Goal: Task Accomplishment & Management: Manage account settings

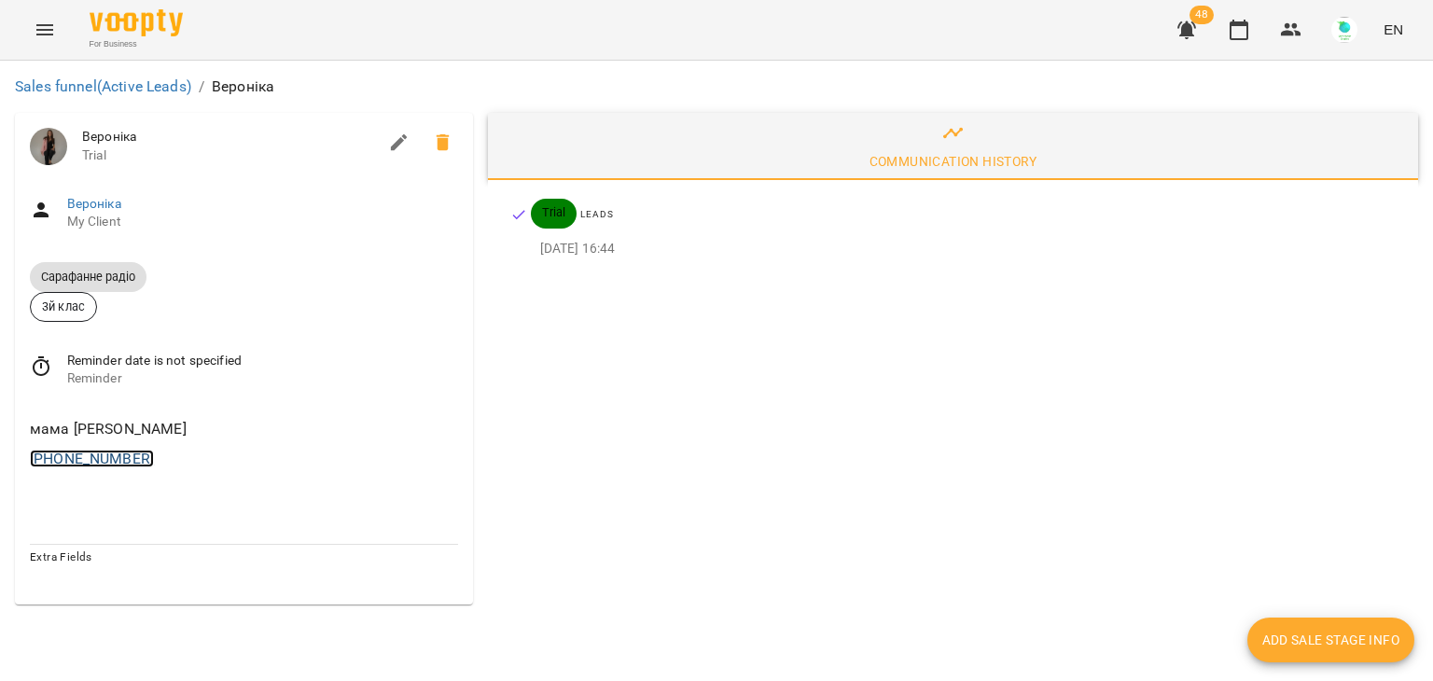
click at [89, 461] on link "[PHONE_NUMBER]" at bounding box center [92, 459] width 124 height 18
click at [169, 498] on img at bounding box center [168, 495] width 28 height 28
click at [34, 38] on icon "Menu" at bounding box center [45, 30] width 22 height 22
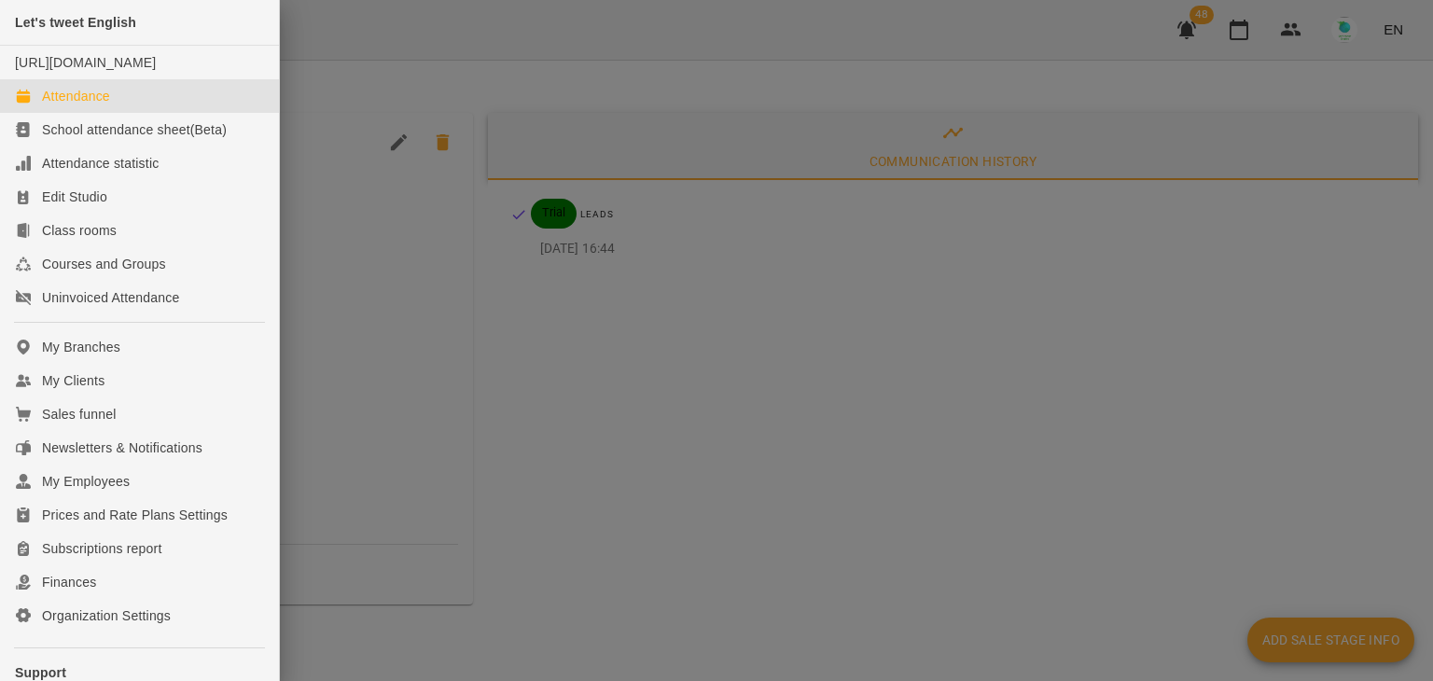
click at [82, 105] on div "Attendance" at bounding box center [76, 96] width 68 height 19
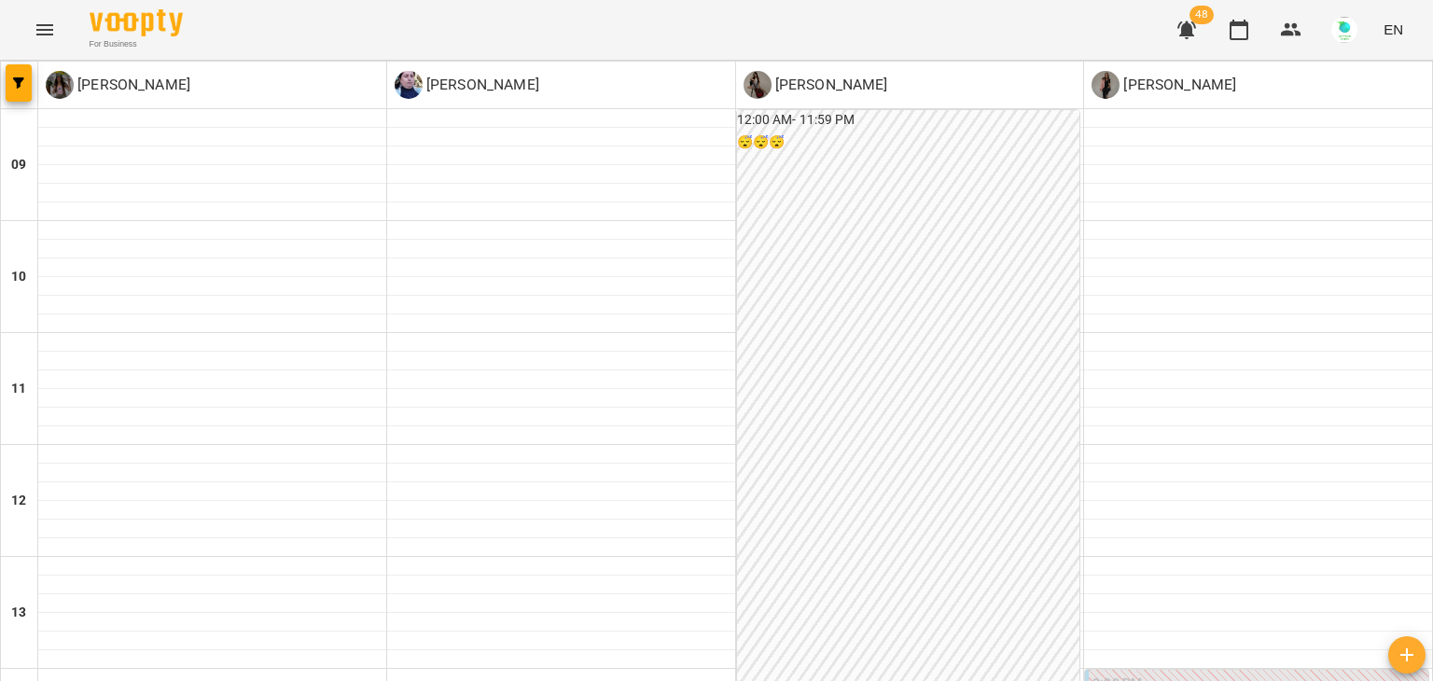
scroll to position [619, 0]
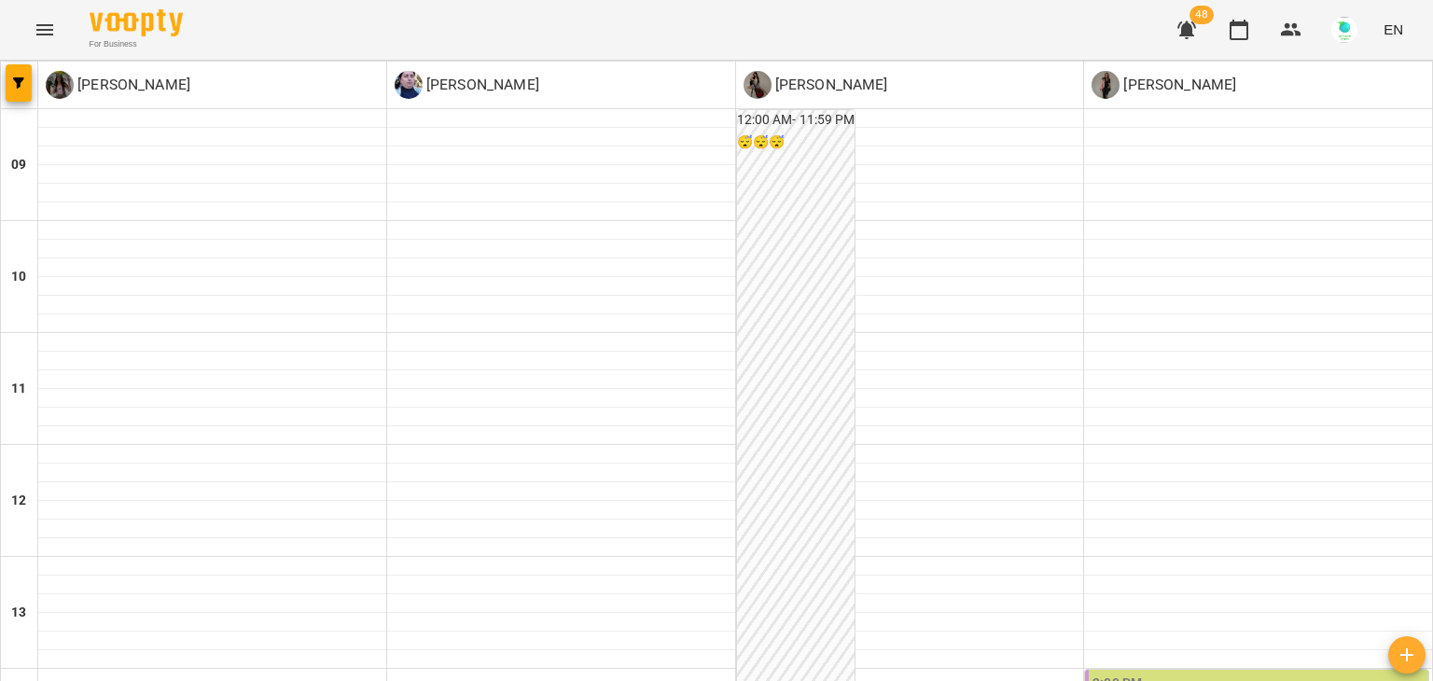
scroll to position [506, 0]
drag, startPoint x: 1121, startPoint y: 241, endPoint x: 1257, endPoint y: 244, distance: 136.3
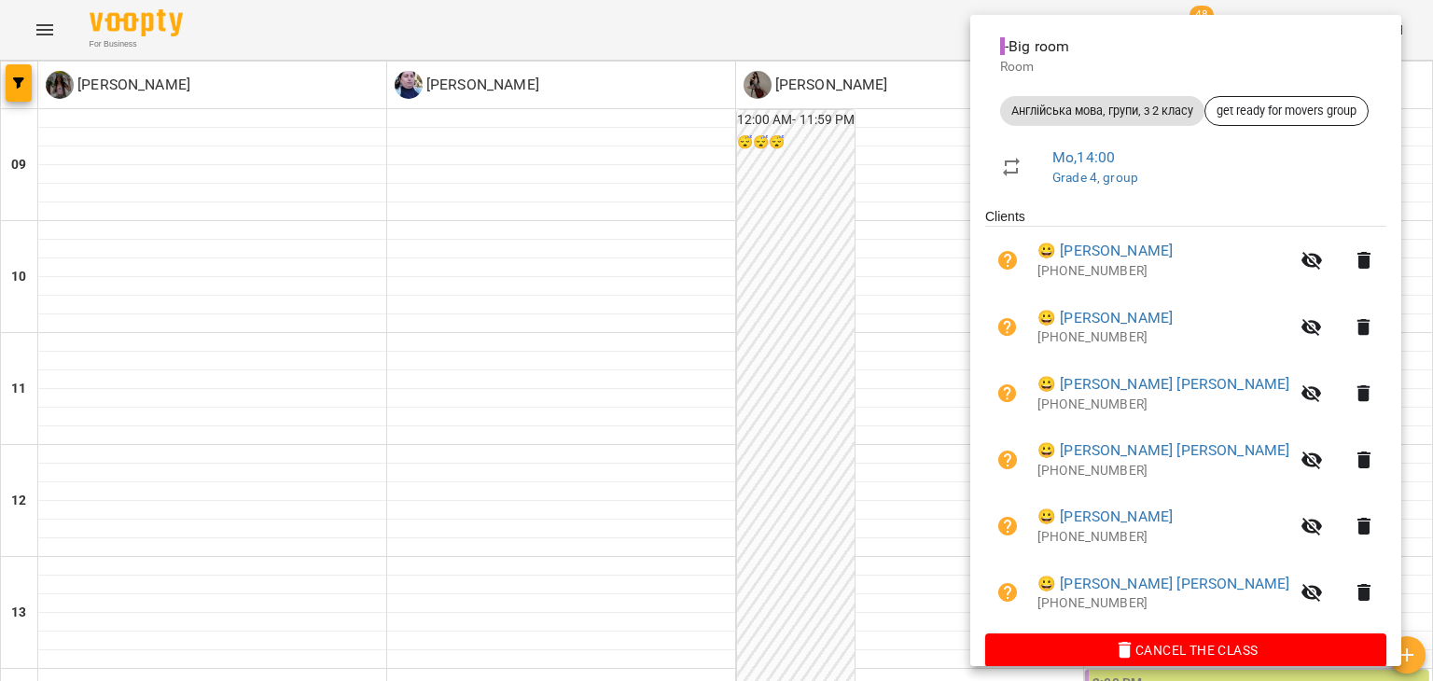
scroll to position [234, 0]
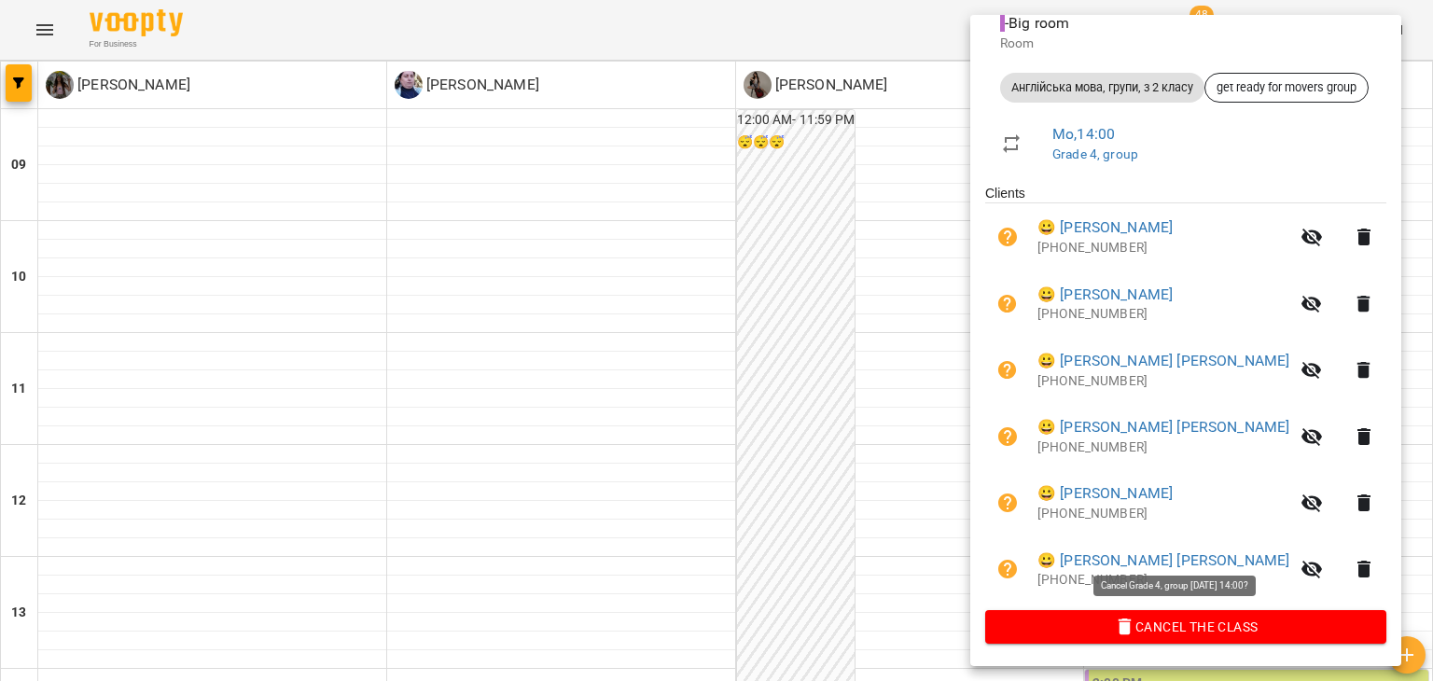
click at [1274, 617] on span "Cancel the class" at bounding box center [1185, 627] width 371 height 22
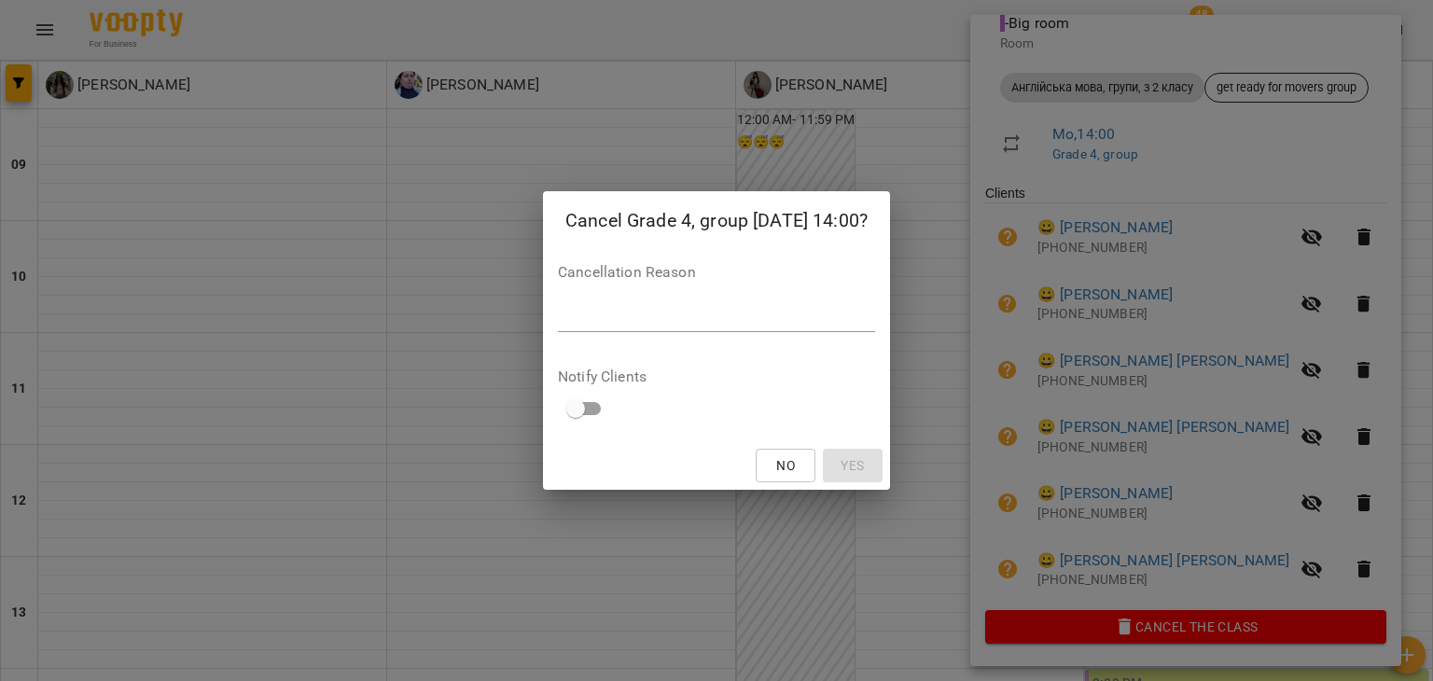
click at [675, 302] on div "*" at bounding box center [716, 317] width 317 height 30
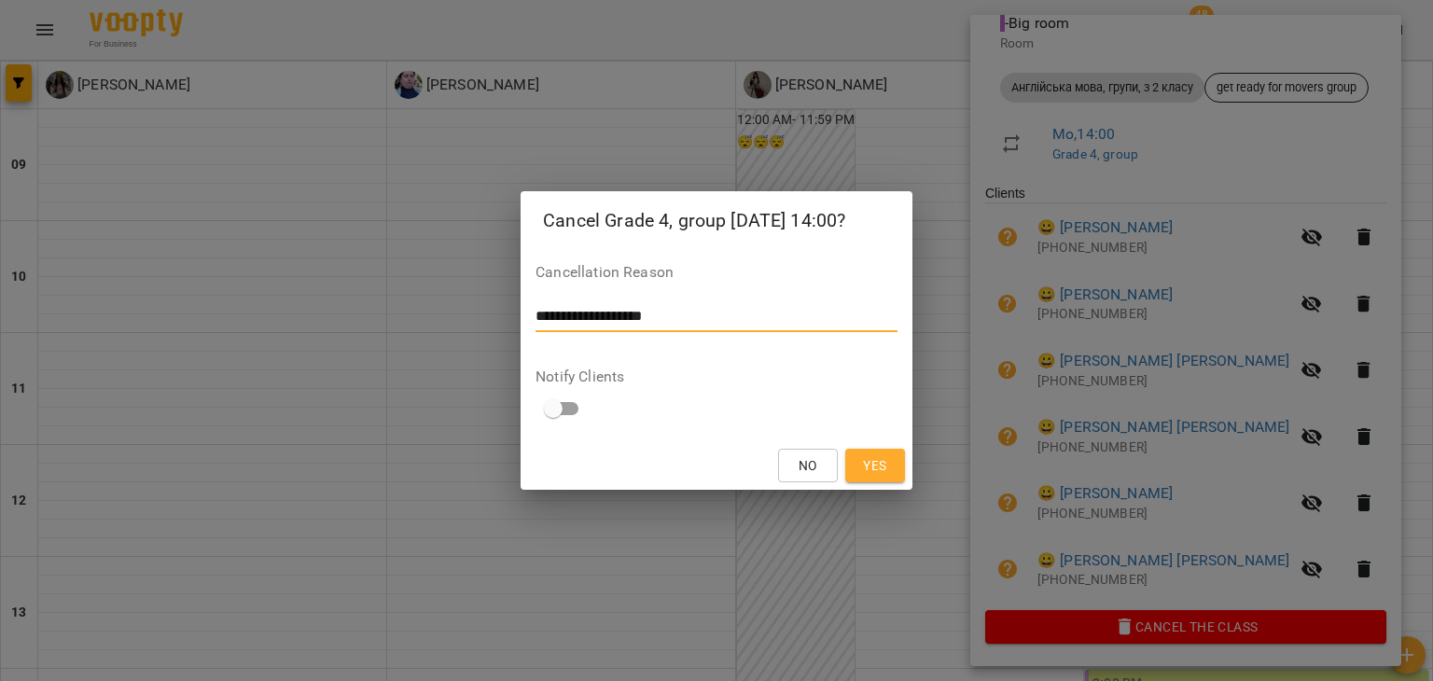
type textarea "**********"
click at [873, 465] on span "Yes" at bounding box center [874, 465] width 23 height 22
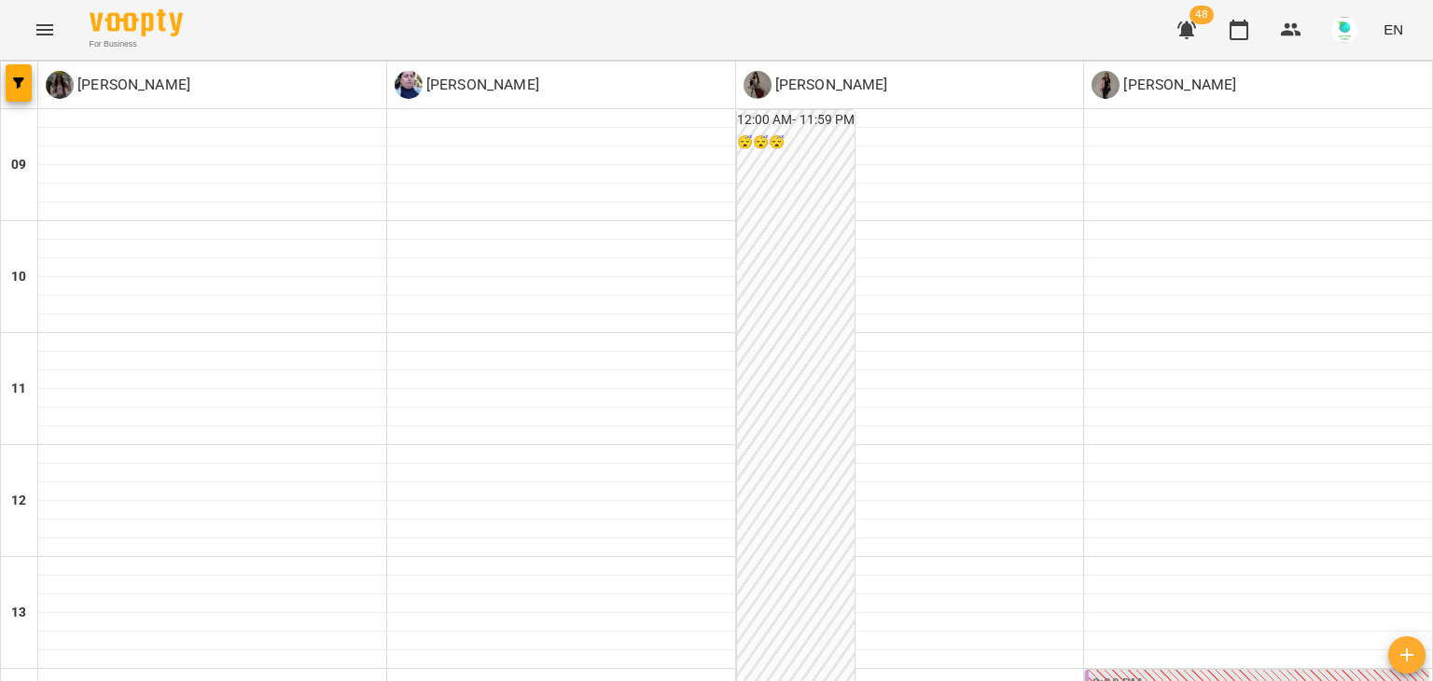
scroll to position [534, 0]
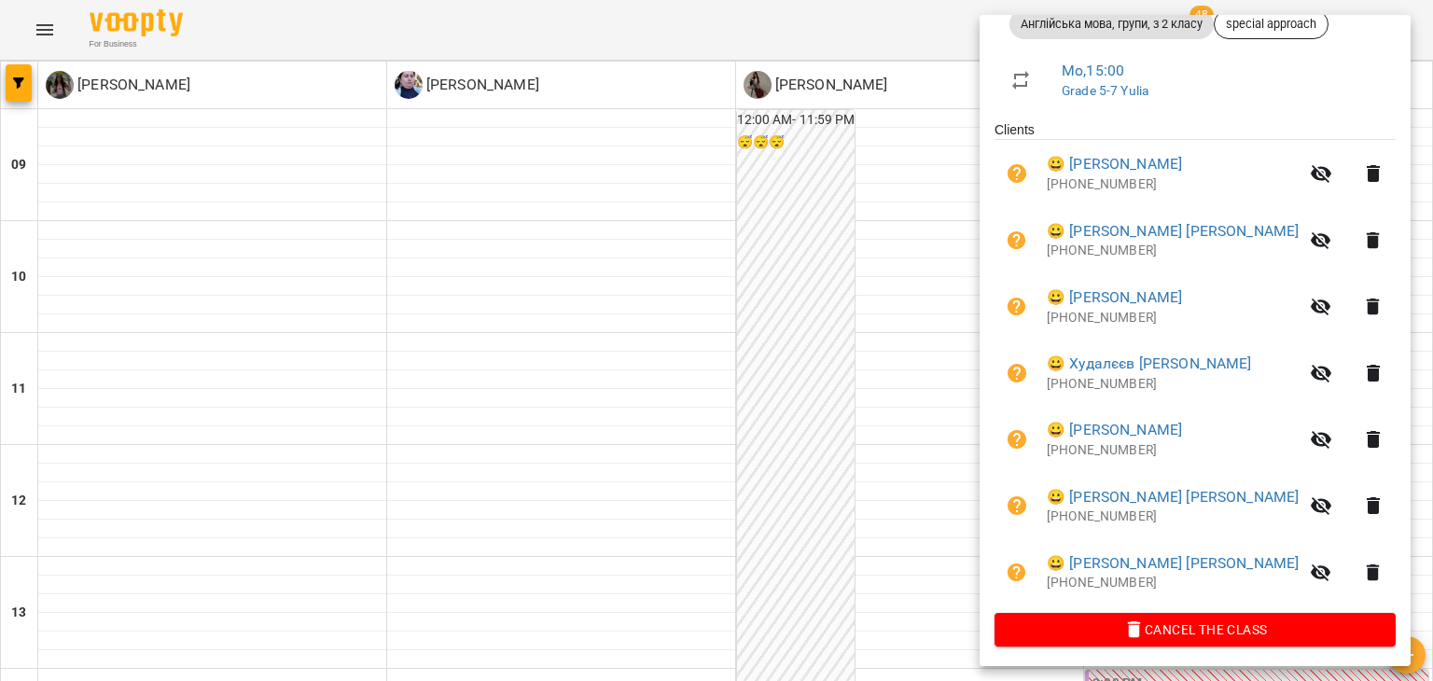
scroll to position [300, 0]
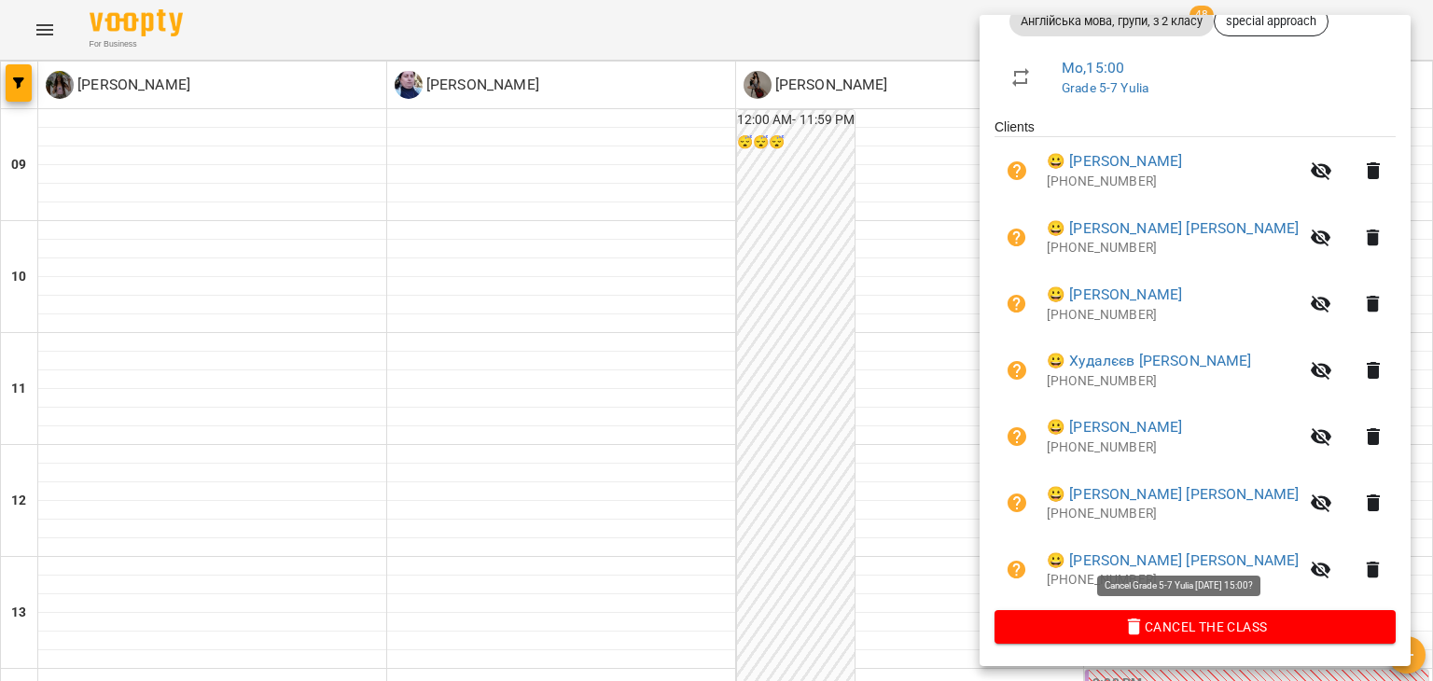
click at [1240, 628] on span "Cancel the class" at bounding box center [1194, 627] width 371 height 22
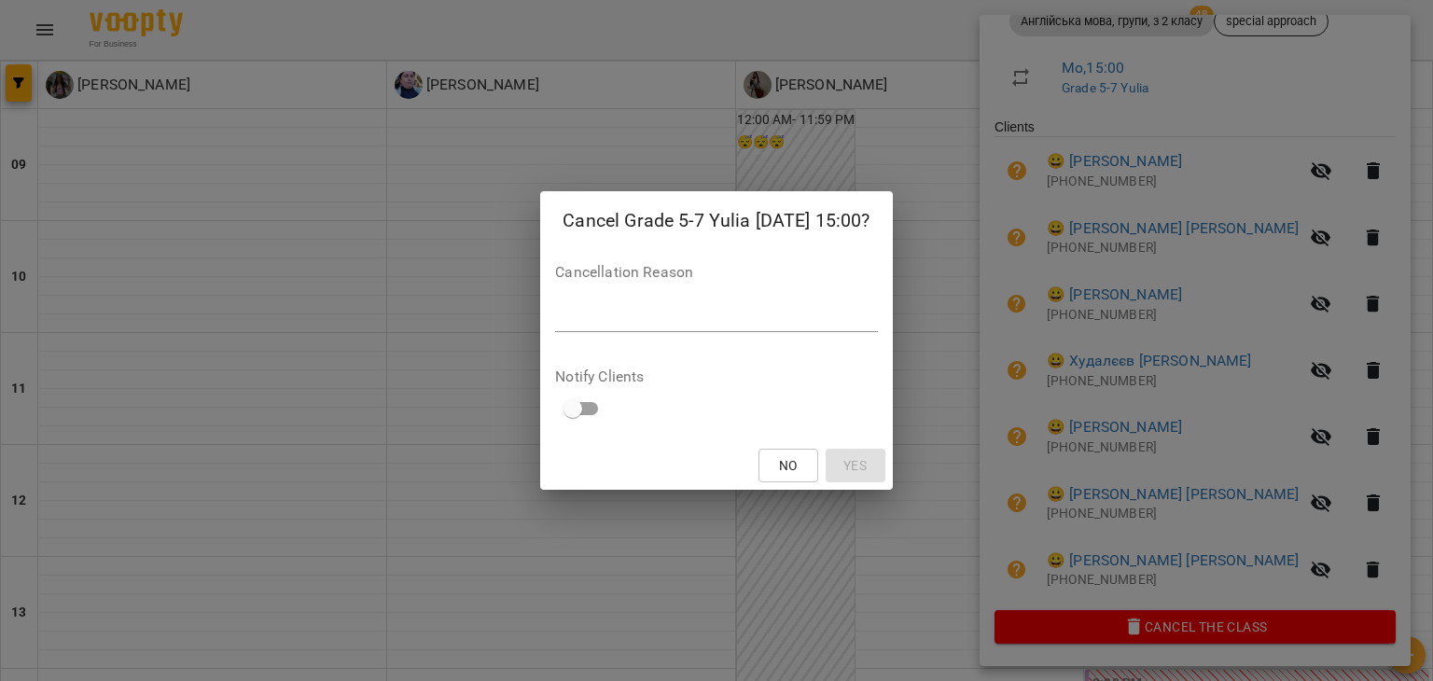
click at [578, 313] on textarea at bounding box center [716, 317] width 322 height 18
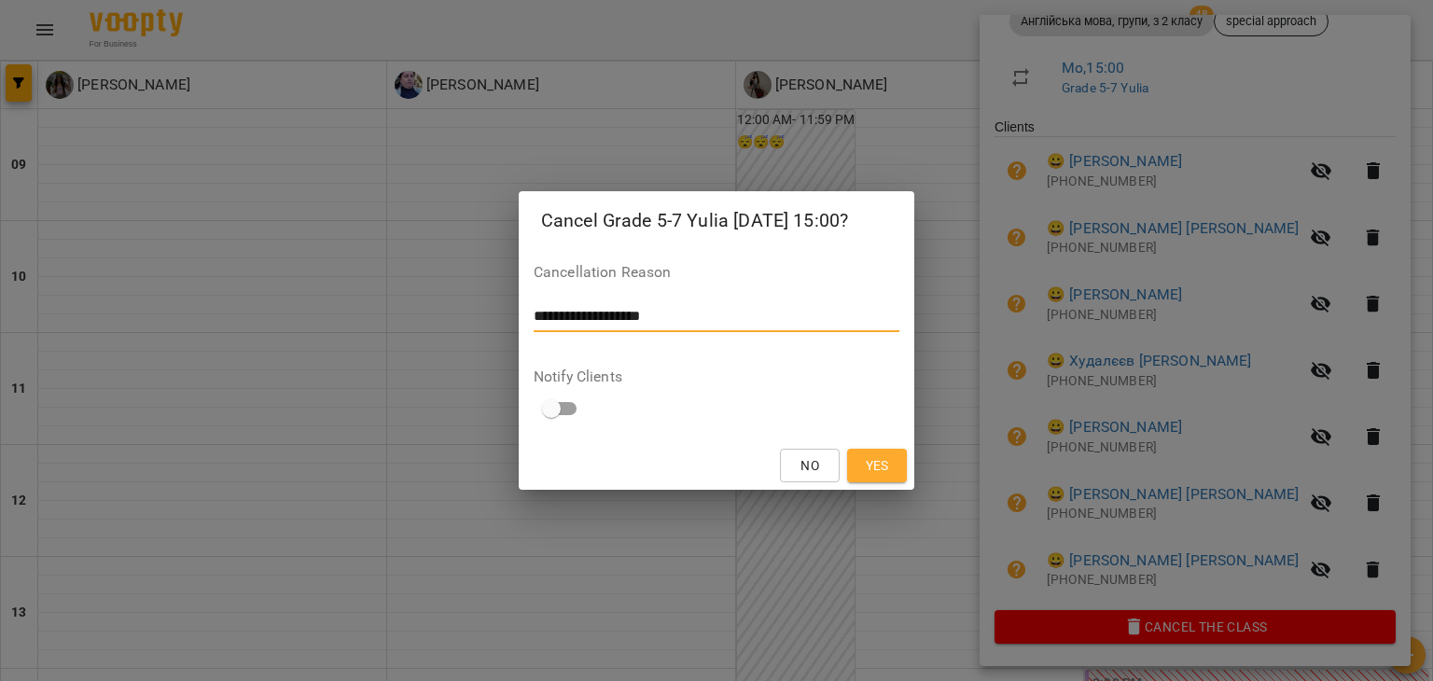
type textarea "**********"
click at [898, 476] on button "Yes" at bounding box center [877, 466] width 60 height 34
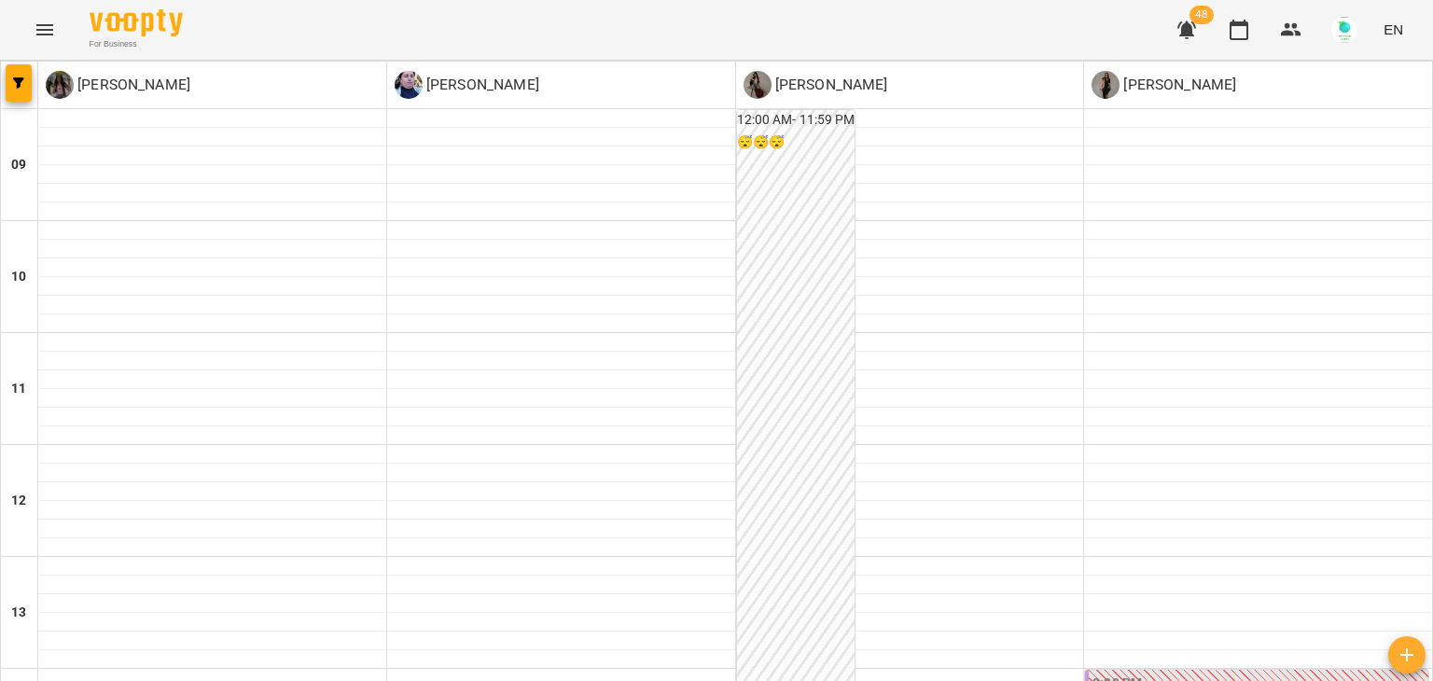
scroll to position [665, 0]
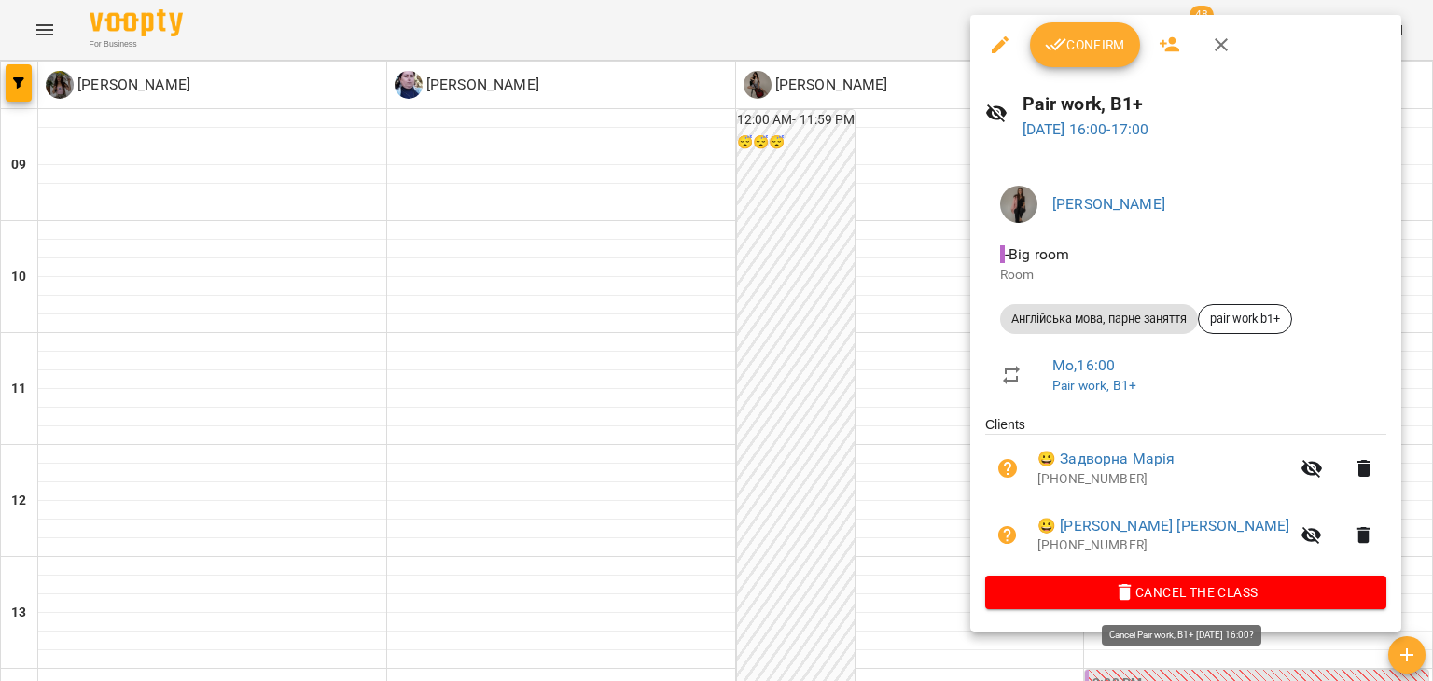
click at [1136, 590] on icon "button" at bounding box center [1125, 592] width 22 height 22
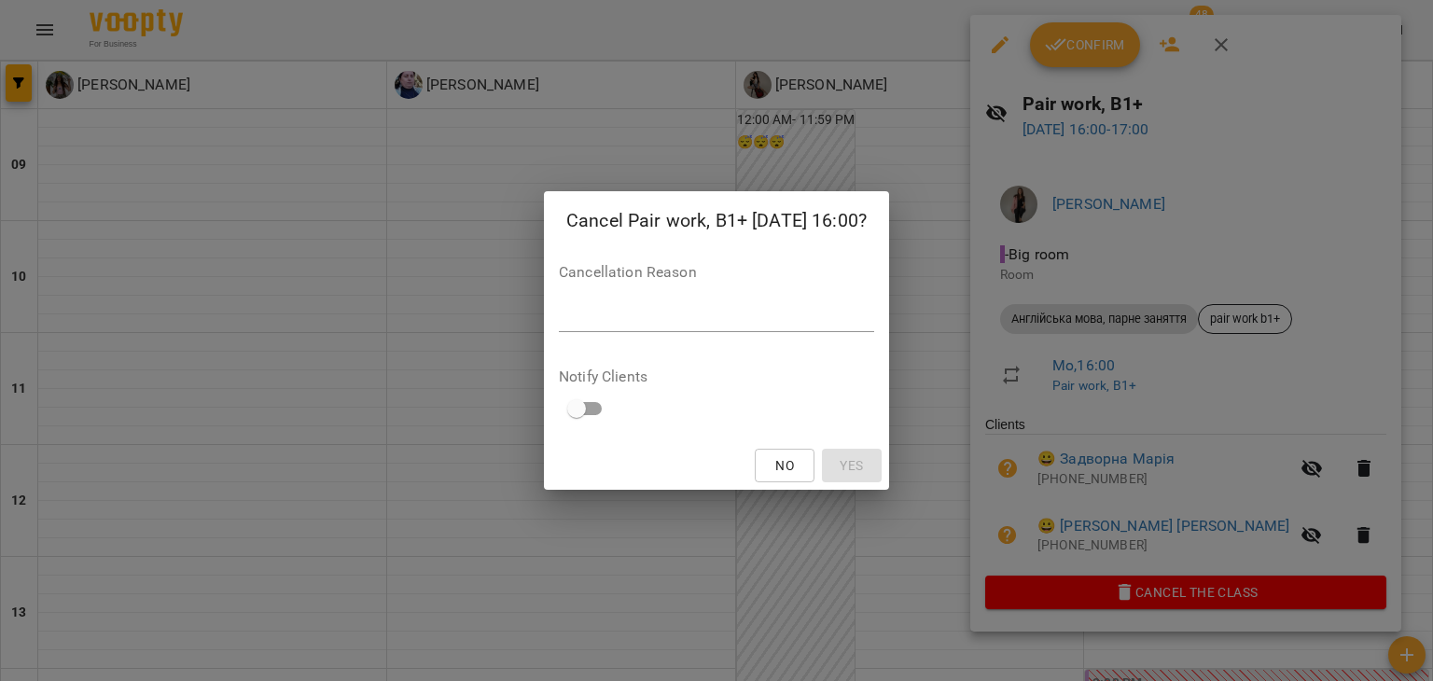
click at [619, 323] on textarea at bounding box center [716, 317] width 315 height 18
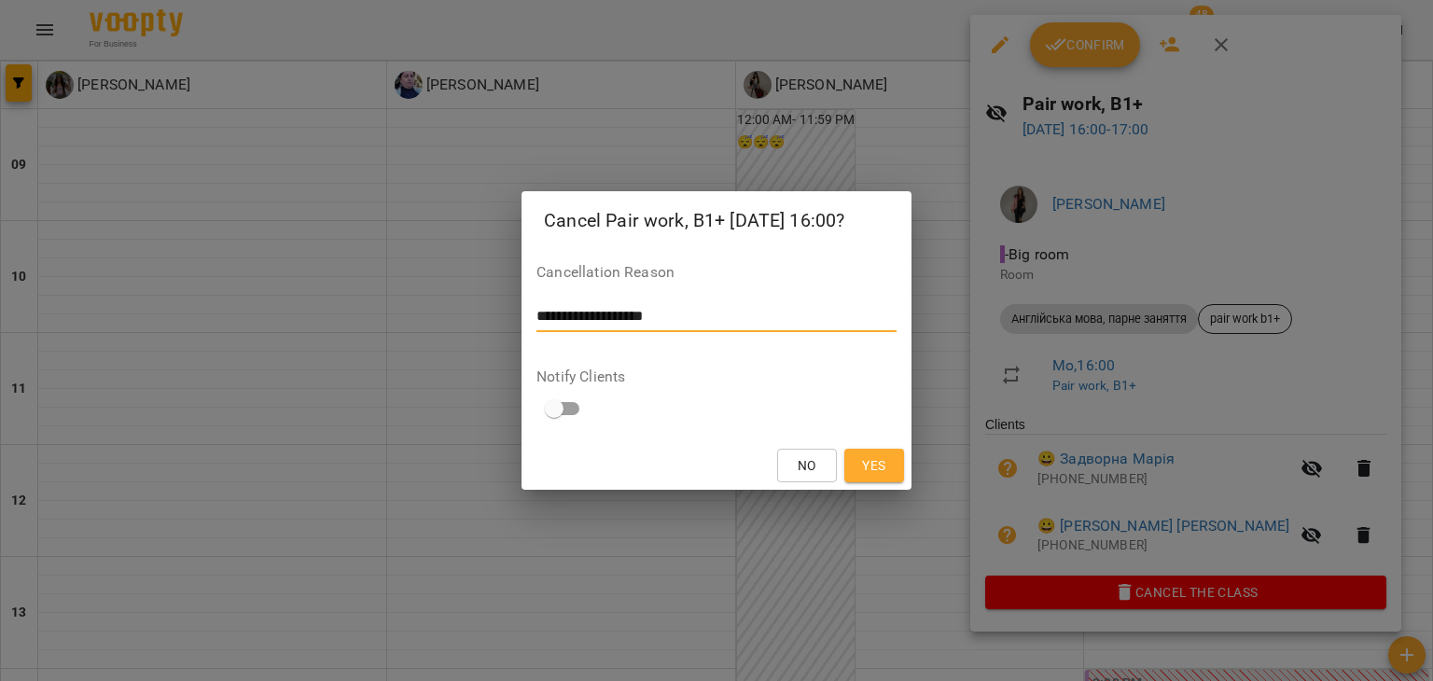
type textarea "**********"
click at [872, 461] on span "Yes" at bounding box center [873, 465] width 23 height 22
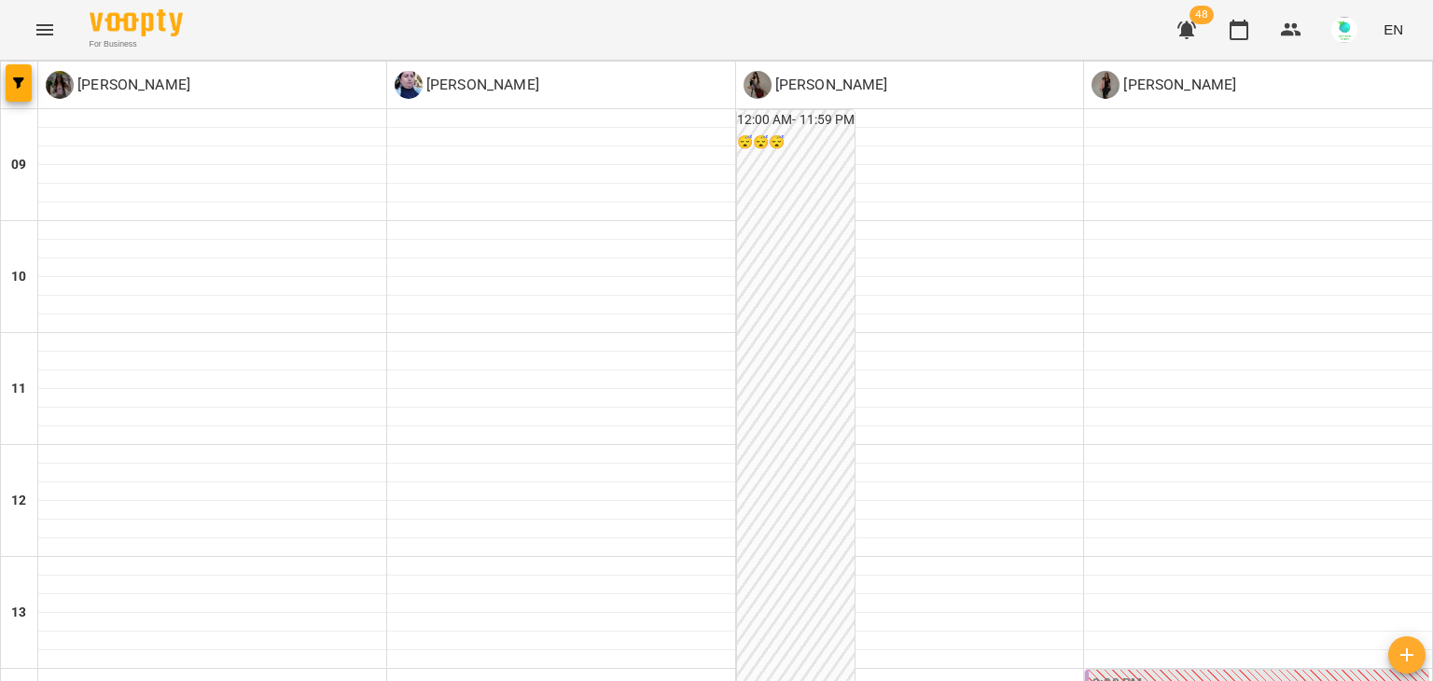
scroll to position [784, 0]
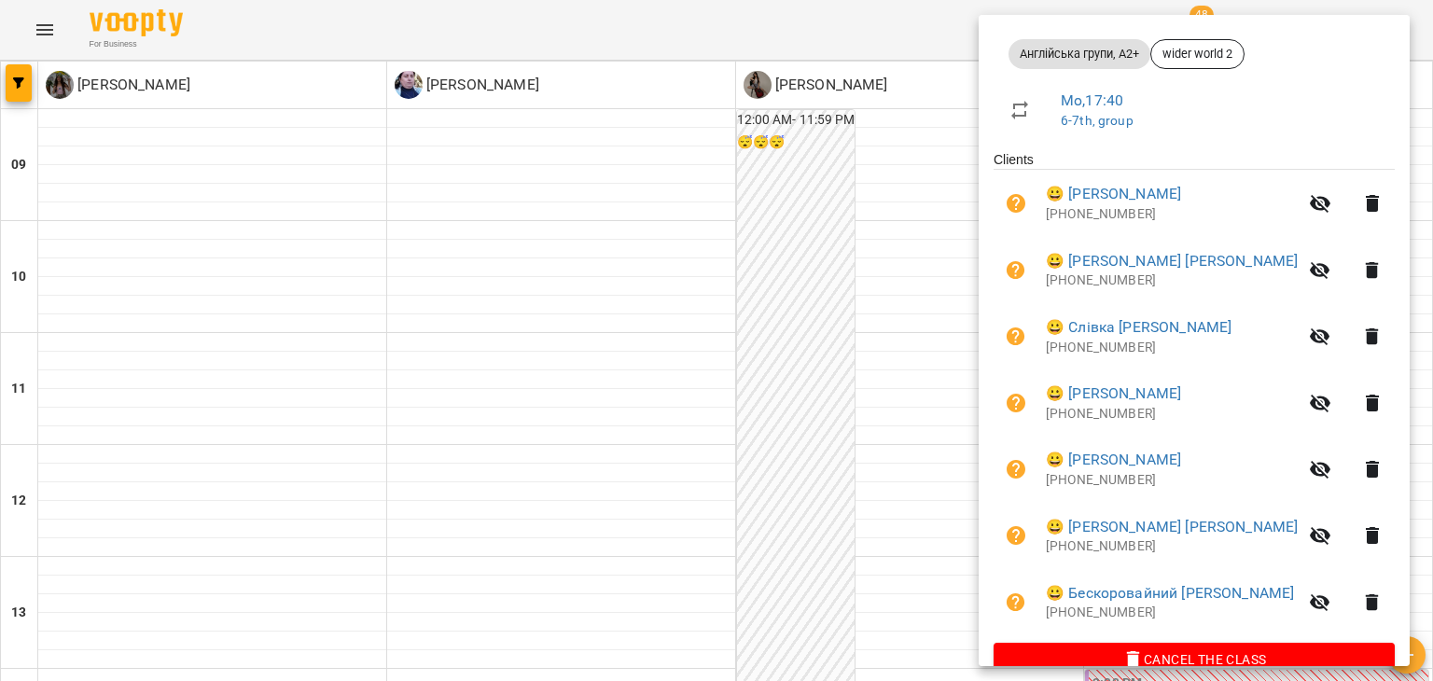
scroll to position [300, 0]
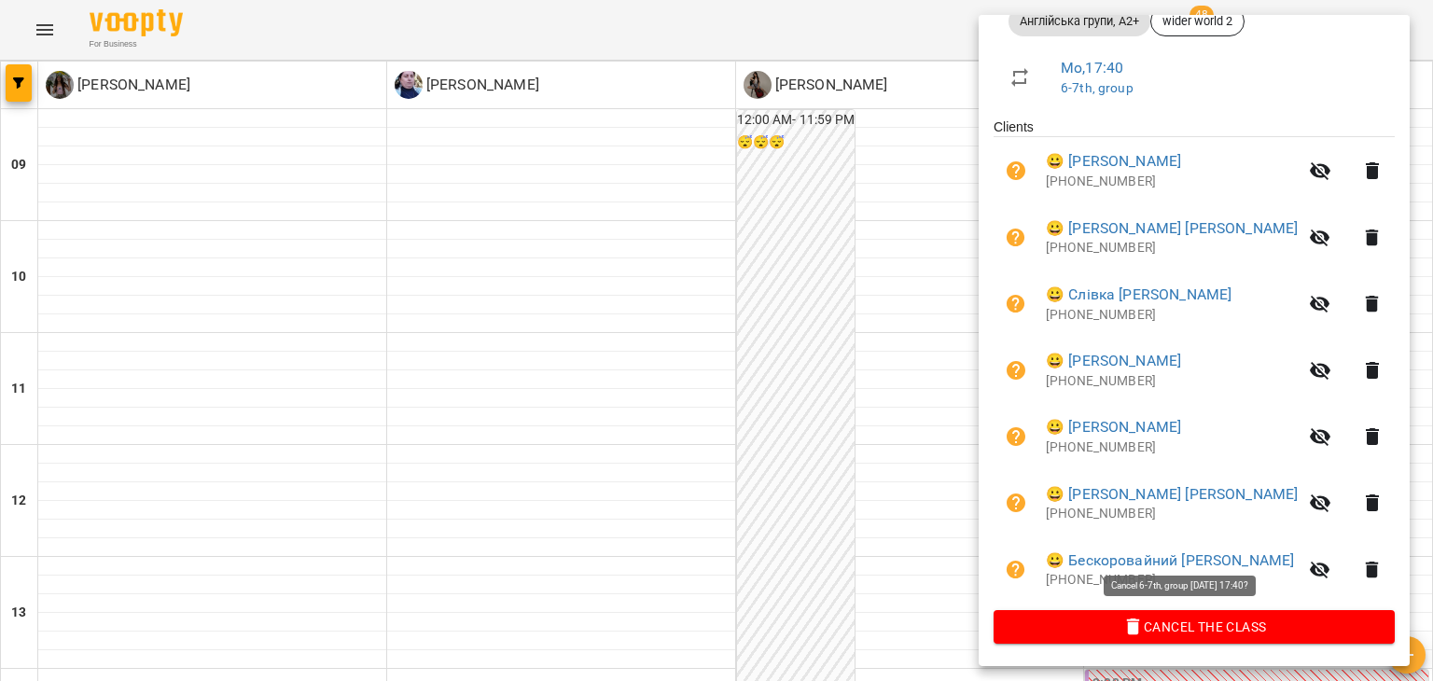
click at [1241, 625] on span "Cancel the class" at bounding box center [1194, 627] width 371 height 22
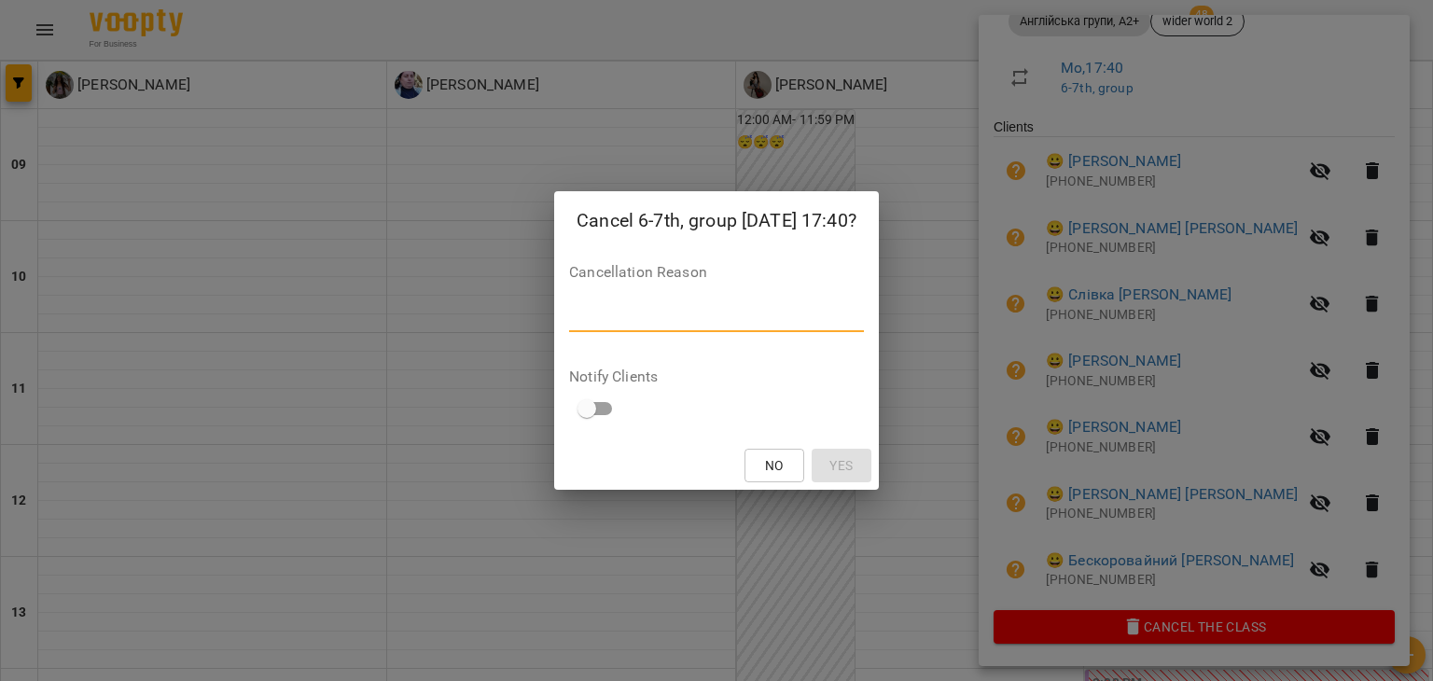
click at [615, 322] on textarea at bounding box center [716, 317] width 295 height 18
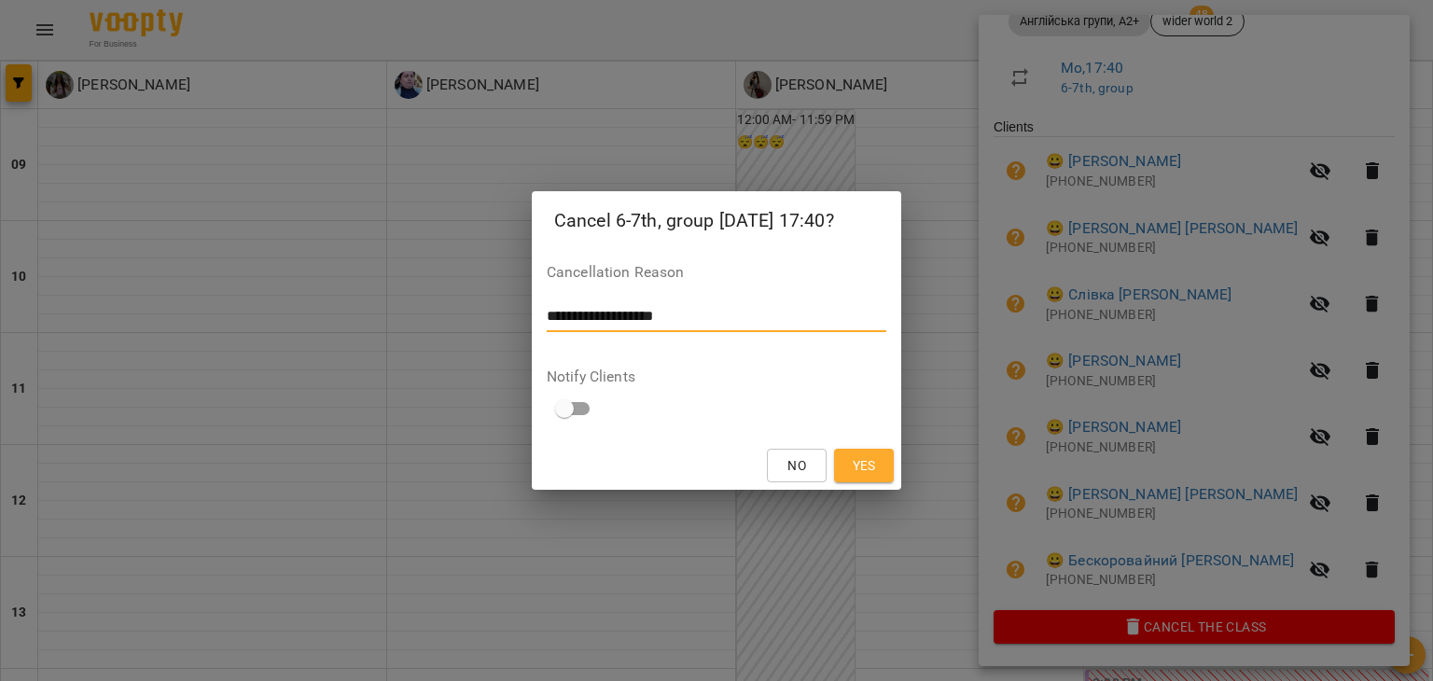
type textarea "**********"
click at [888, 477] on button "Yes" at bounding box center [864, 466] width 60 height 34
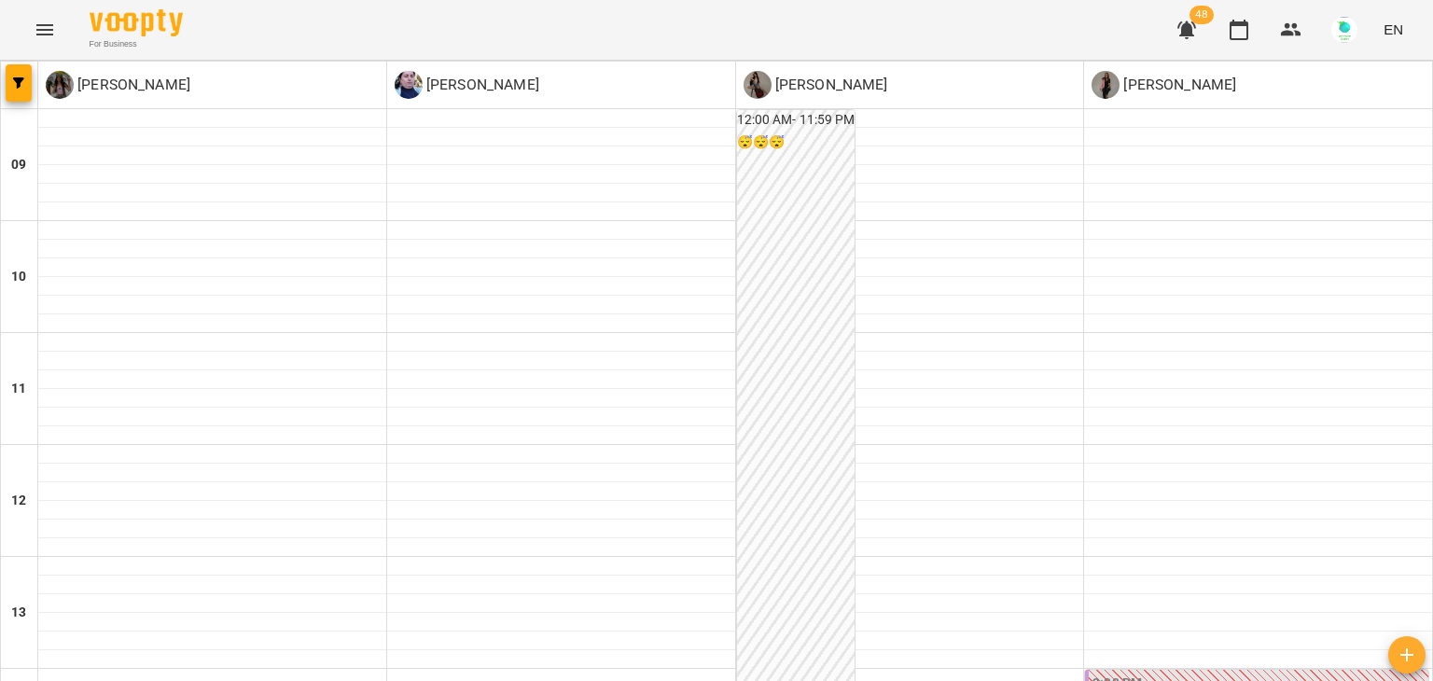
scroll to position [784, 0]
click at [42, 27] on icon "Menu" at bounding box center [45, 30] width 22 height 22
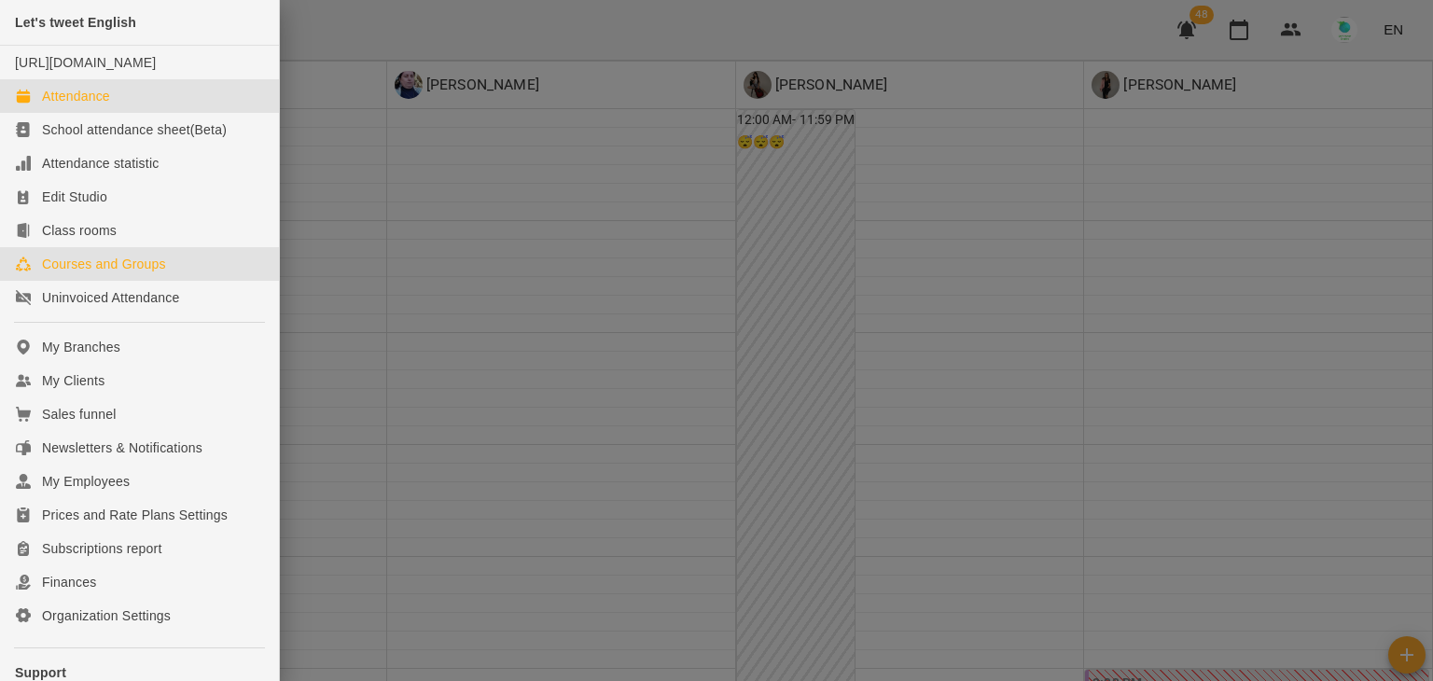
click at [123, 281] on link "Courses and Groups" at bounding box center [139, 264] width 279 height 34
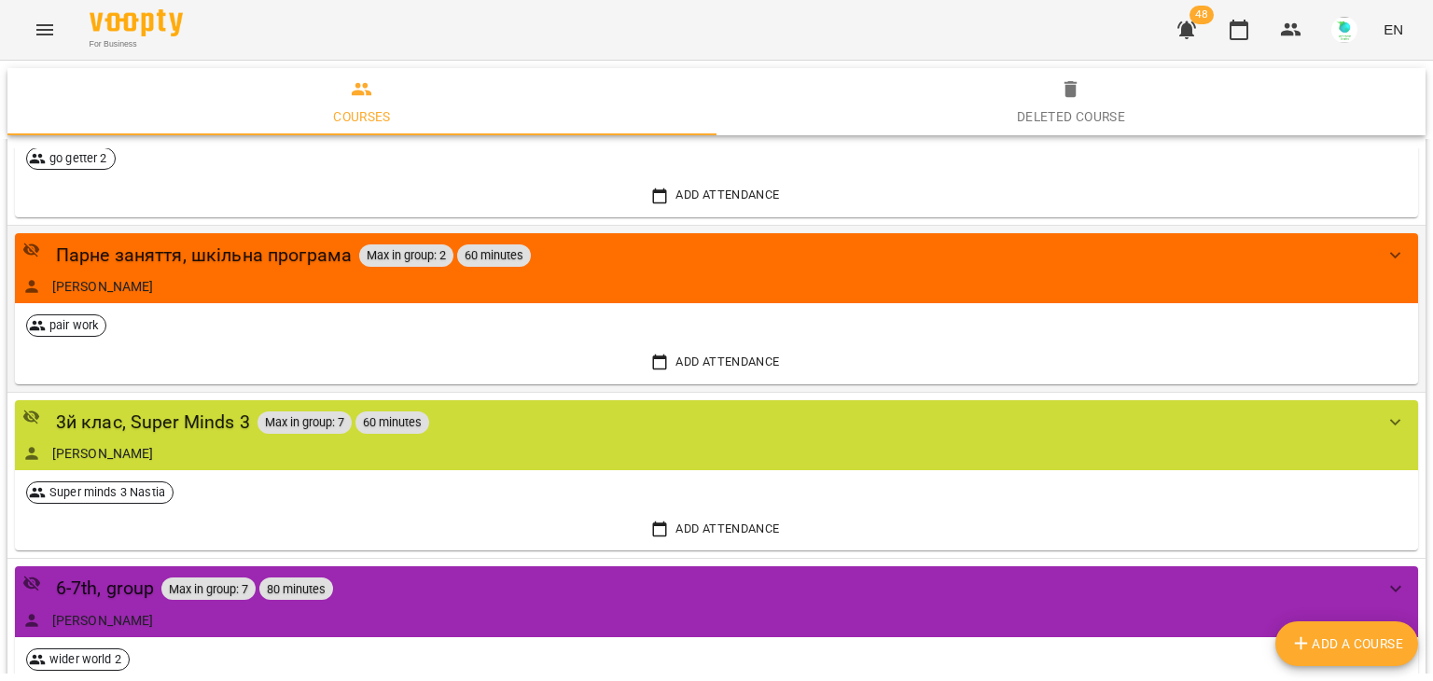
scroll to position [156, 0]
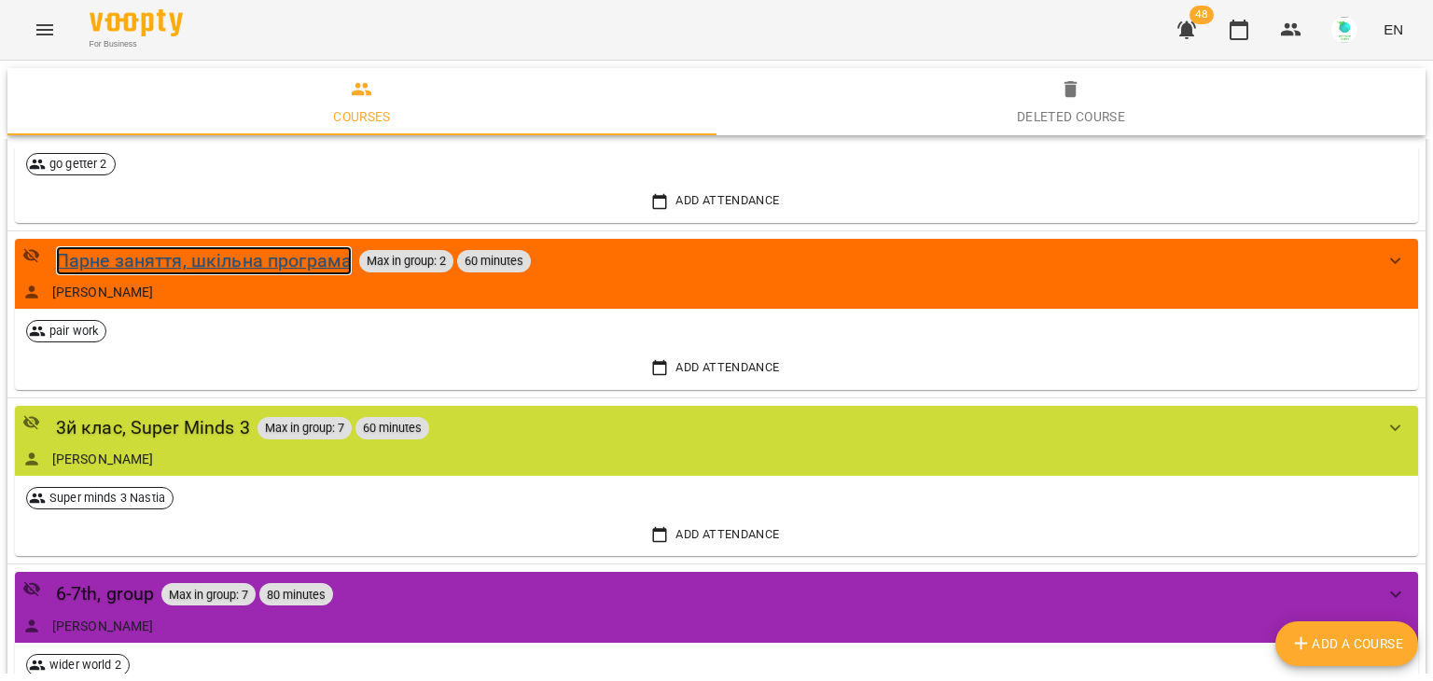
drag, startPoint x: 258, startPoint y: 254, endPoint x: 264, endPoint y: 265, distance: 12.5
click at [258, 254] on div "Парне заняття, шкільна програма" at bounding box center [204, 260] width 297 height 29
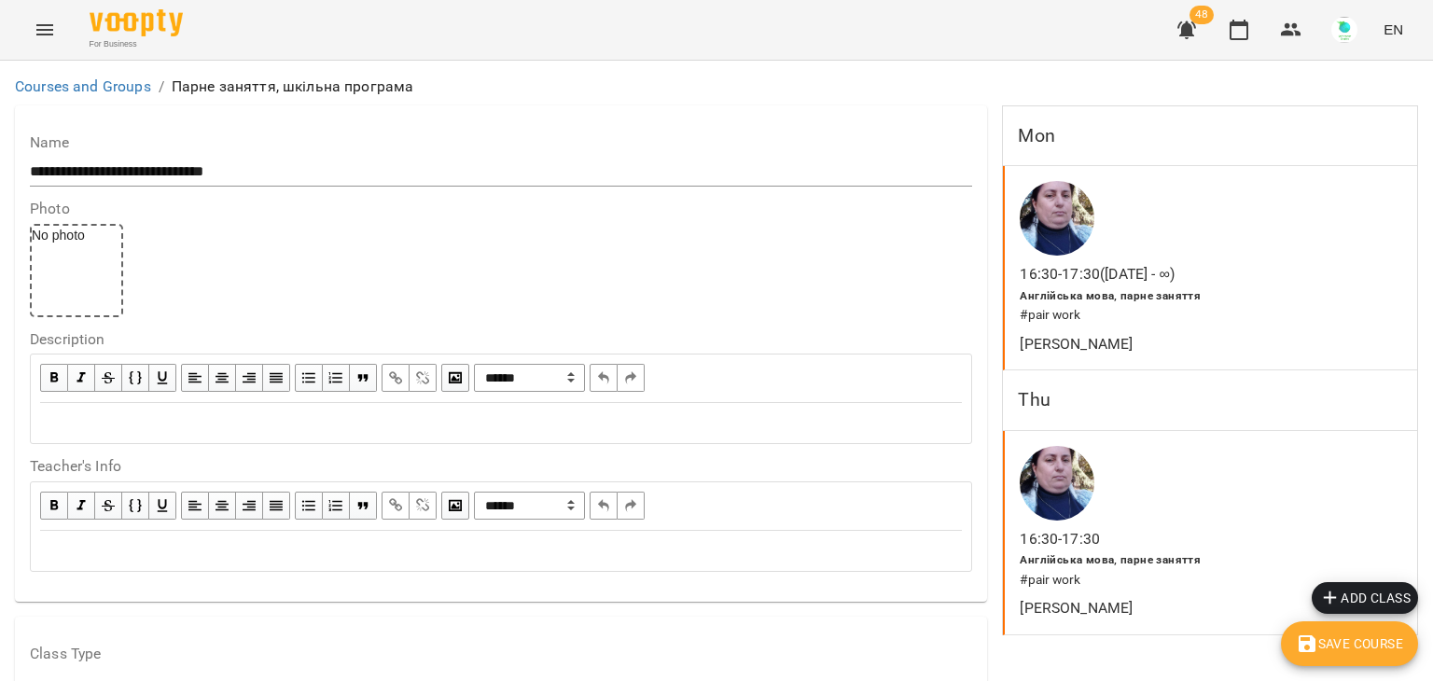
scroll to position [67, 0]
click at [1138, 282] on div "Англійська мова, парне заняття # pair work" at bounding box center [1170, 306] width 309 height 48
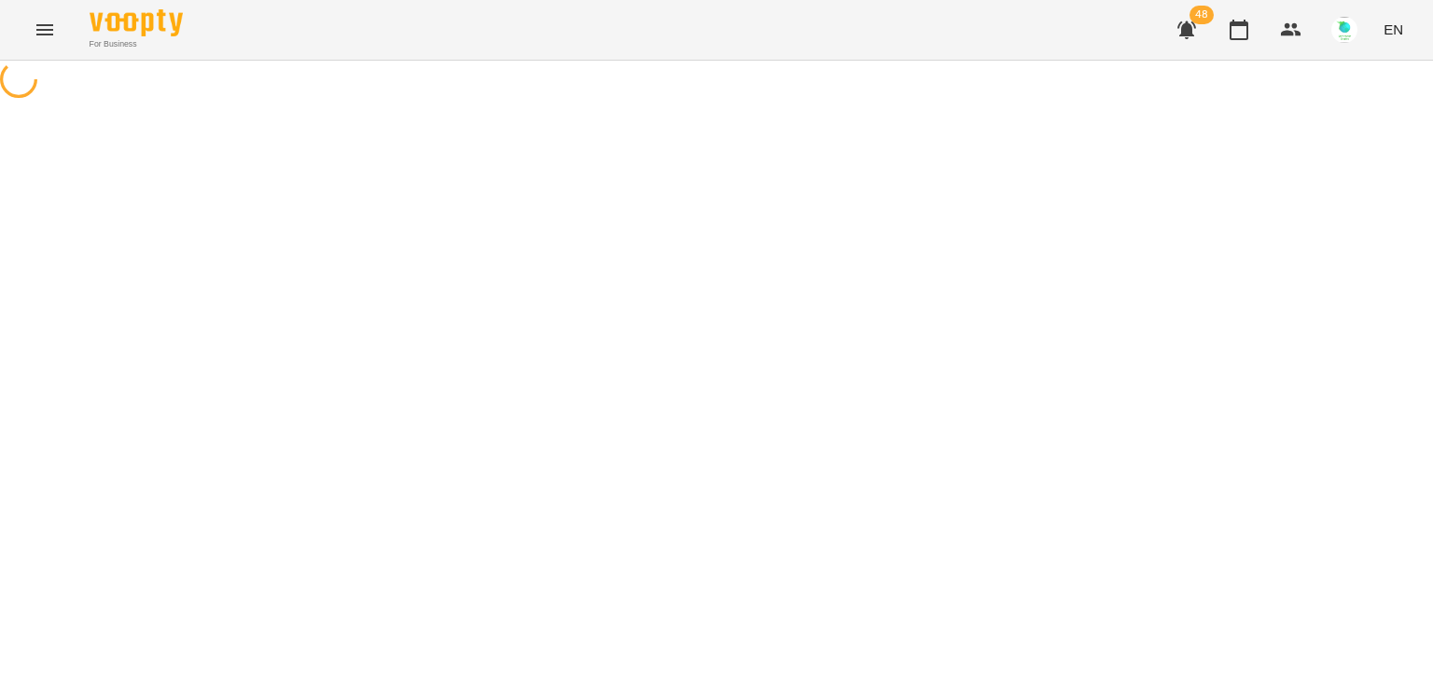
select select "*"
select select "**********"
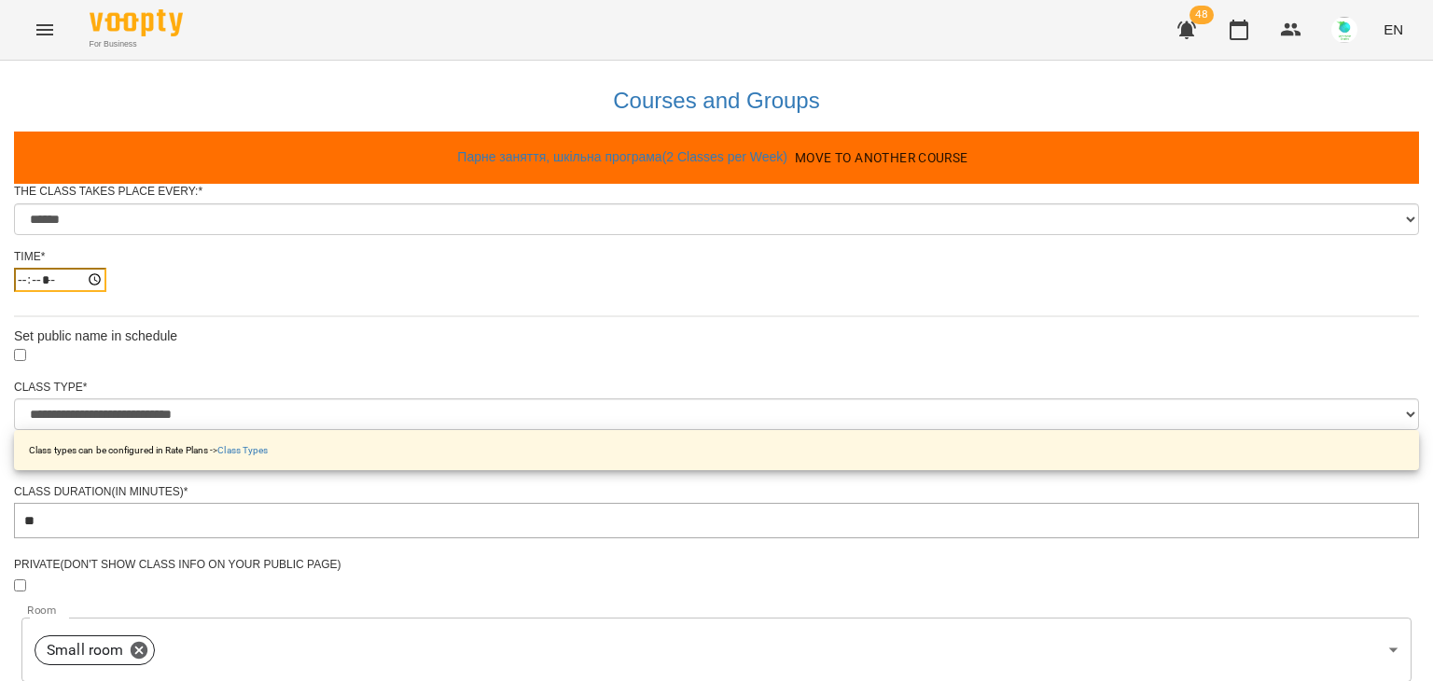
click at [106, 292] on input "*****" at bounding box center [60, 280] width 92 height 24
type input "*****"
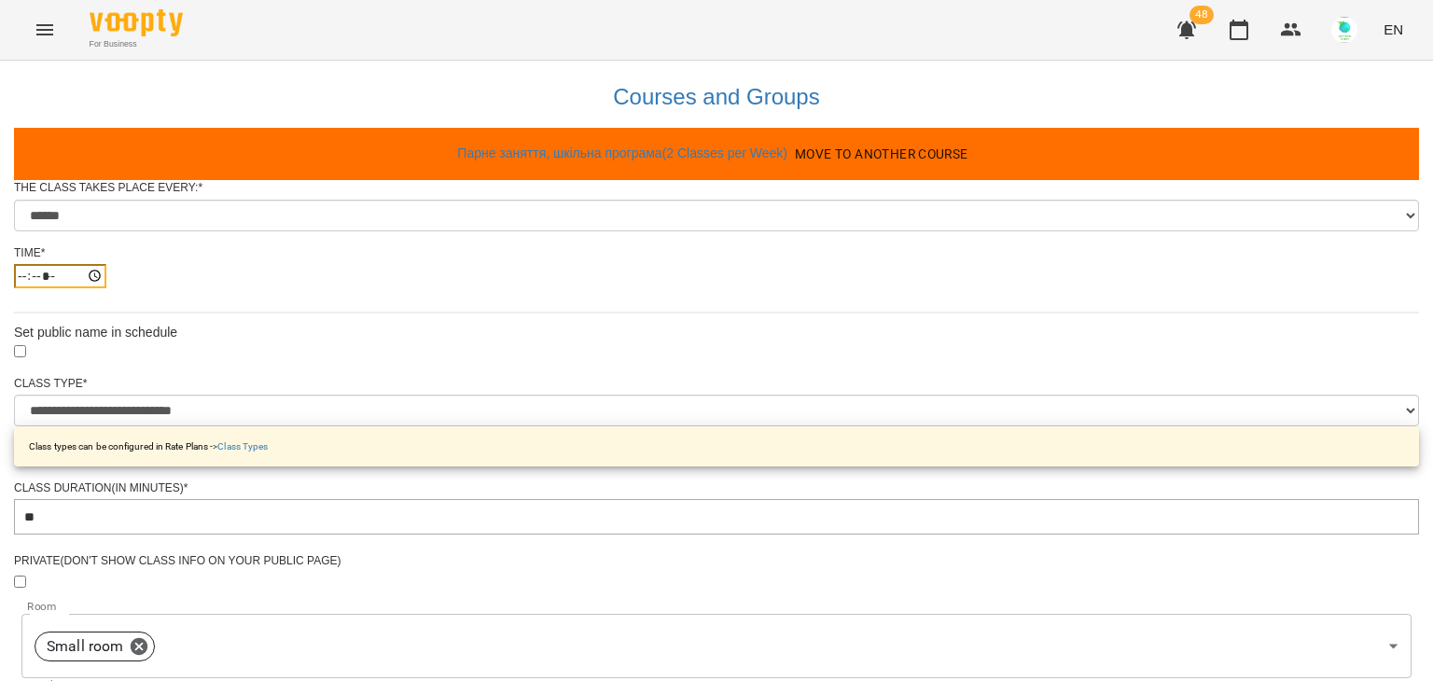
scroll to position [826, 0]
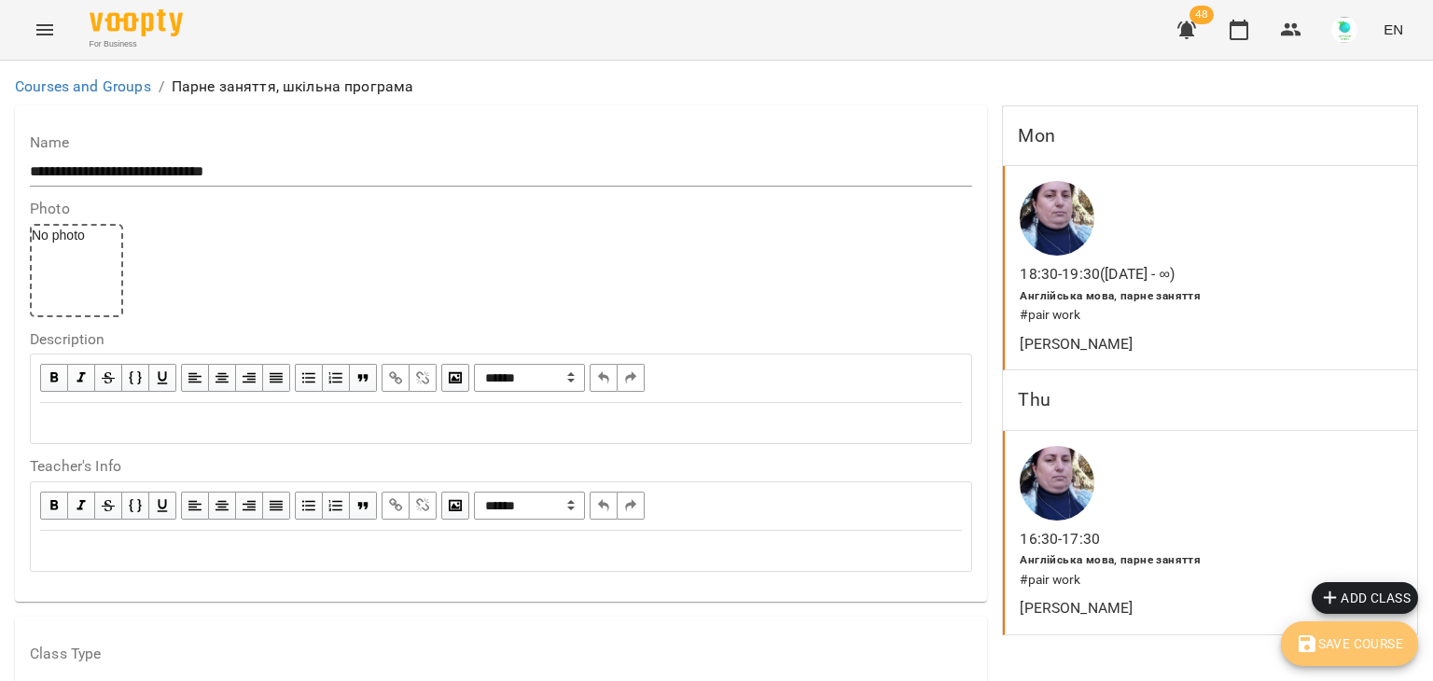
click at [1381, 643] on span "Save Course" at bounding box center [1349, 644] width 107 height 22
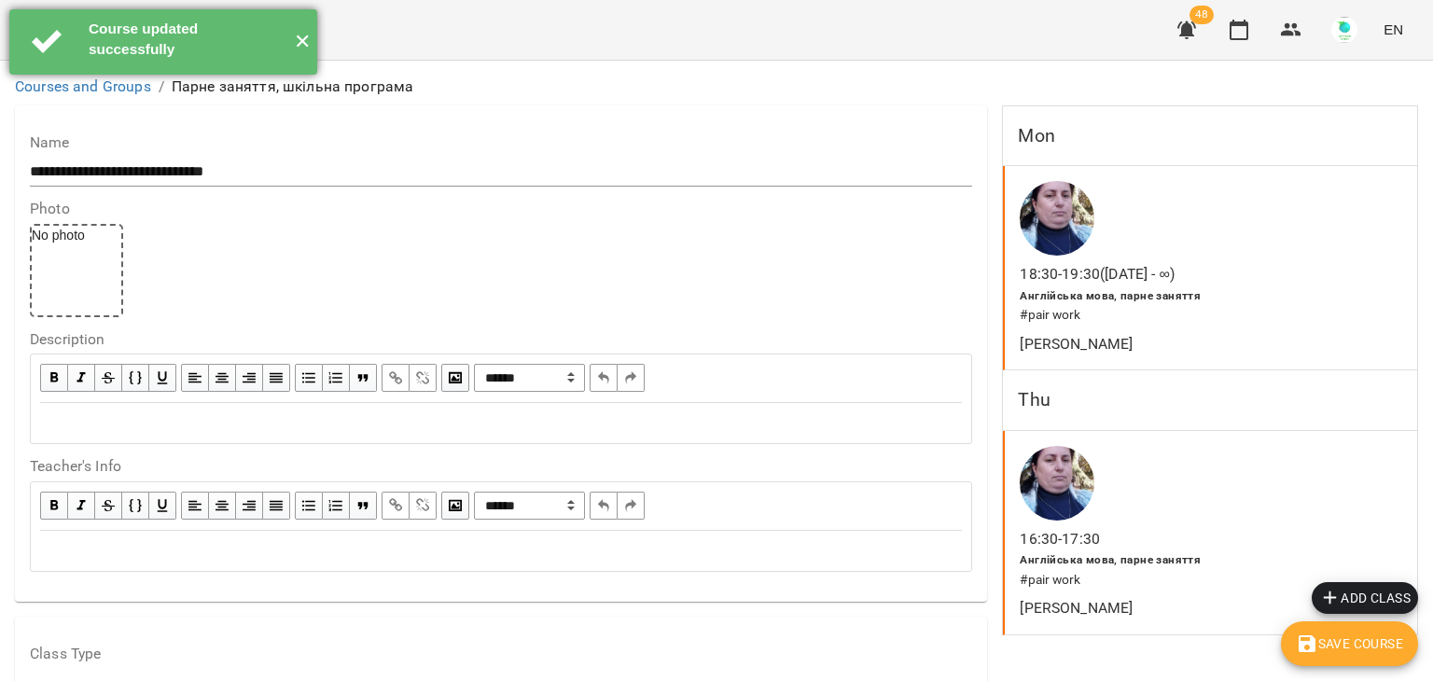
click at [310, 40] on button "✕" at bounding box center [301, 41] width 31 height 65
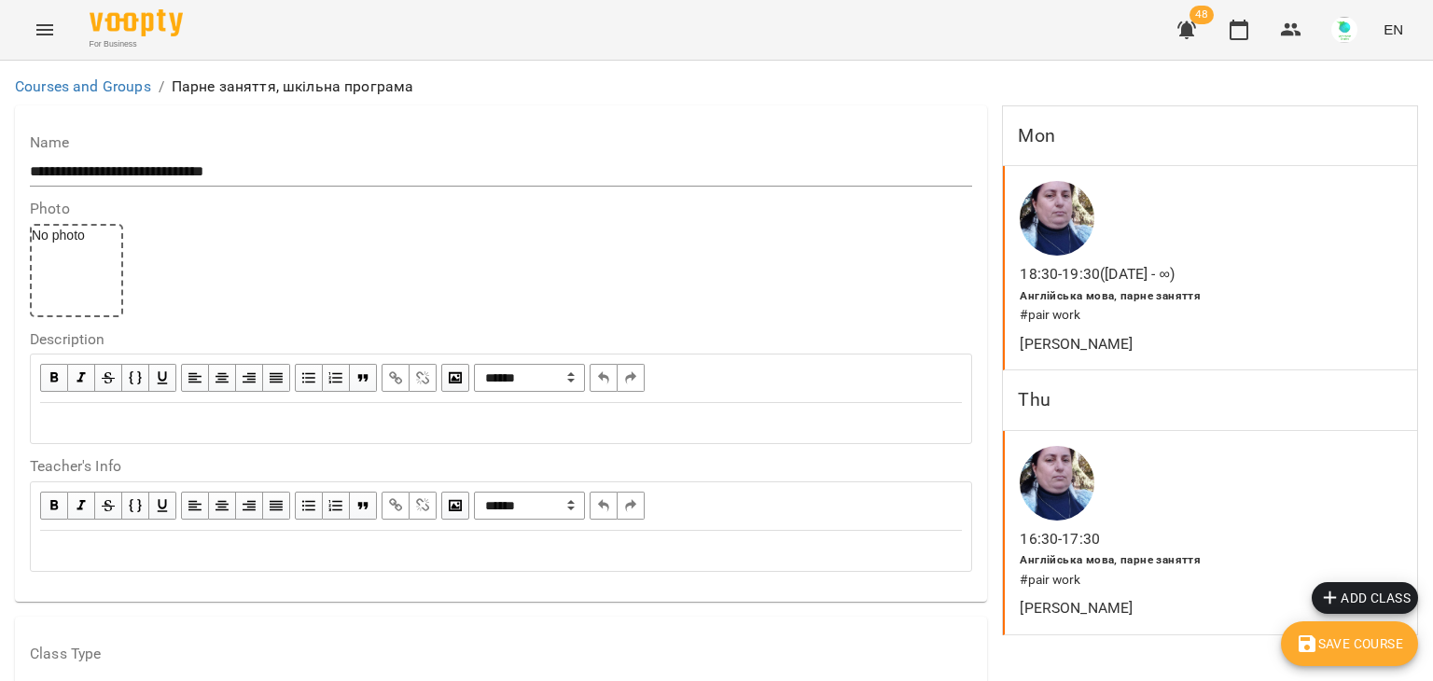
click at [41, 35] on icon "Menu" at bounding box center [44, 29] width 17 height 11
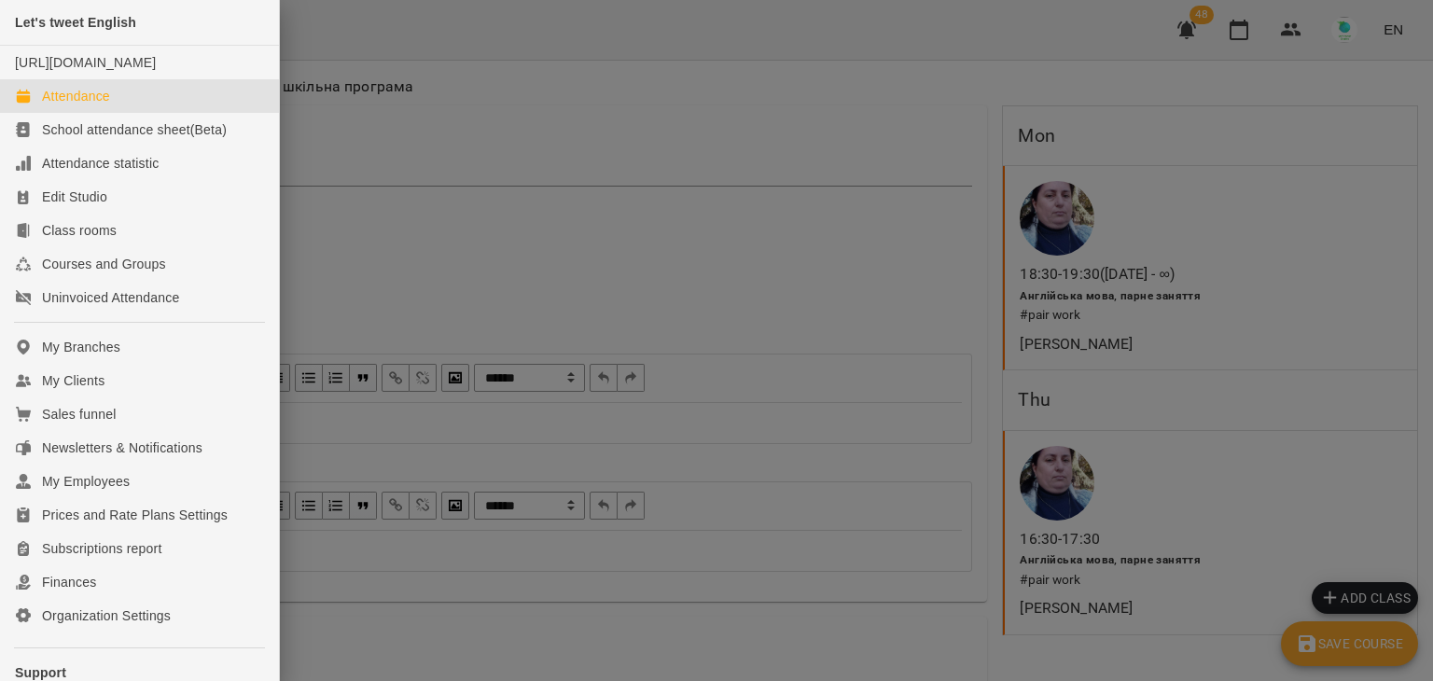
click at [87, 105] on div "Attendance" at bounding box center [76, 96] width 68 height 19
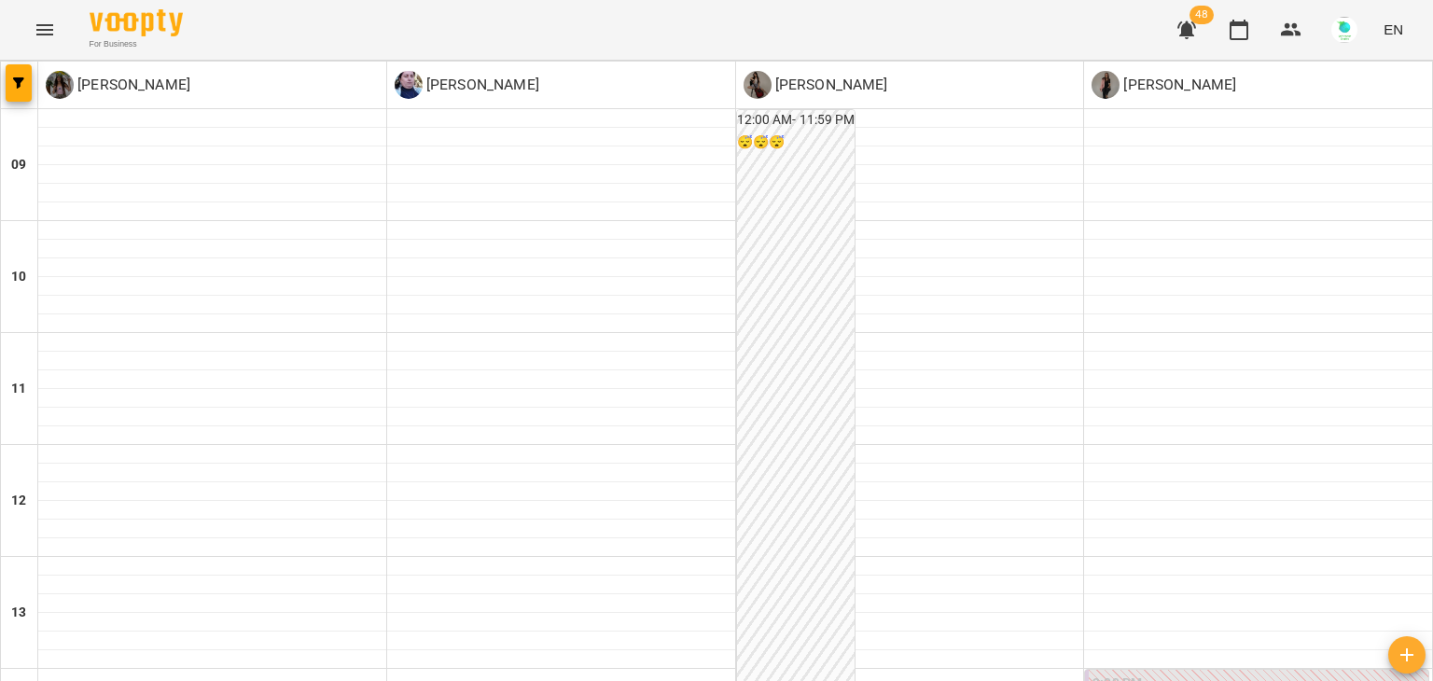
scroll to position [784, 0]
click at [47, 26] on icon "Menu" at bounding box center [45, 30] width 22 height 22
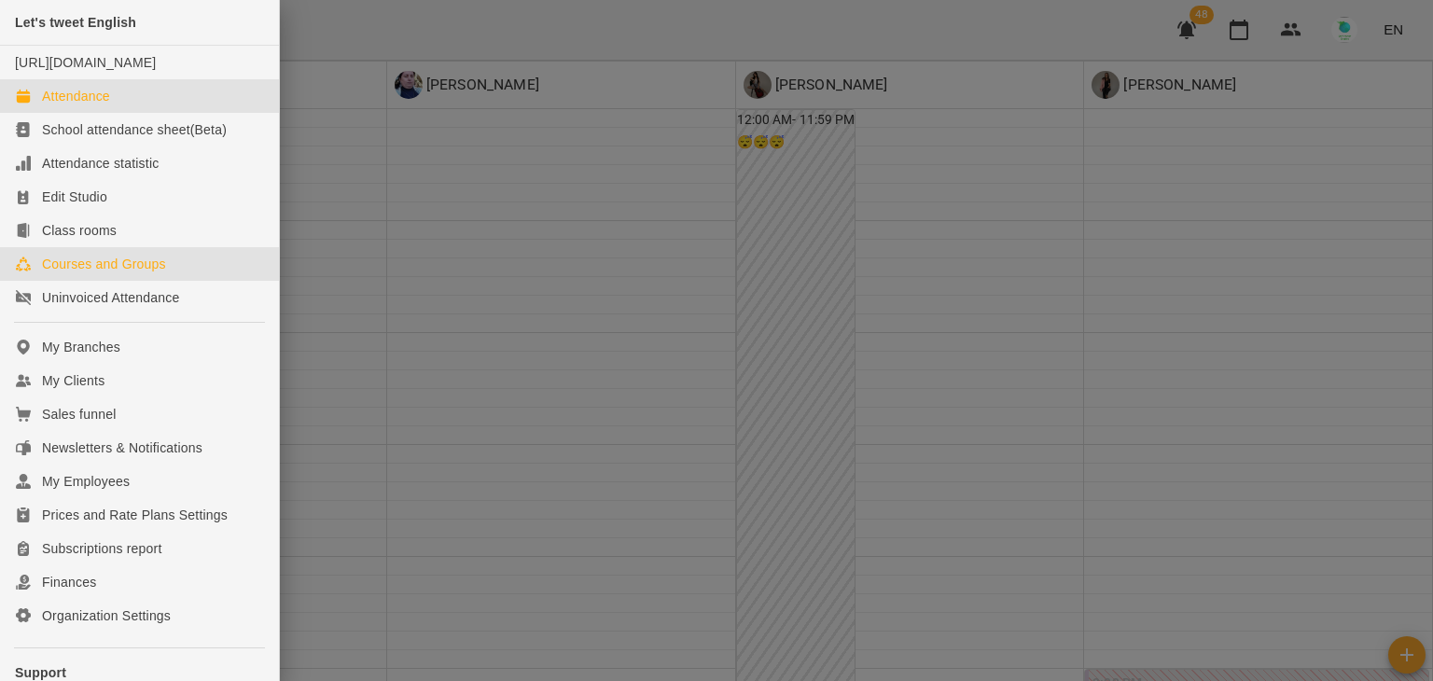
click at [105, 273] on div "Courses and Groups" at bounding box center [104, 264] width 124 height 19
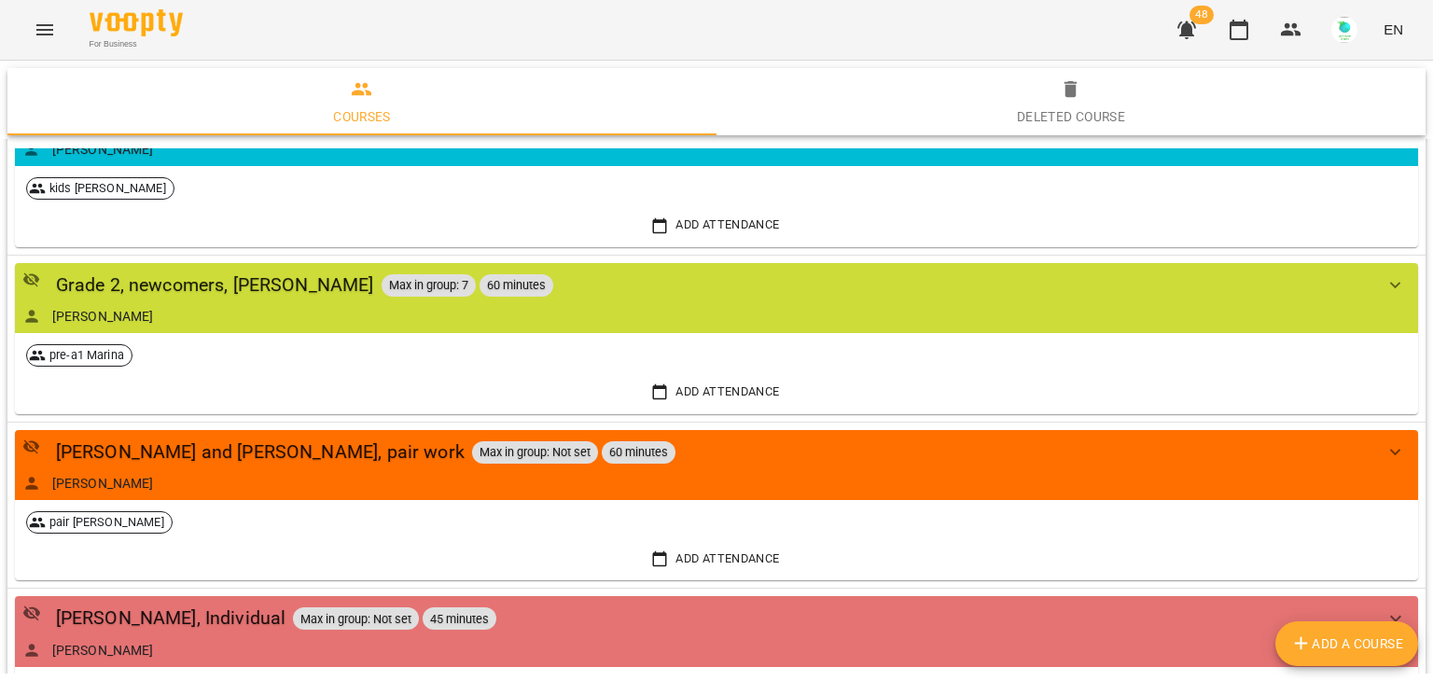
scroll to position [2923, 0]
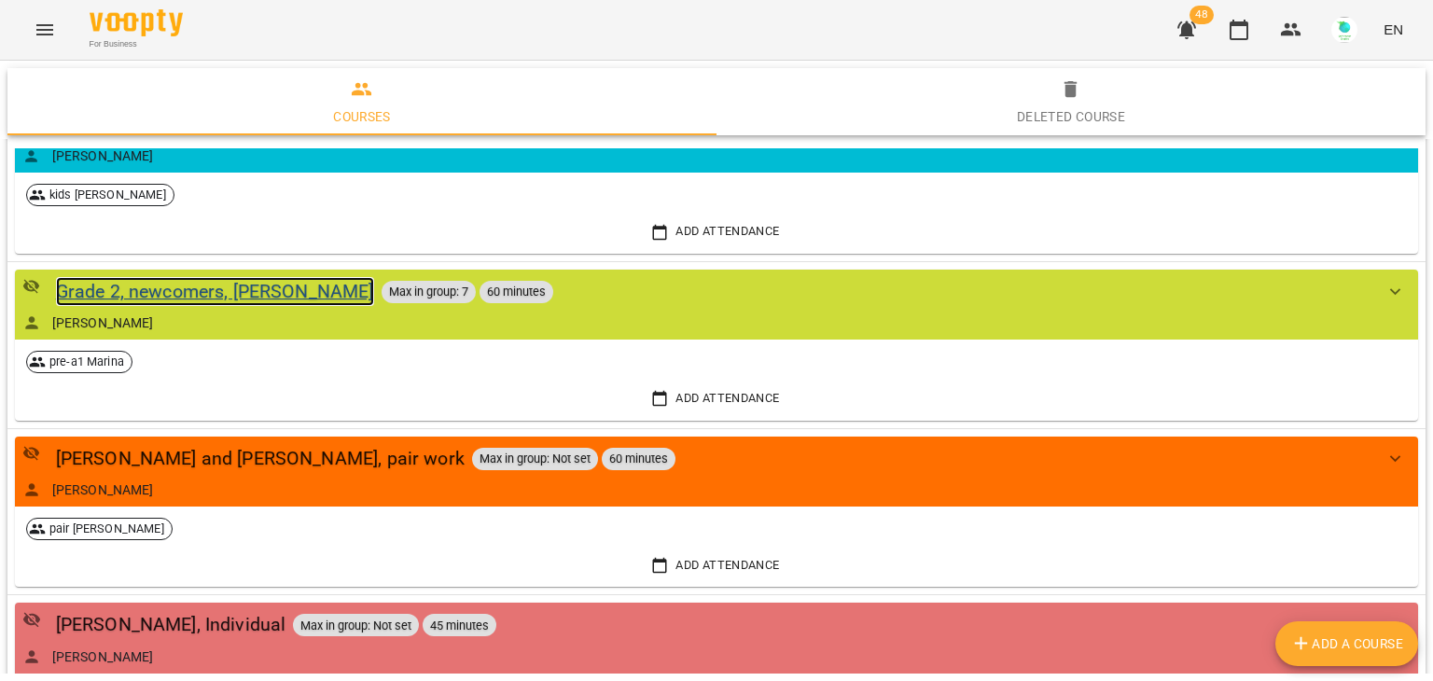
drag, startPoint x: 202, startPoint y: 291, endPoint x: 198, endPoint y: 299, distance: 9.6
click at [204, 290] on div "Grade 2, newcomers, [PERSON_NAME]" at bounding box center [215, 291] width 318 height 29
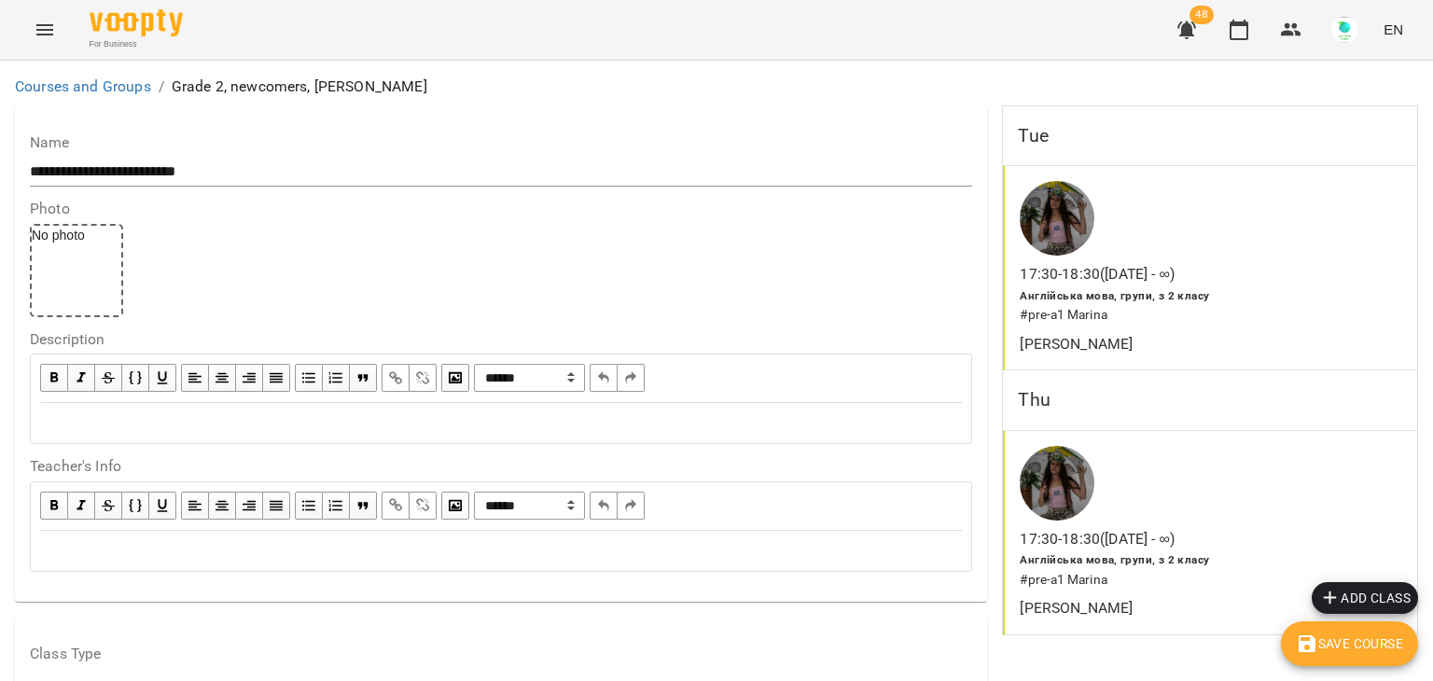
scroll to position [1559, 0]
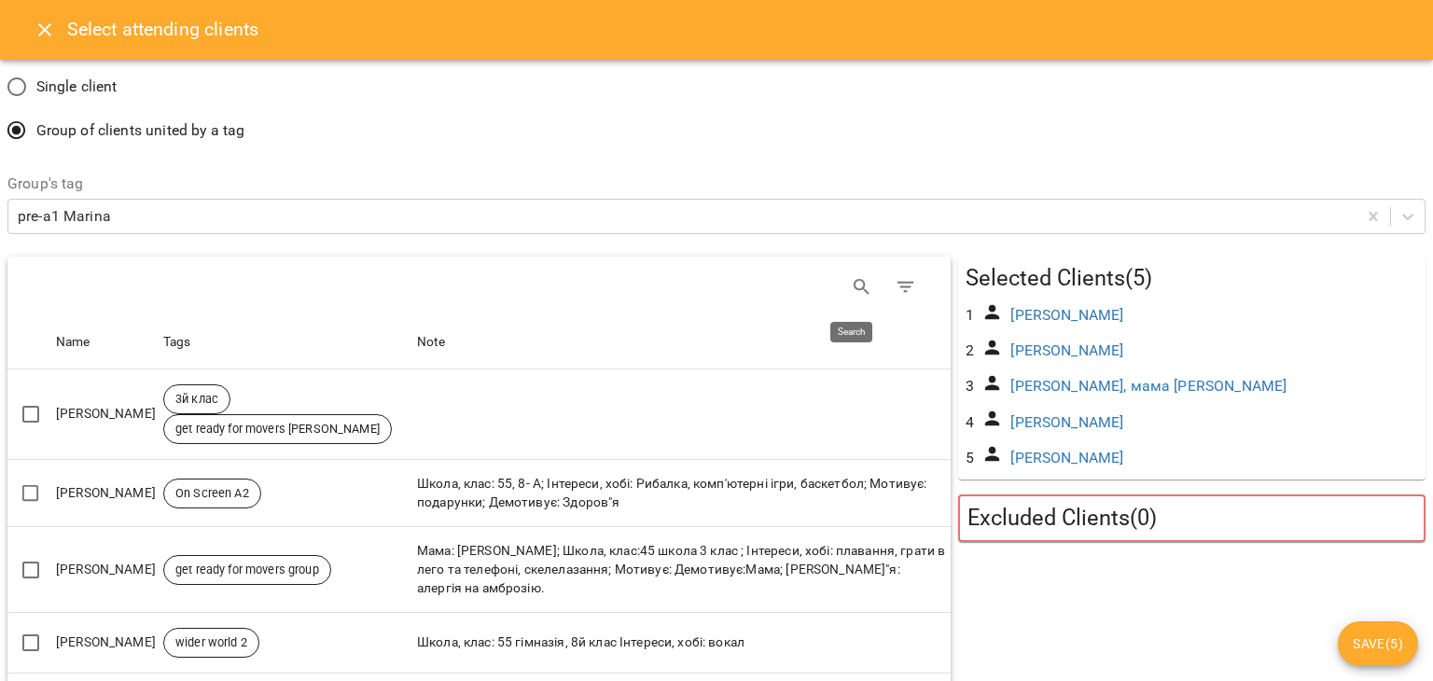
drag, startPoint x: 853, startPoint y: 279, endPoint x: 803, endPoint y: 300, distance: 53.9
click at [853, 280] on icon "Search" at bounding box center [861, 287] width 16 height 16
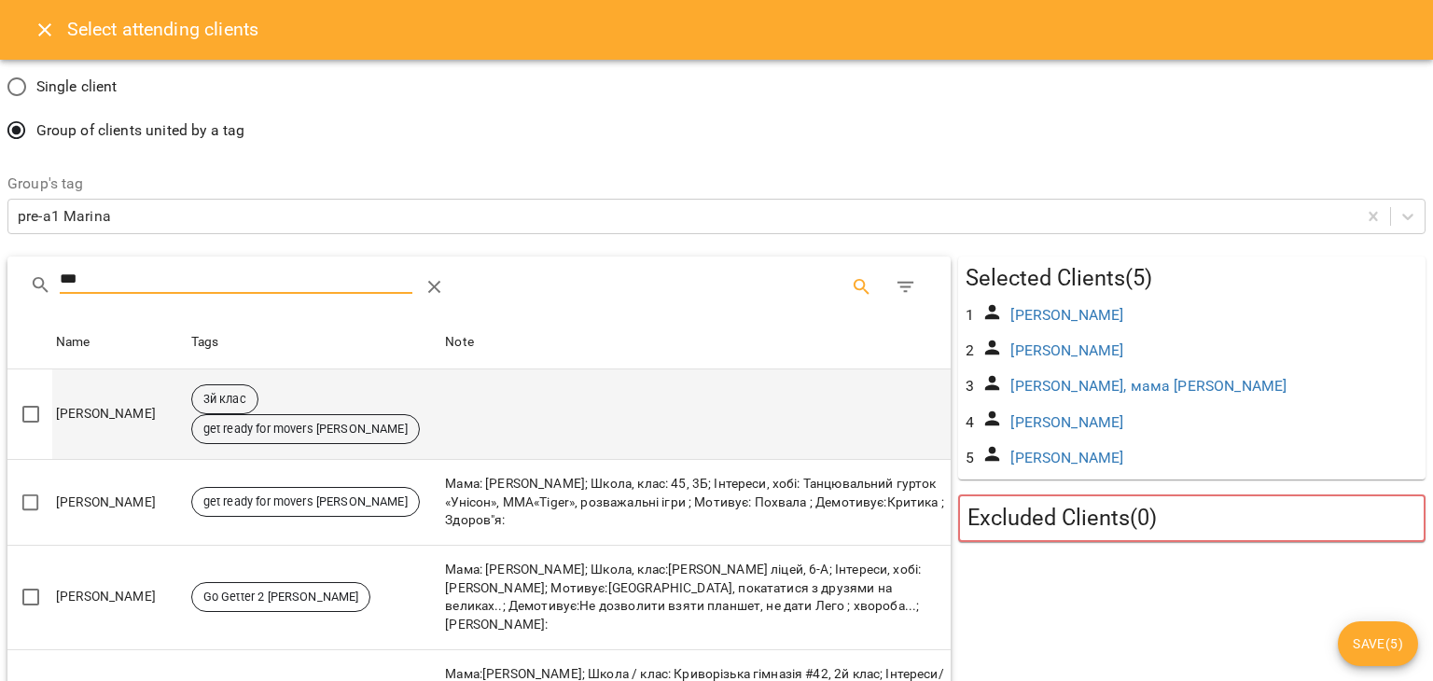
type input "***"
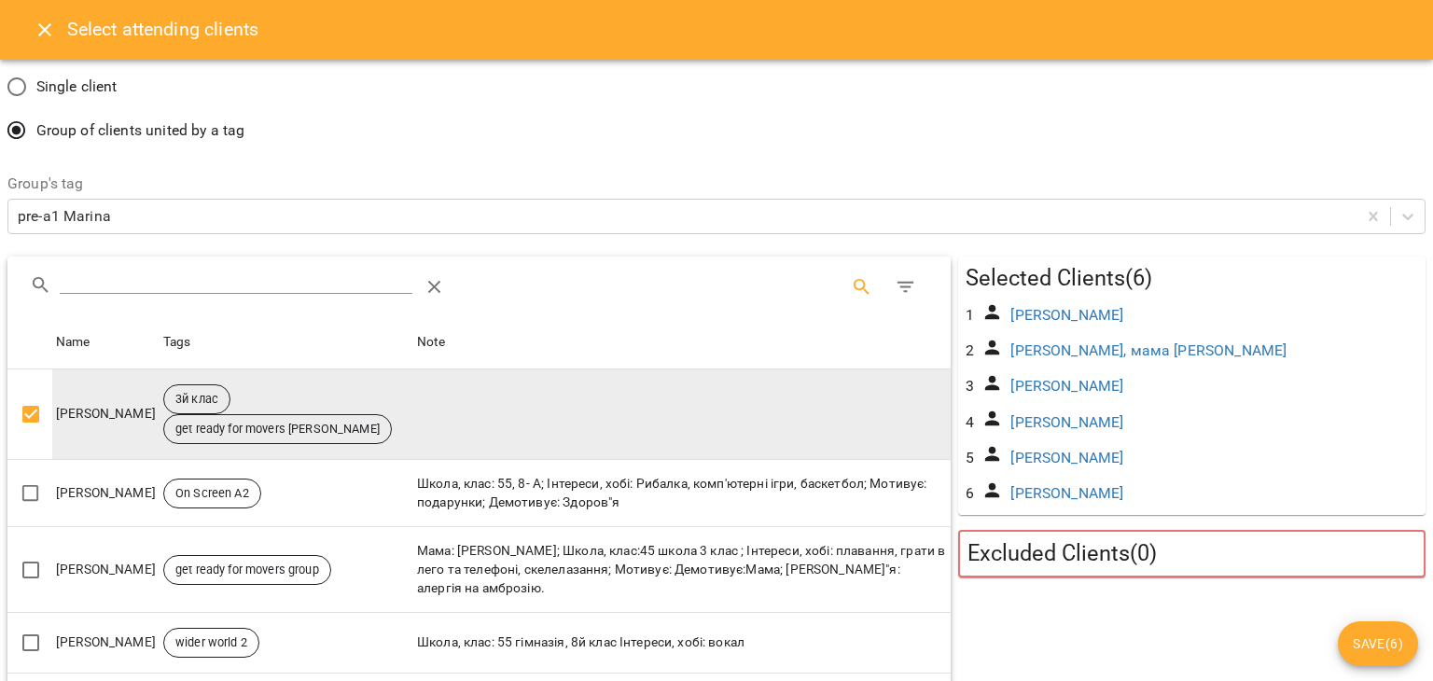
click at [1365, 642] on span "Save ( 6 )" at bounding box center [1378, 644] width 50 height 22
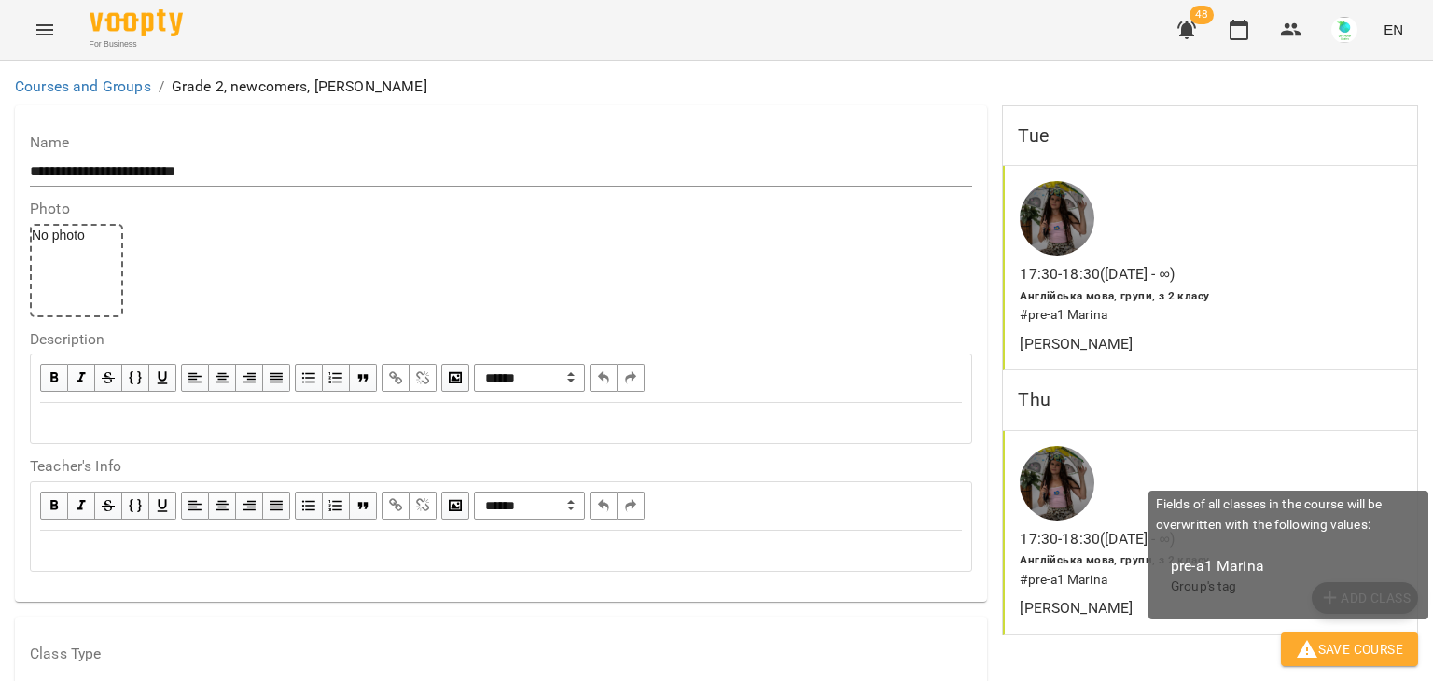
click at [1360, 651] on span "Save Course" at bounding box center [1349, 649] width 107 height 22
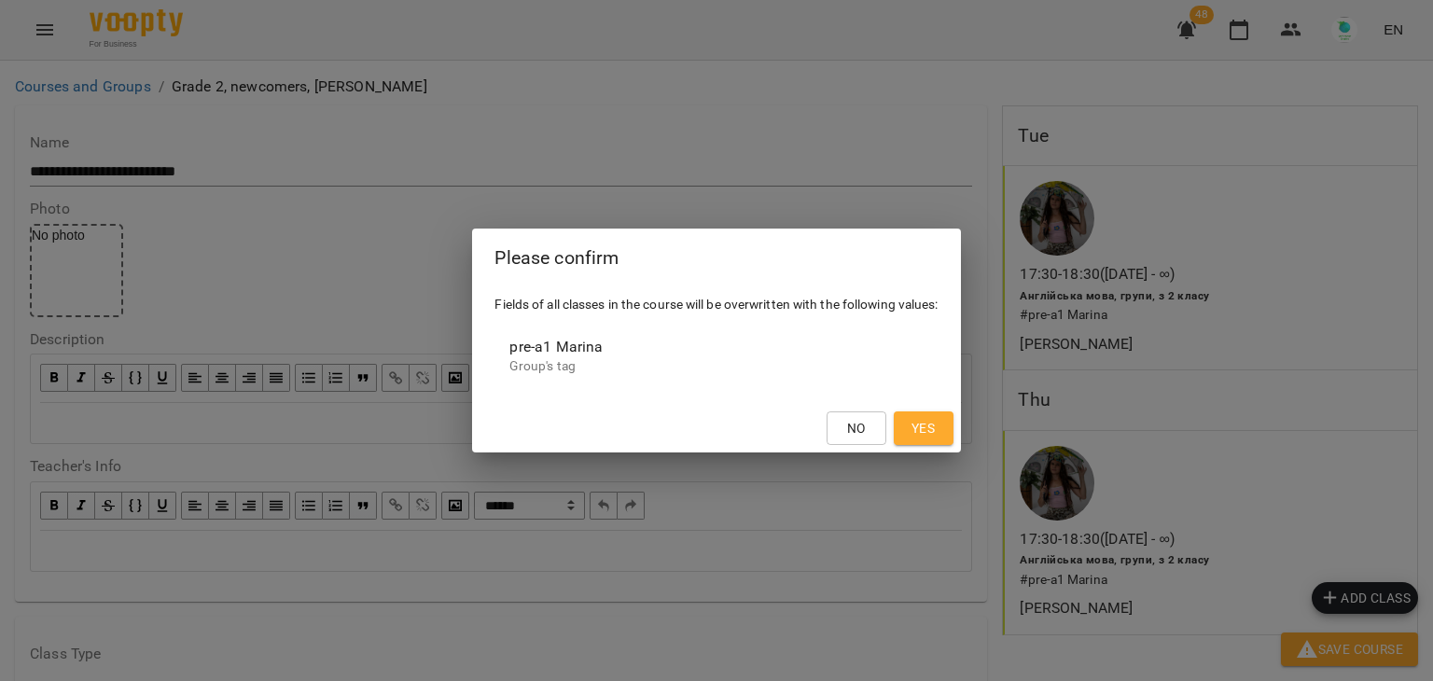
click at [924, 442] on button "Yes" at bounding box center [924, 428] width 60 height 34
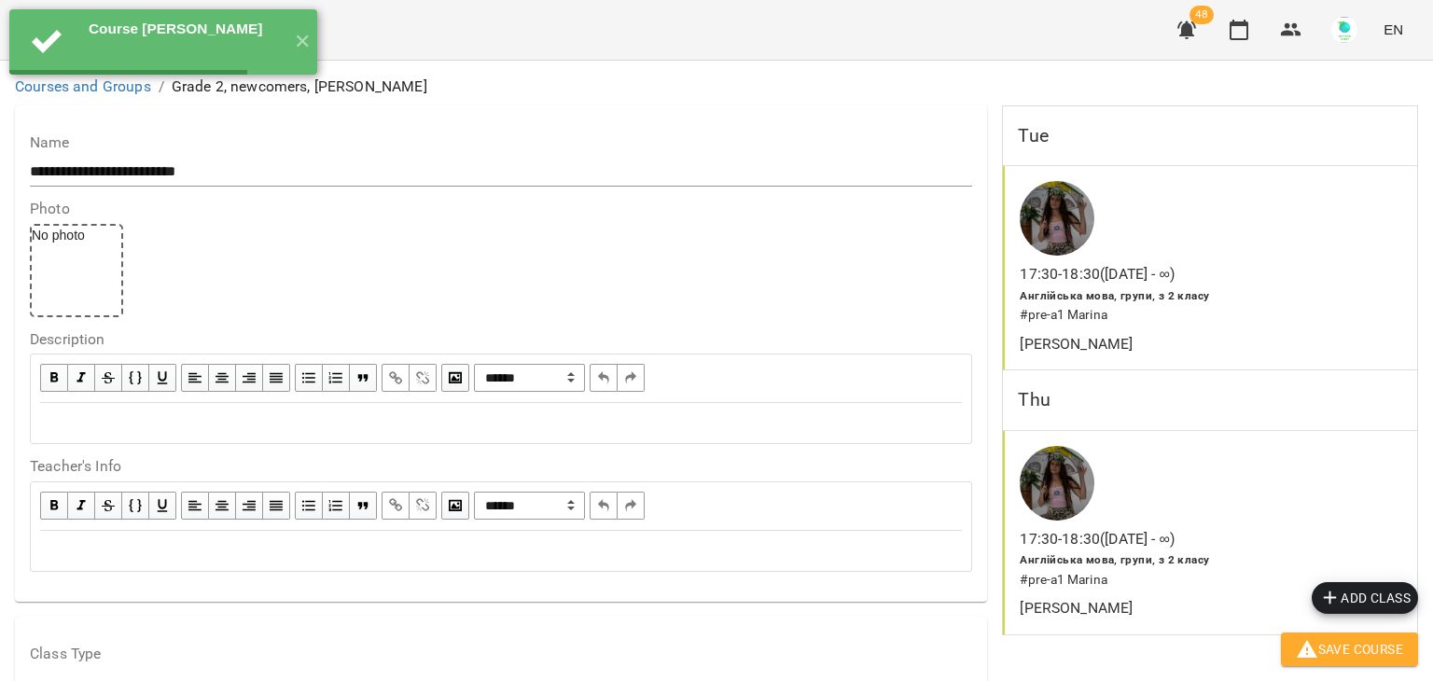
scroll to position [0, 0]
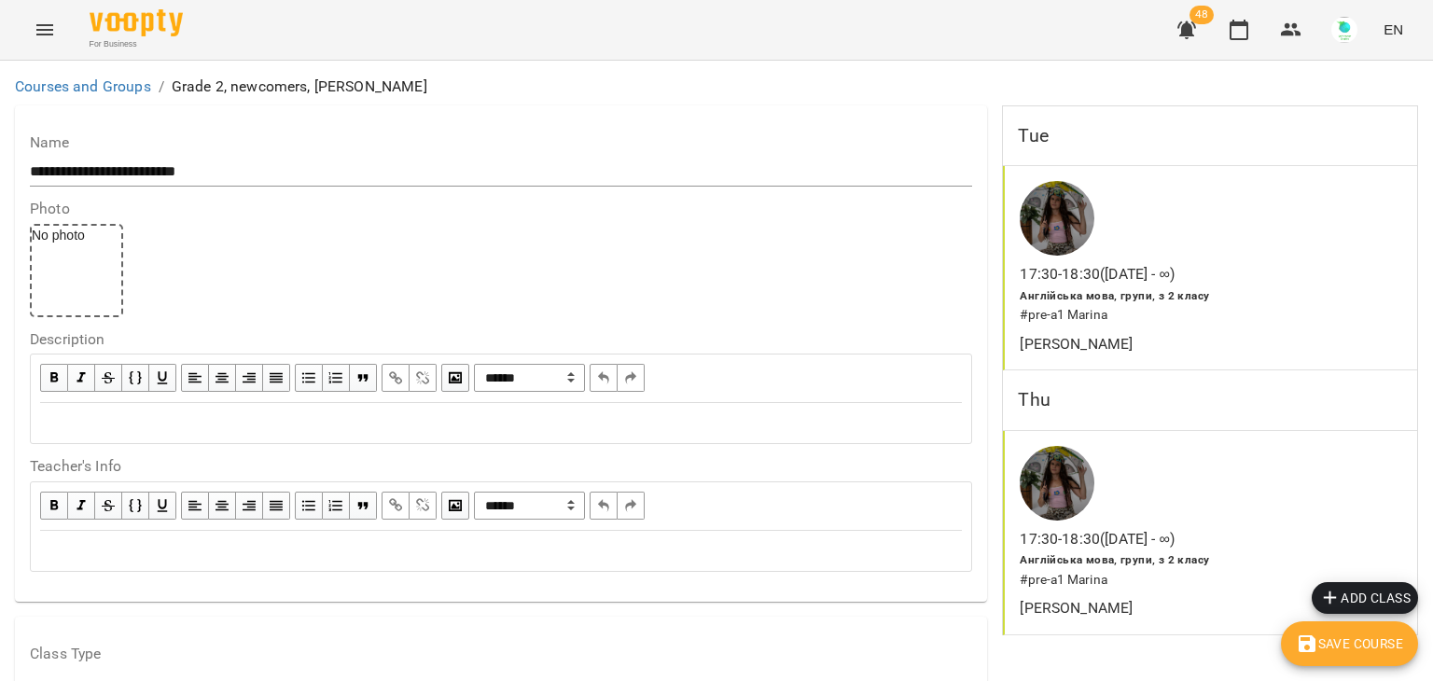
click at [34, 28] on icon "Menu" at bounding box center [45, 30] width 22 height 22
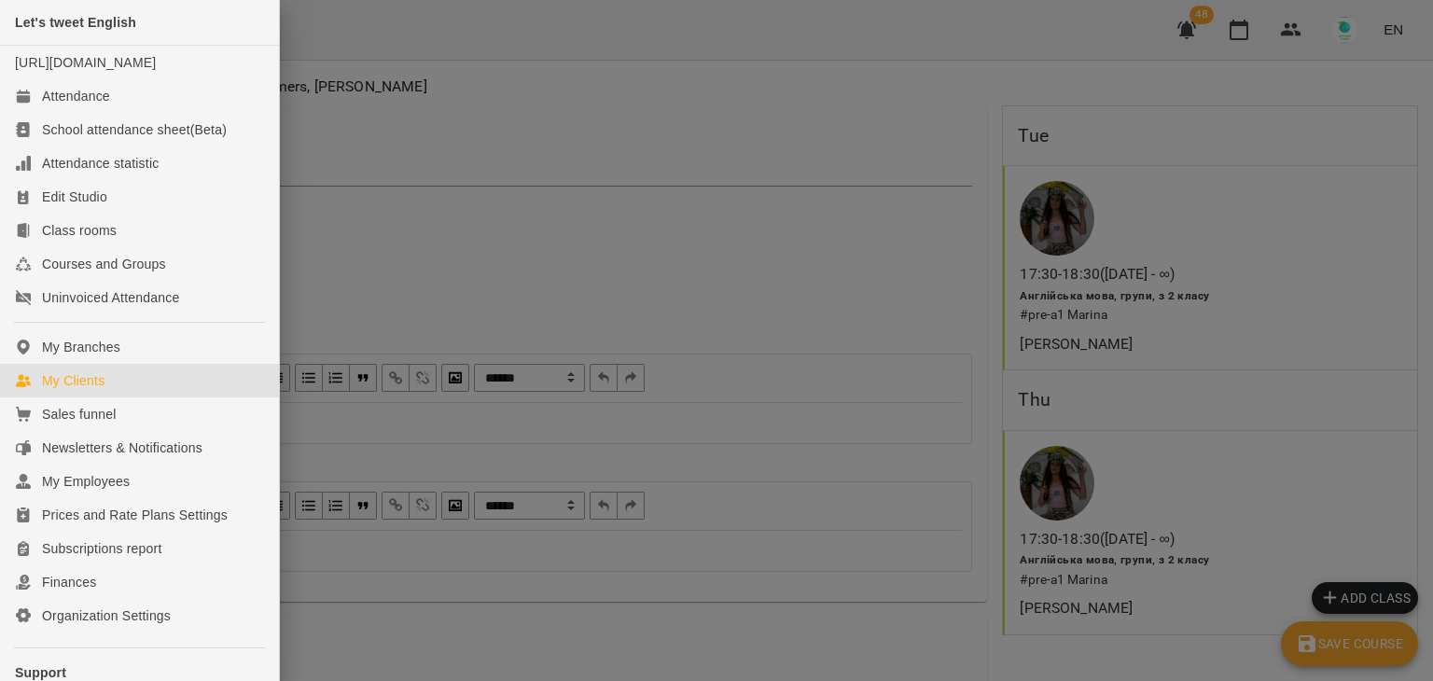
click at [86, 390] on div "My Clients" at bounding box center [73, 380] width 63 height 19
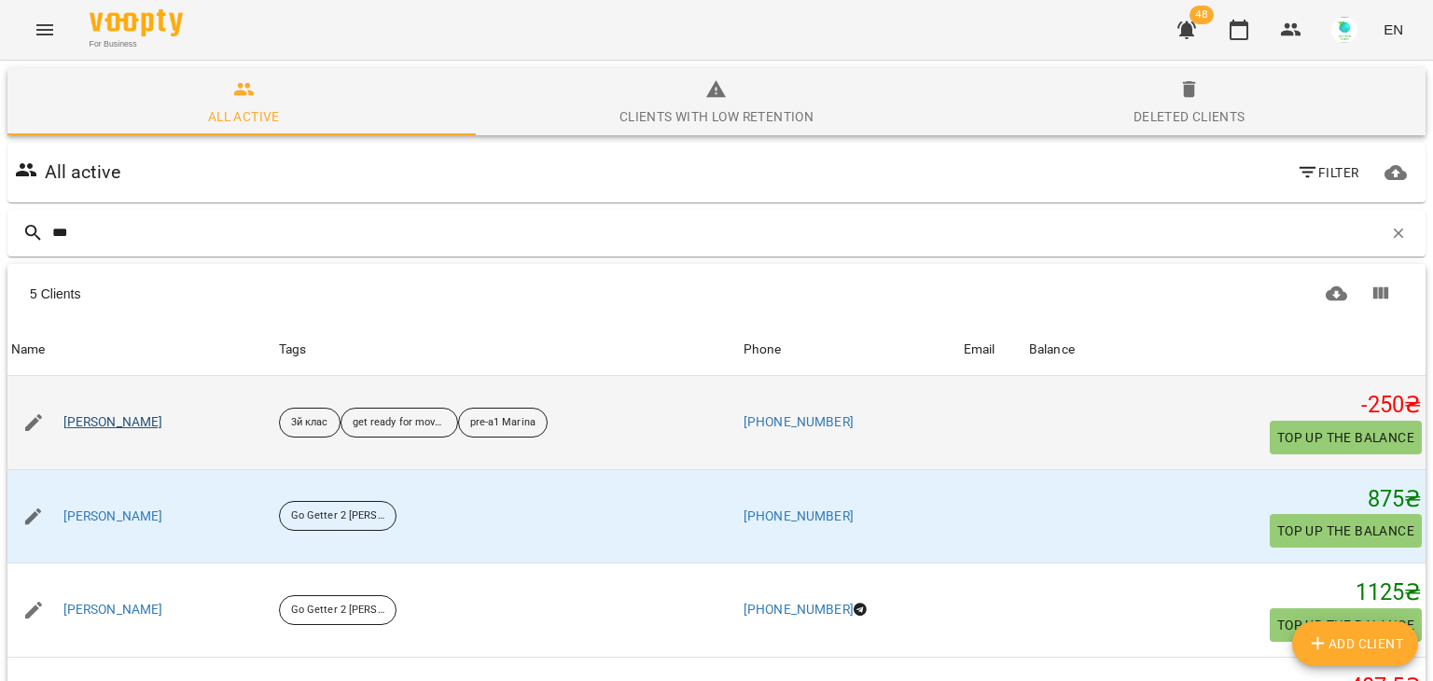
type input "***"
click at [118, 423] on link "[PERSON_NAME]" at bounding box center [113, 422] width 100 height 19
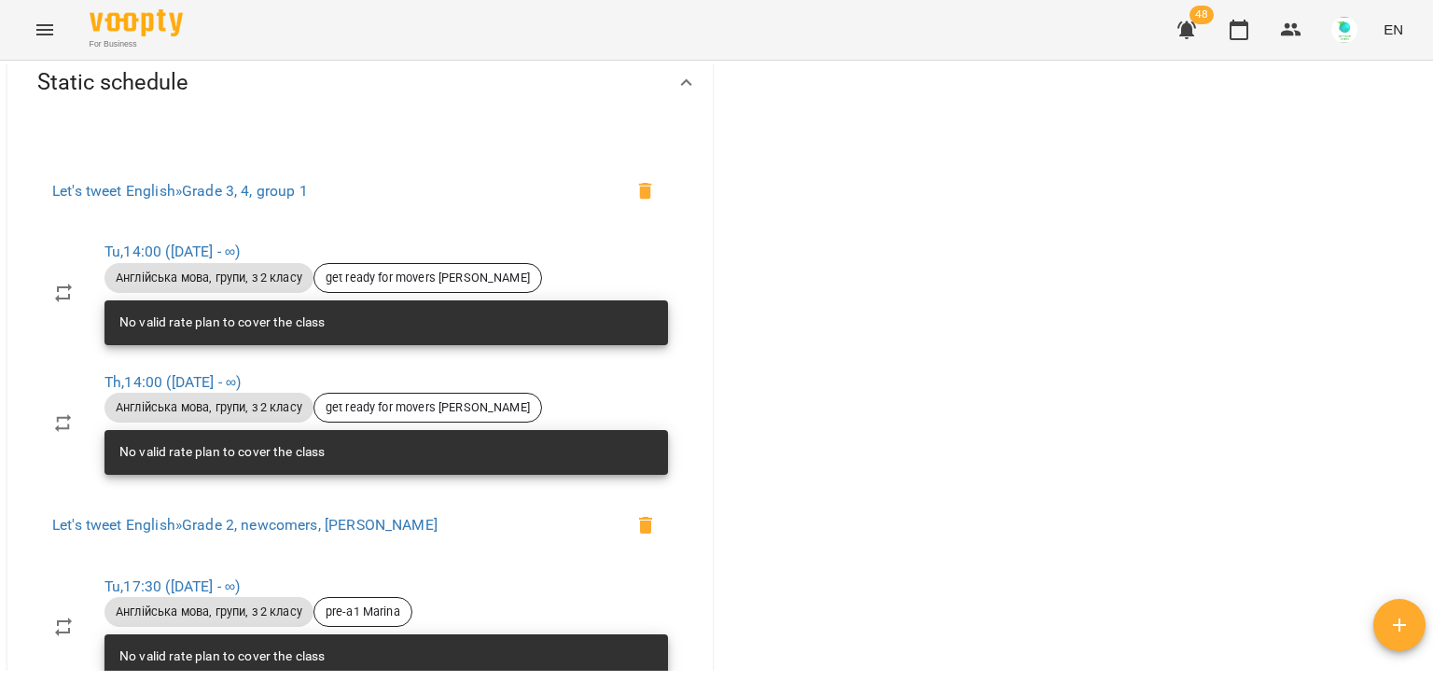
scroll to position [779, 0]
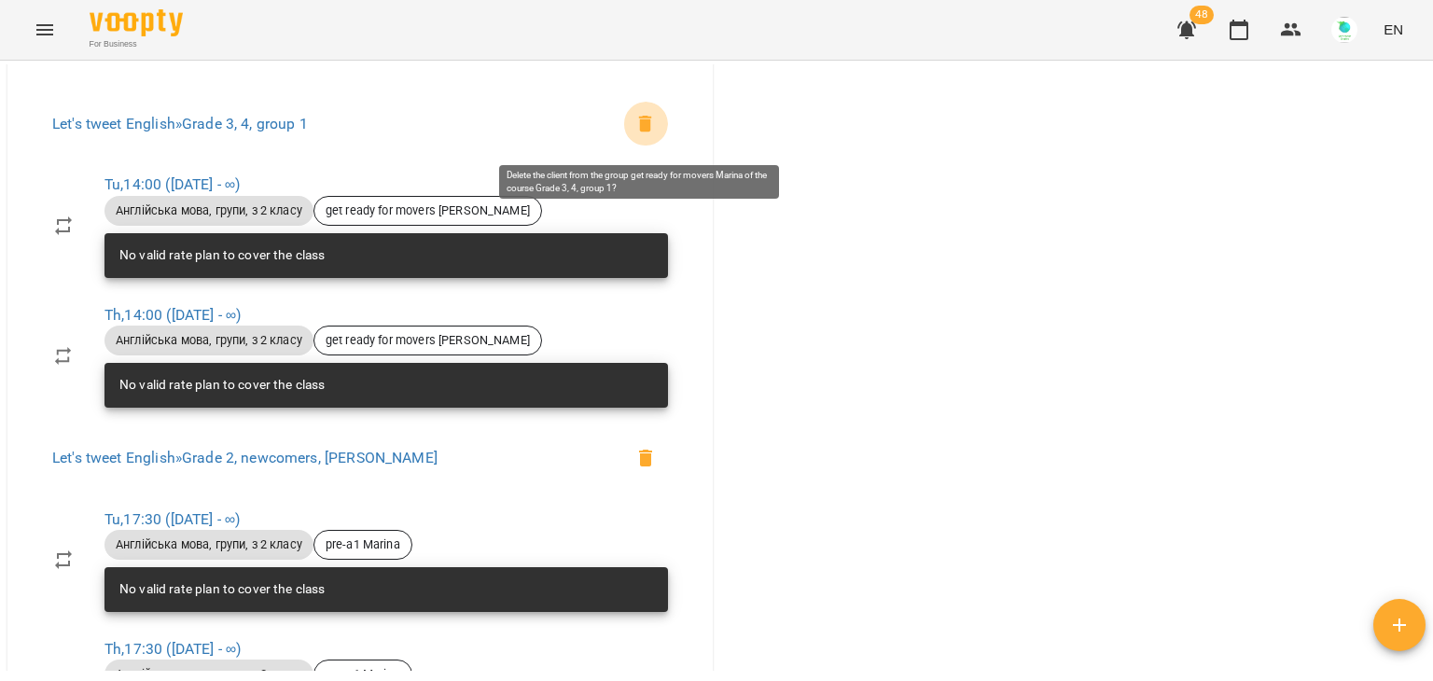
click at [642, 132] on icon at bounding box center [645, 124] width 13 height 17
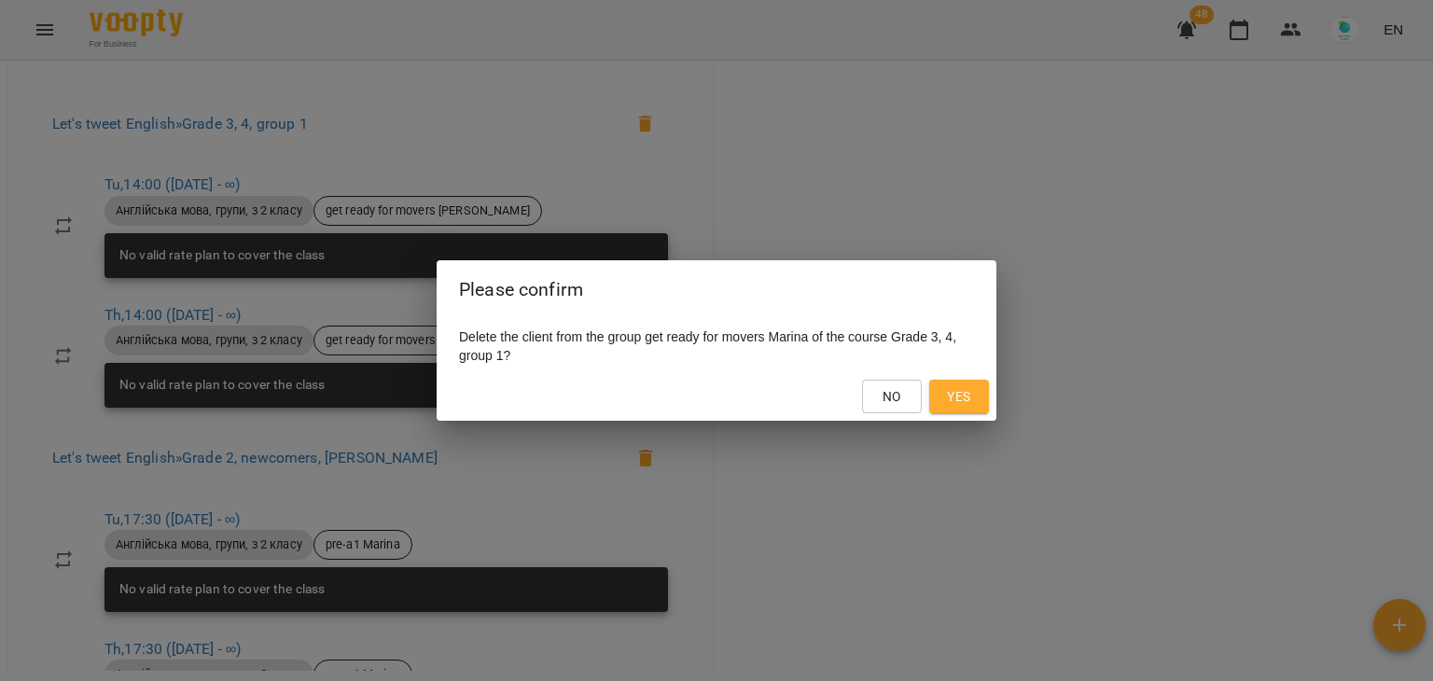
click at [973, 398] on span "Yes" at bounding box center [959, 396] width 30 height 22
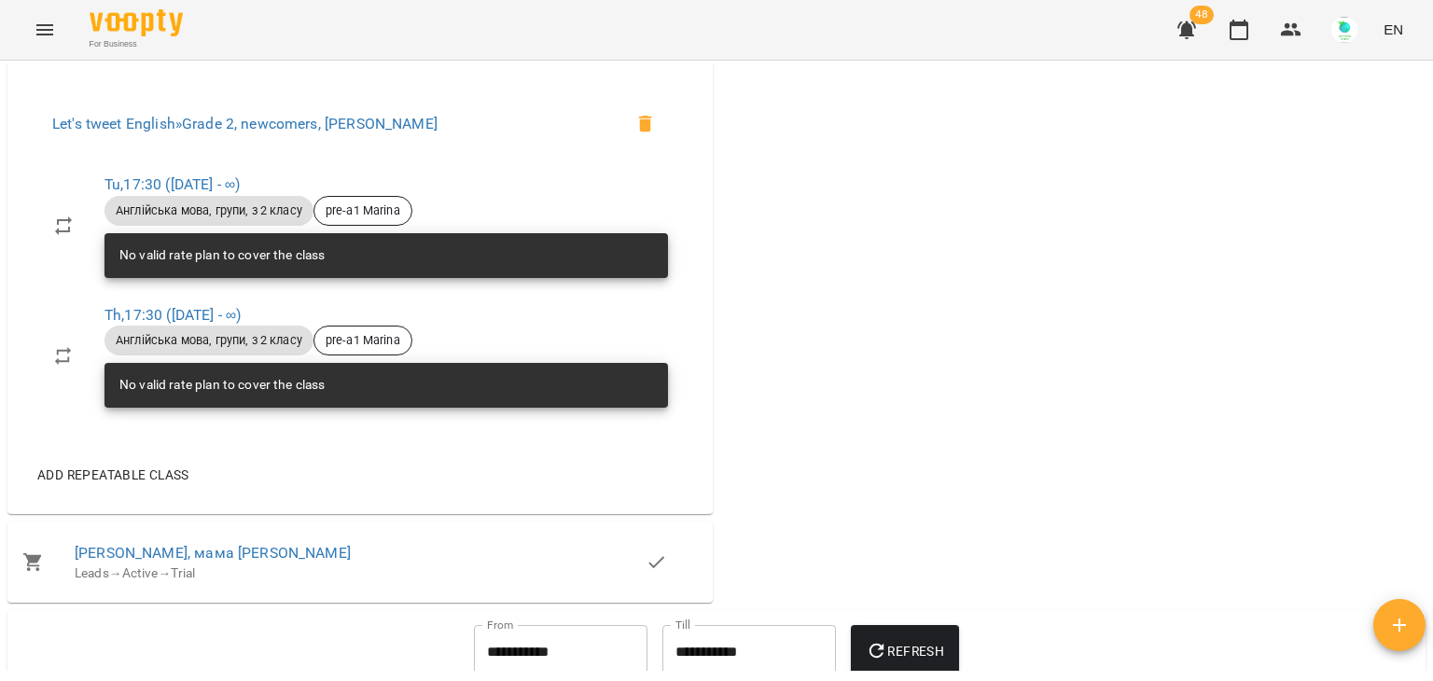
click at [37, 31] on icon "Menu" at bounding box center [45, 30] width 22 height 22
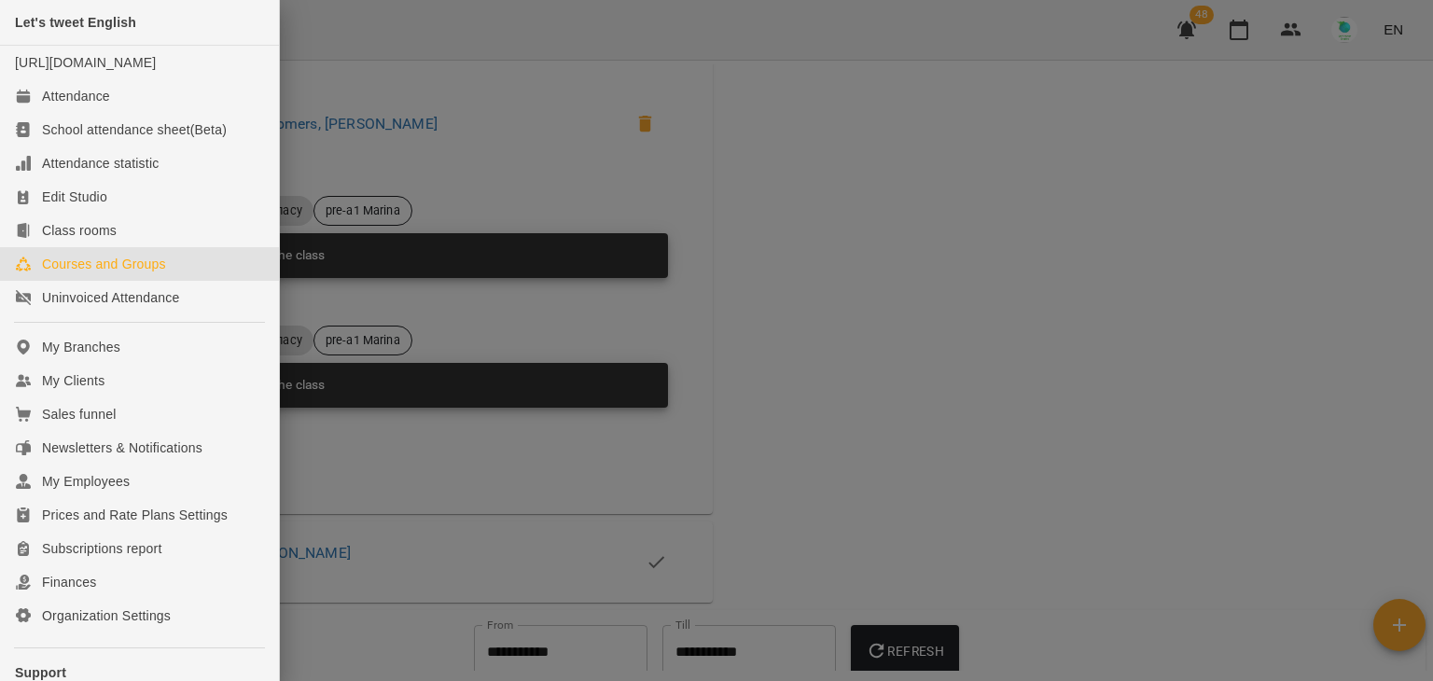
click at [137, 273] on div "Courses and Groups" at bounding box center [104, 264] width 124 height 19
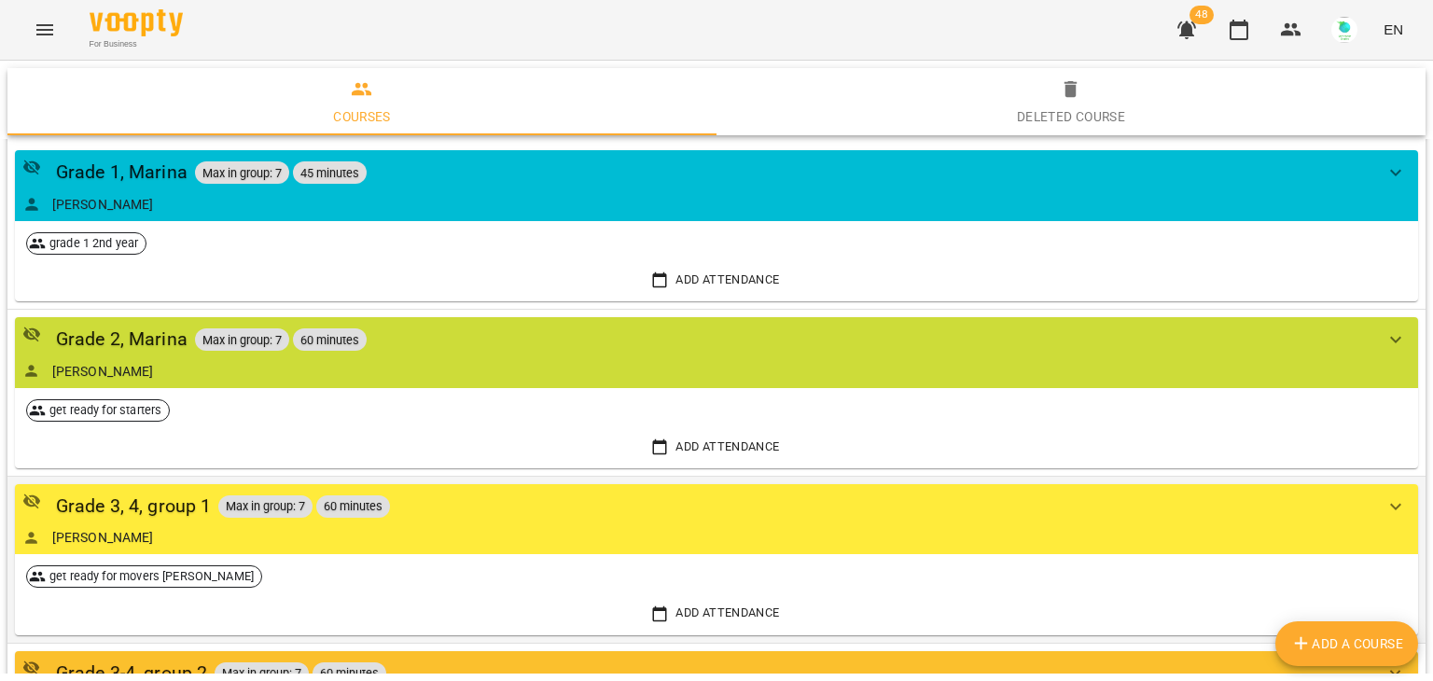
scroll to position [1906, 0]
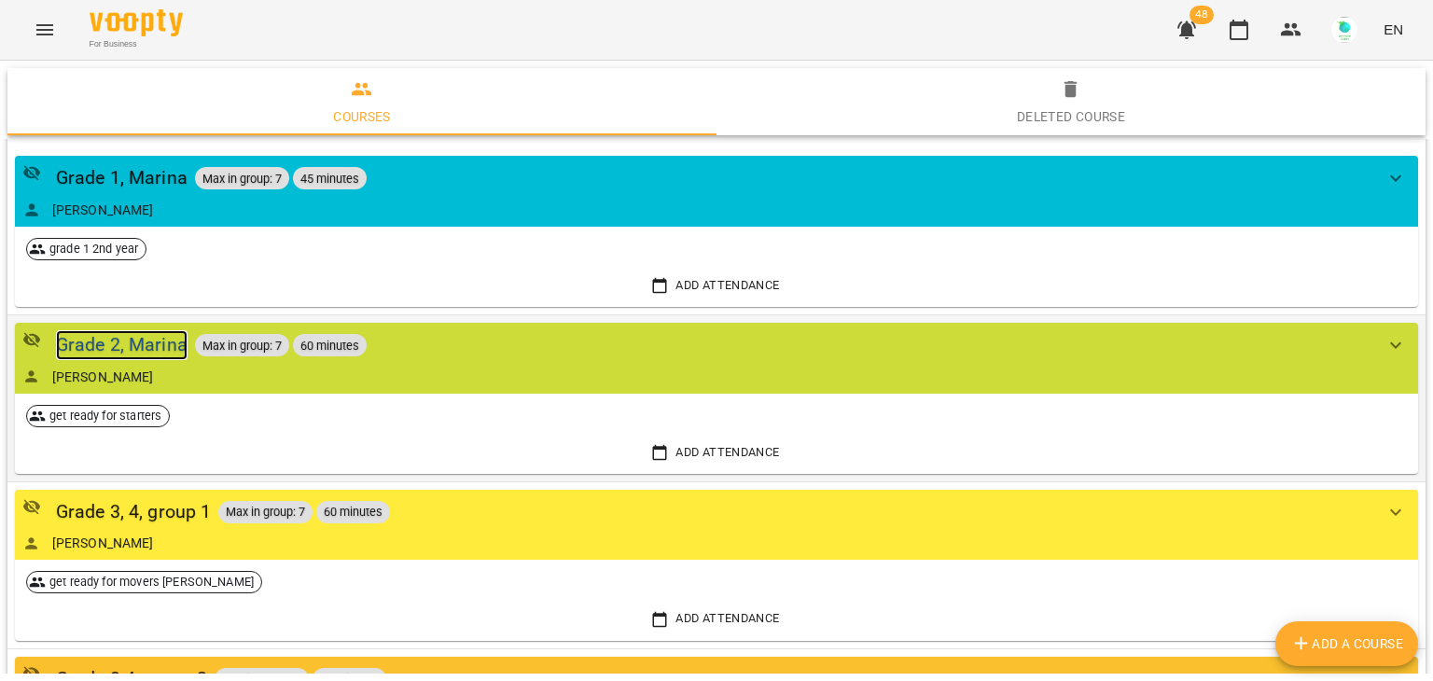
click at [173, 330] on div "Grade 2, Marina" at bounding box center [122, 344] width 132 height 29
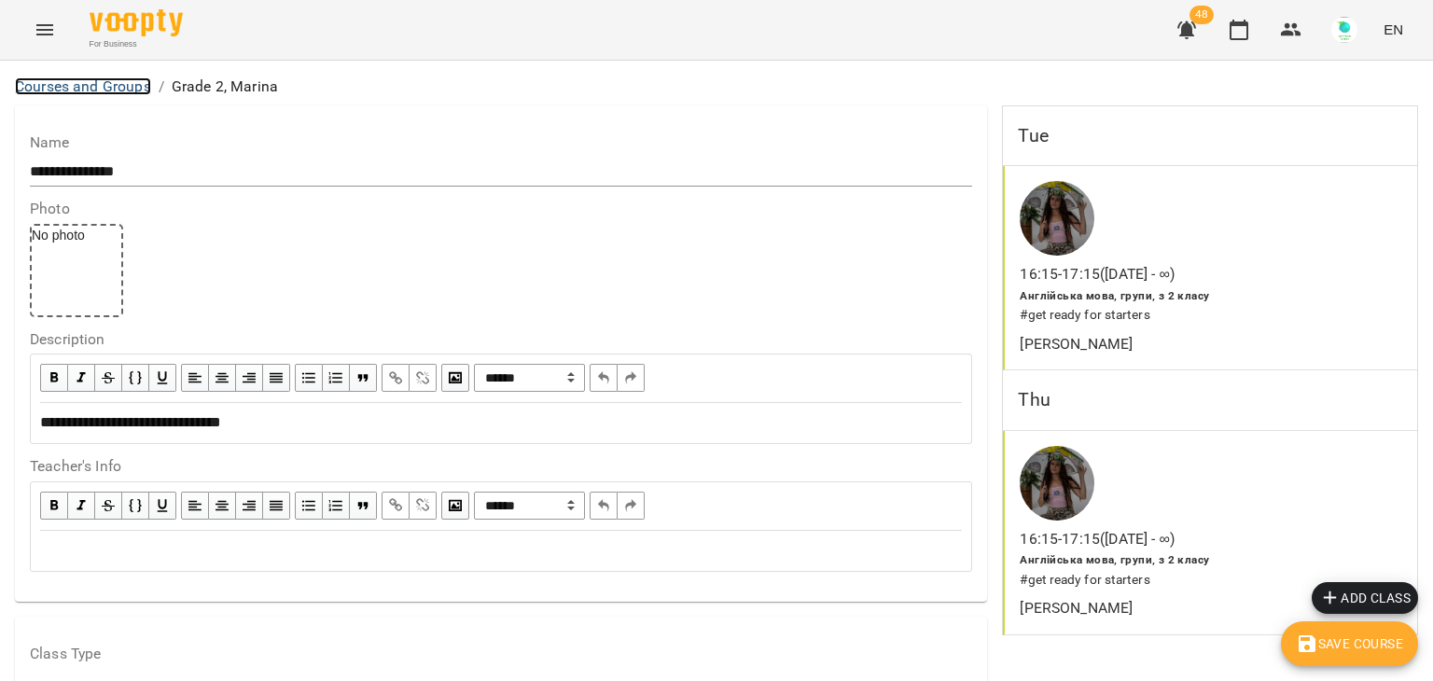
click at [119, 87] on link "Courses and Groups" at bounding box center [83, 86] width 136 height 18
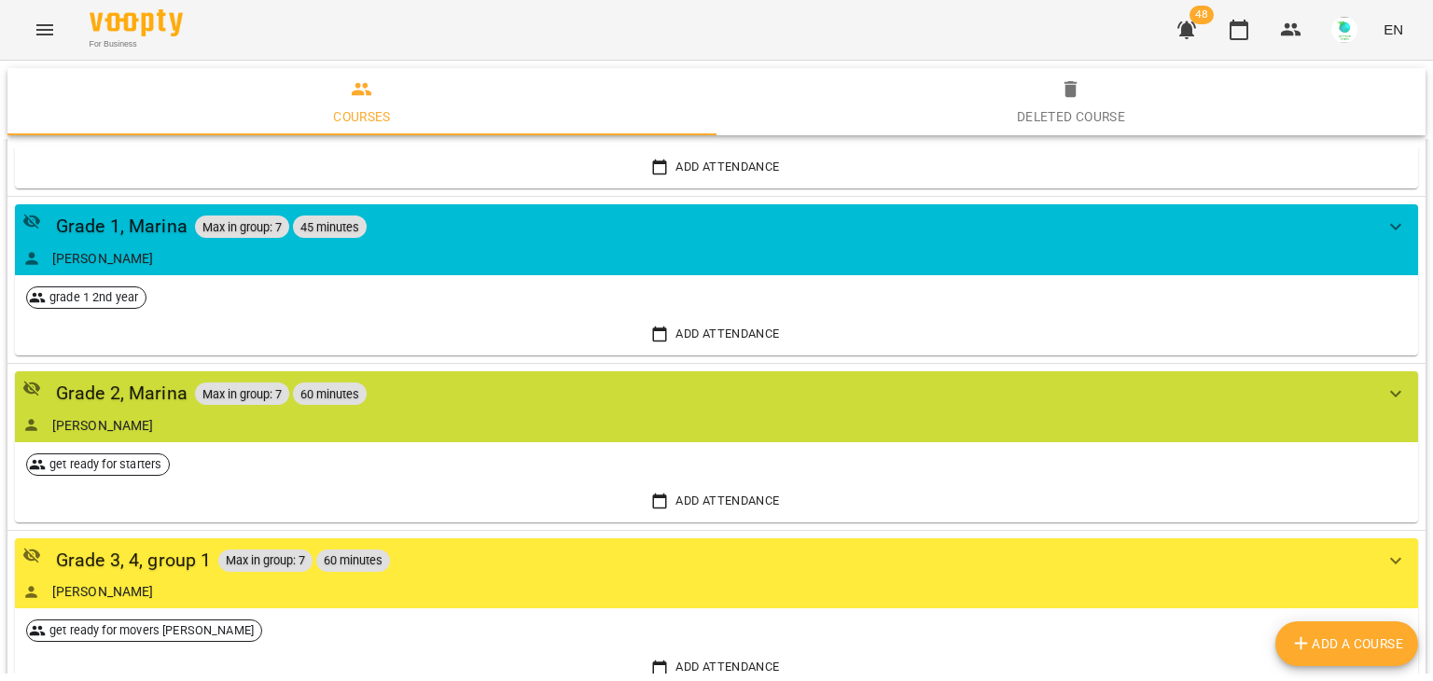
scroll to position [1870, 0]
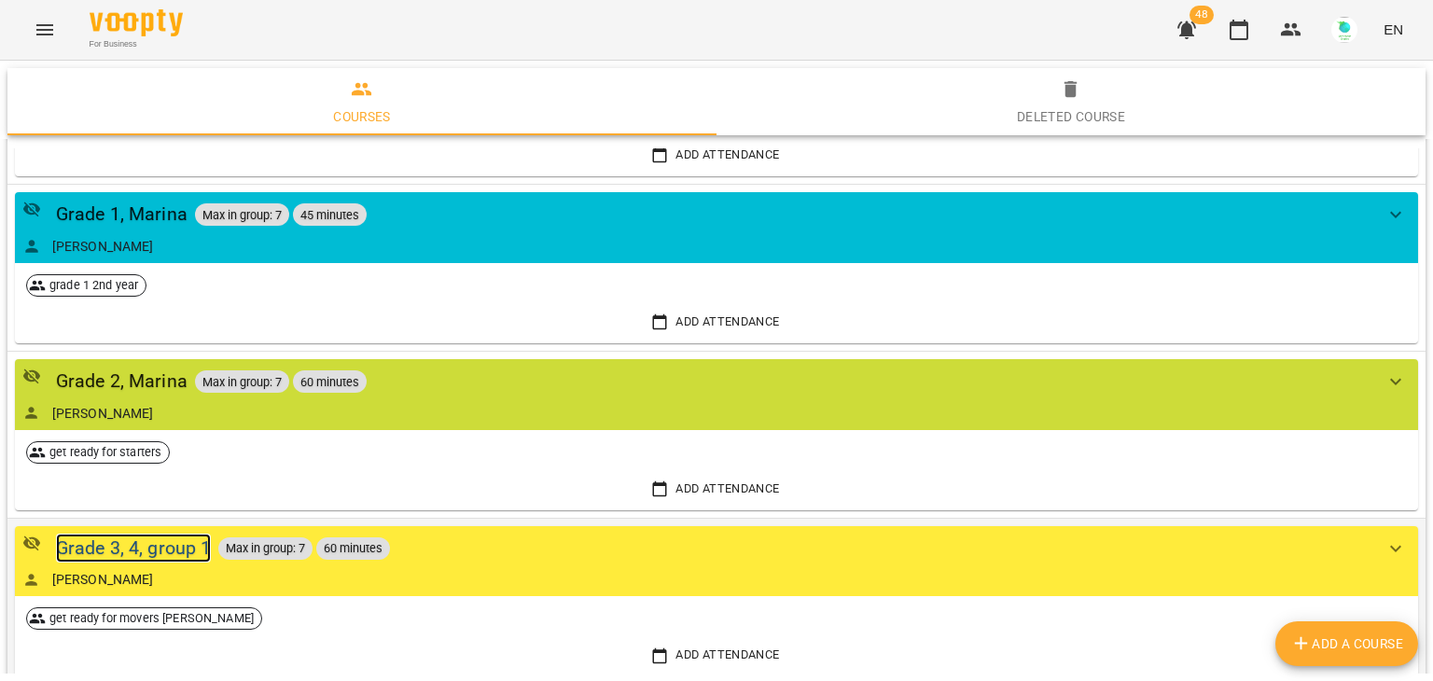
click at [156, 546] on div "Grade 3, 4, group 1" at bounding box center [134, 548] width 156 height 29
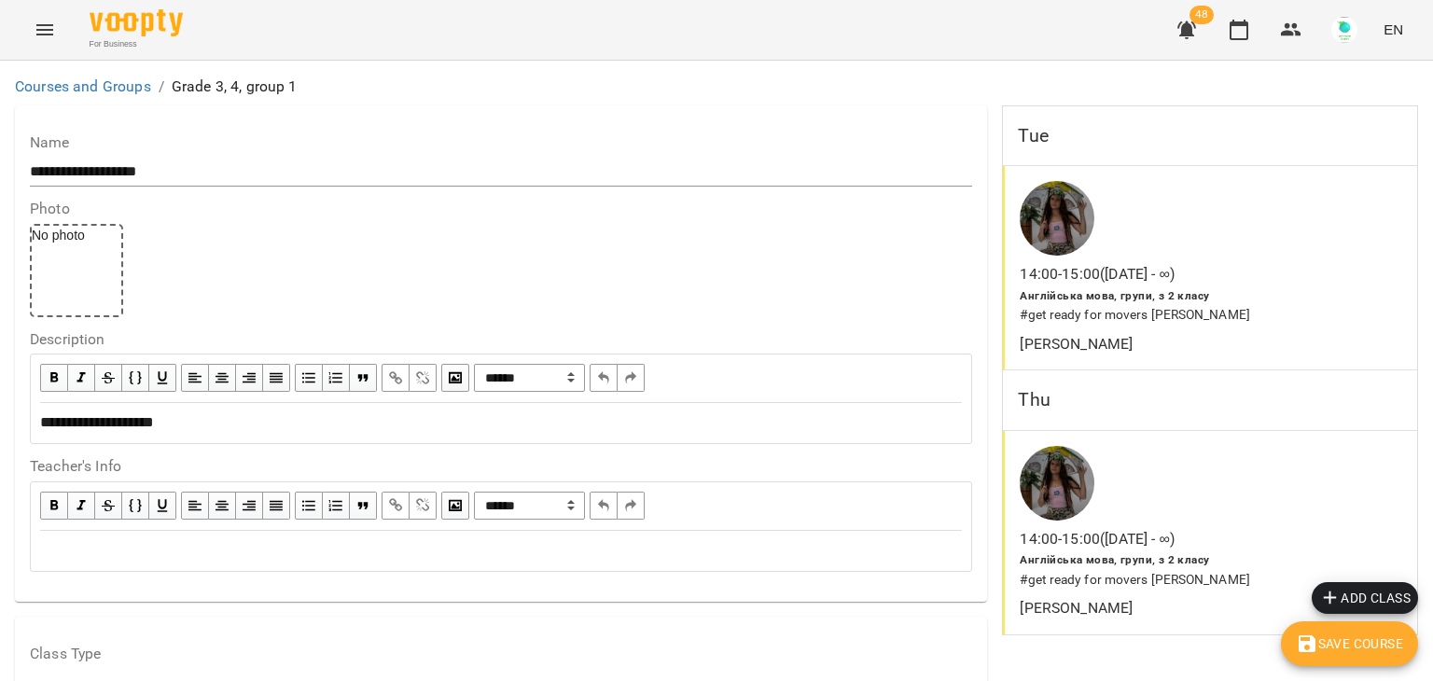
scroll to position [1478, 0]
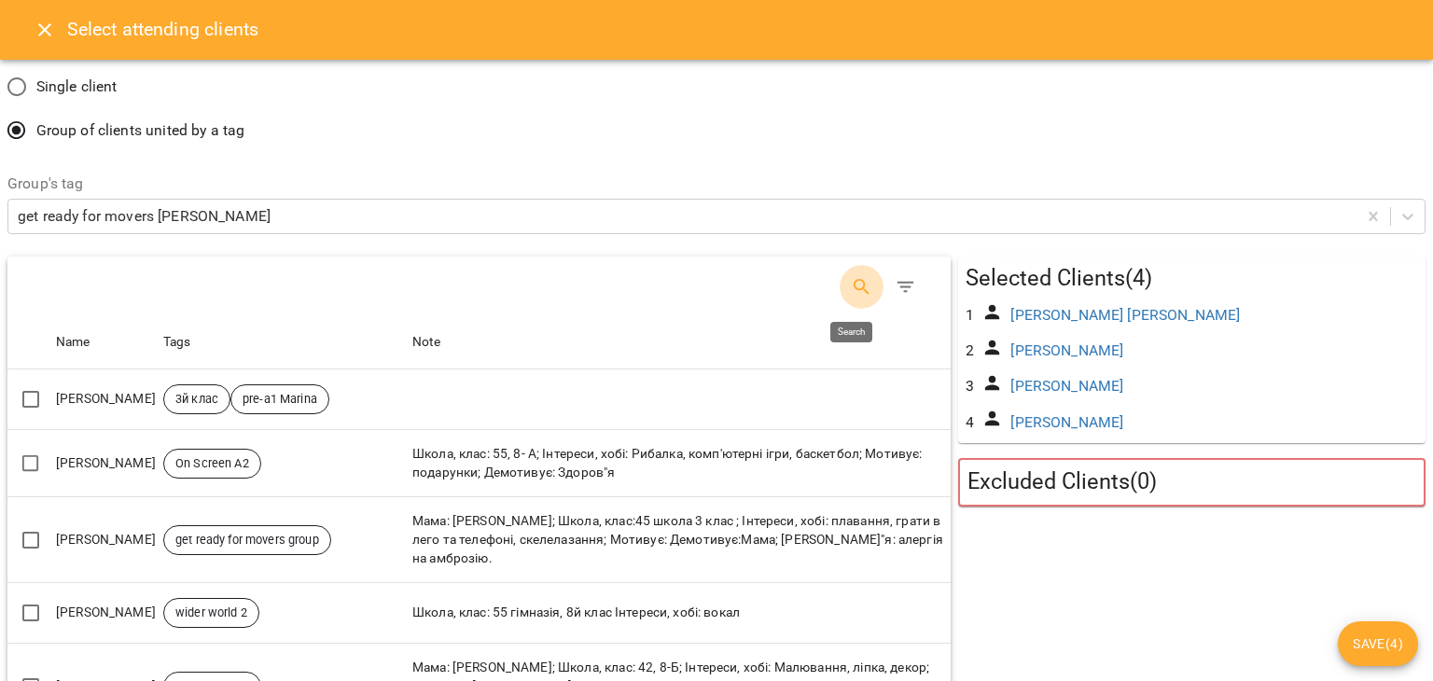
click at [851, 287] on icon "Search" at bounding box center [862, 287] width 22 height 22
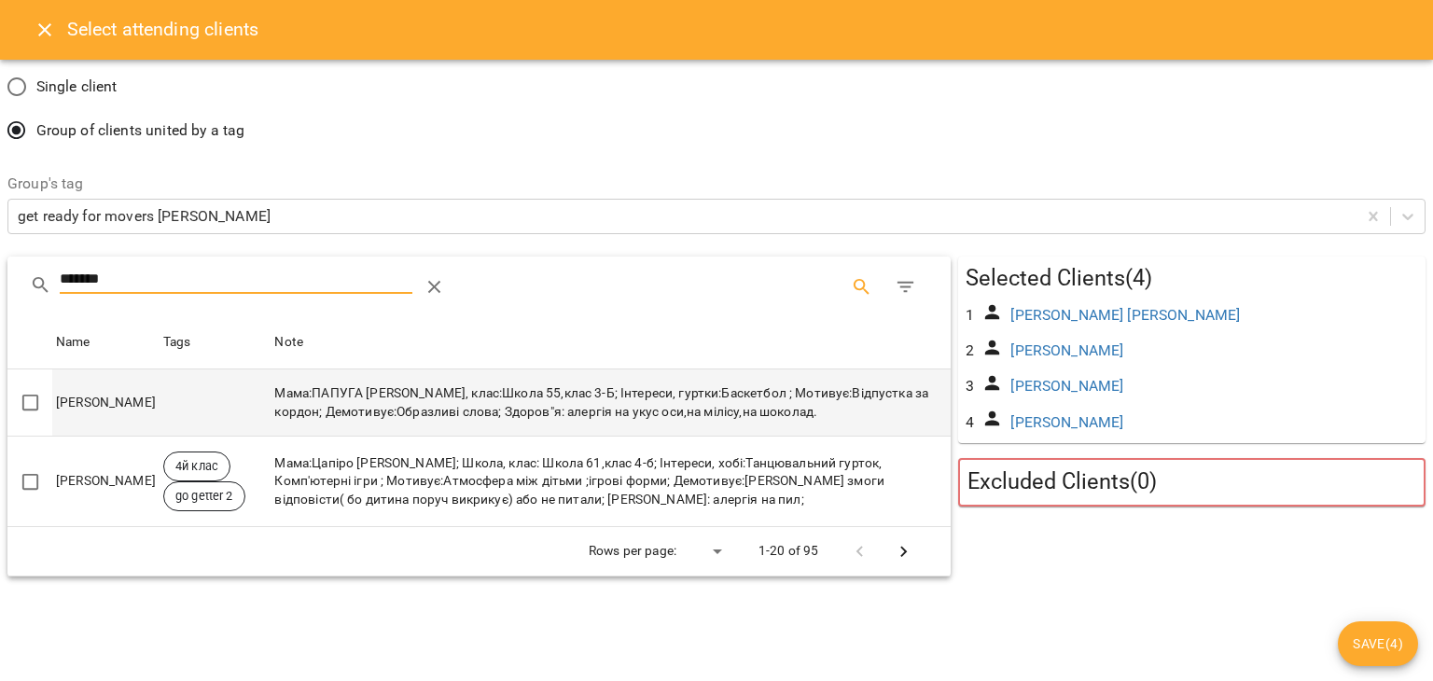
type input "*******"
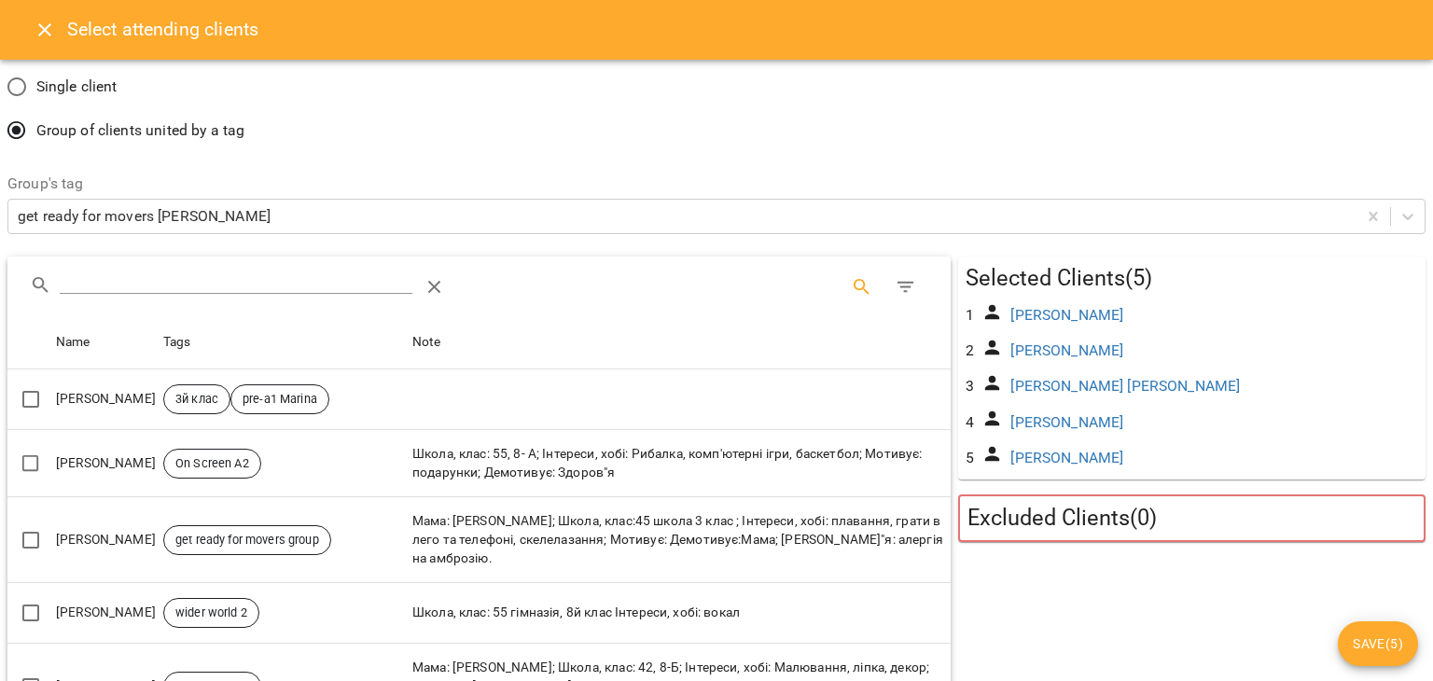
click at [81, 285] on input "Search" at bounding box center [237, 280] width 354 height 30
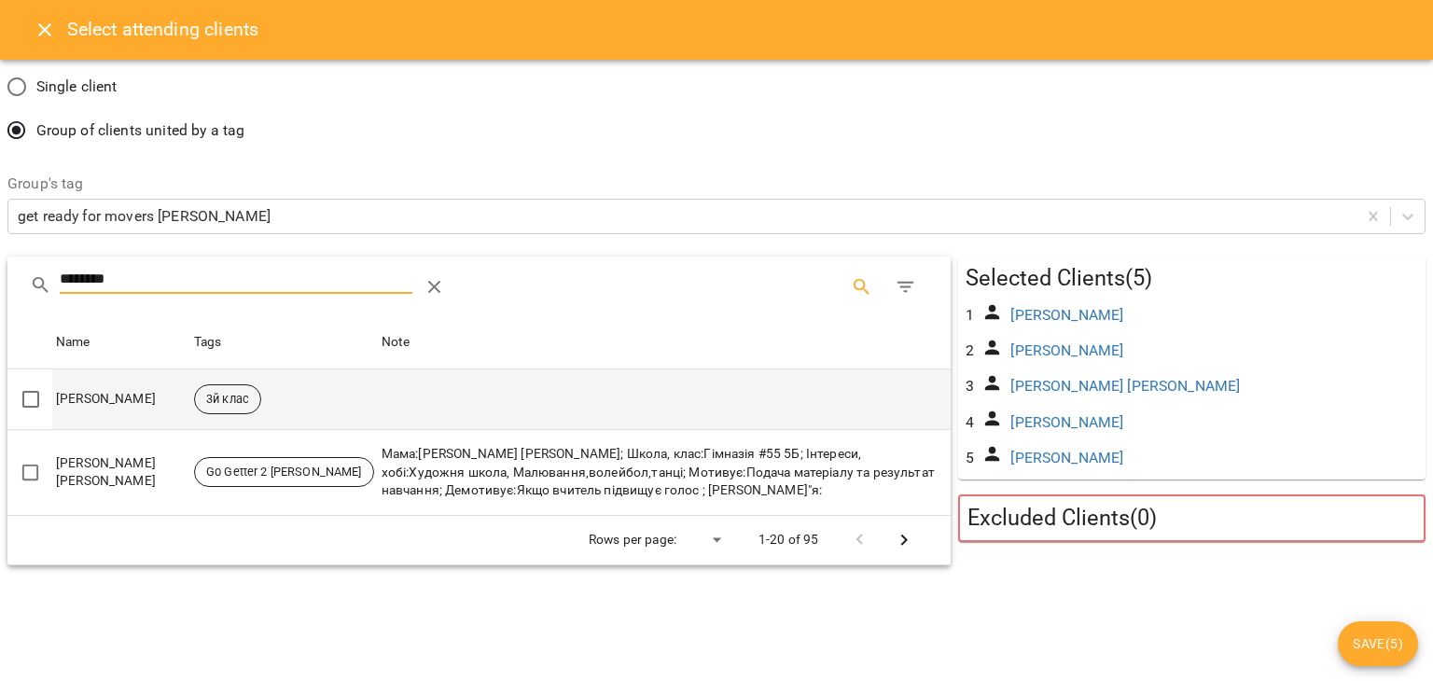
type input "********"
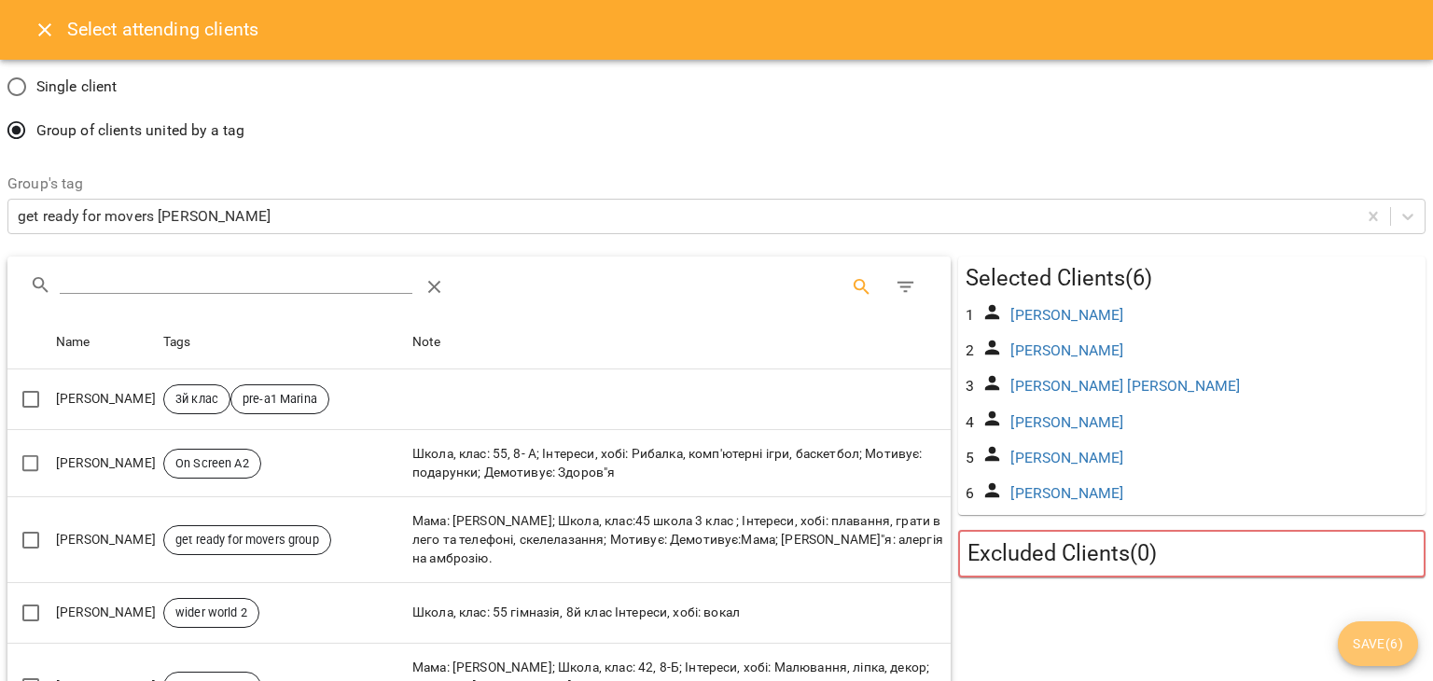
click at [1386, 647] on span "Save ( 6 )" at bounding box center [1378, 644] width 50 height 22
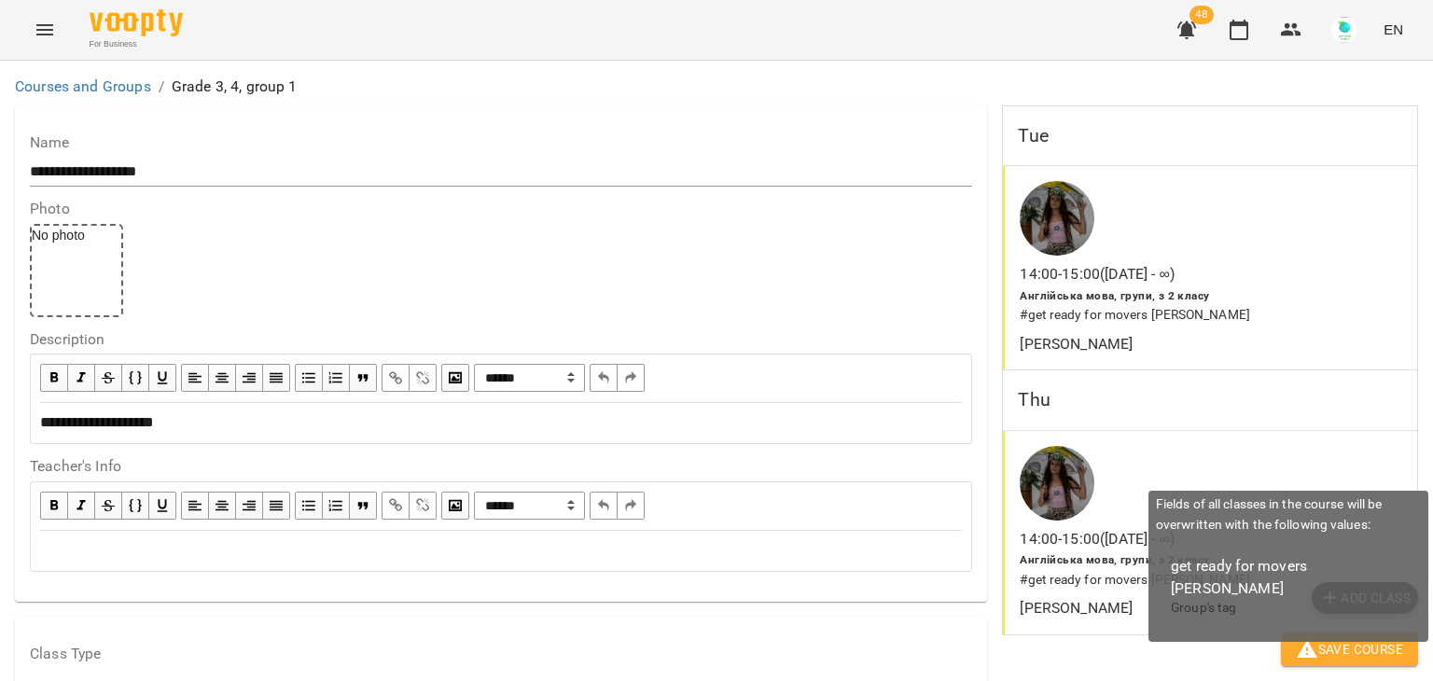
click at [1340, 644] on span "Save Course" at bounding box center [1349, 649] width 107 height 22
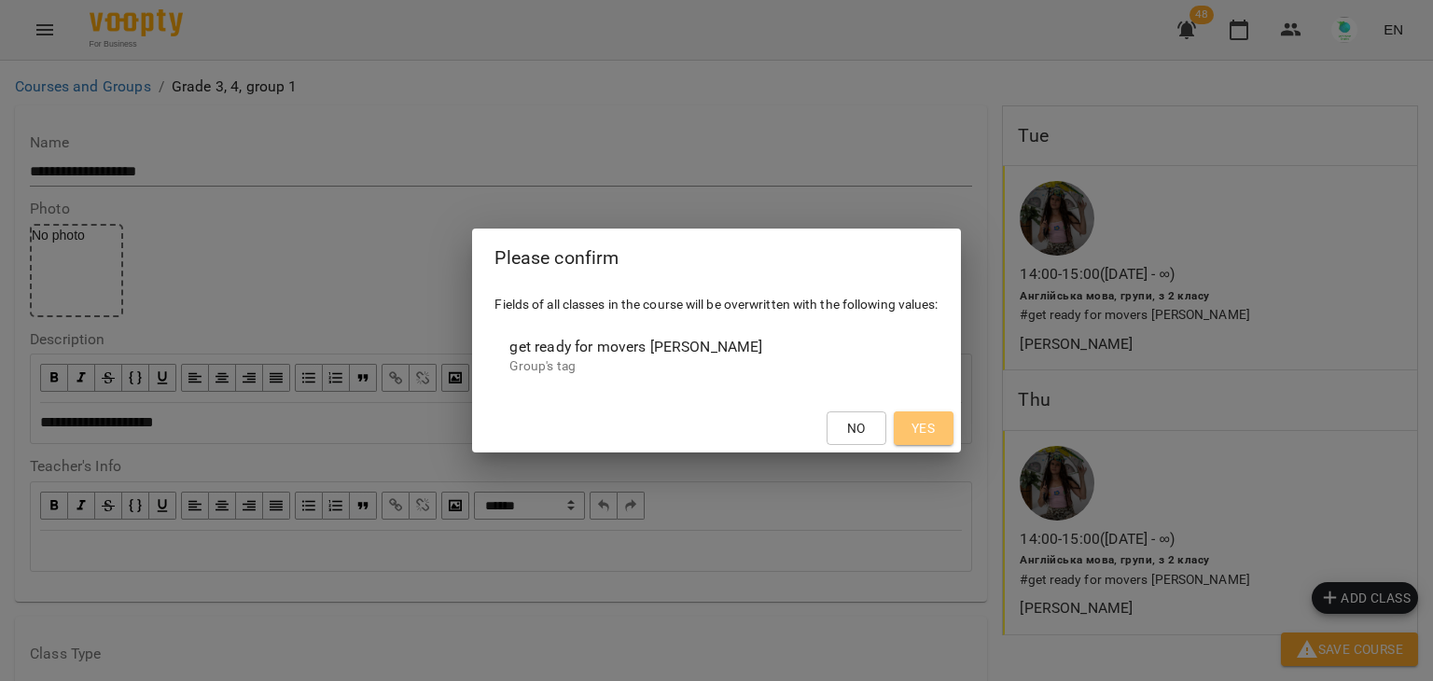
click at [944, 433] on button "Yes" at bounding box center [924, 428] width 60 height 34
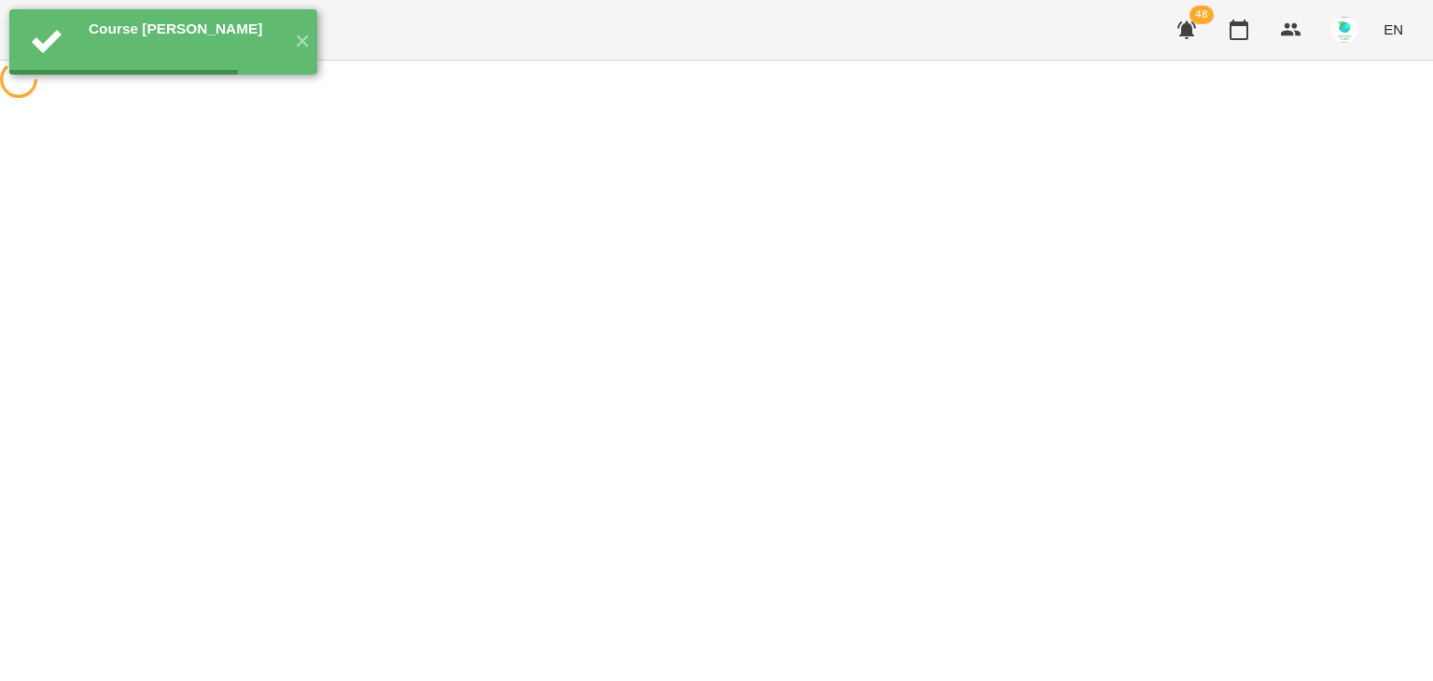
scroll to position [0, 0]
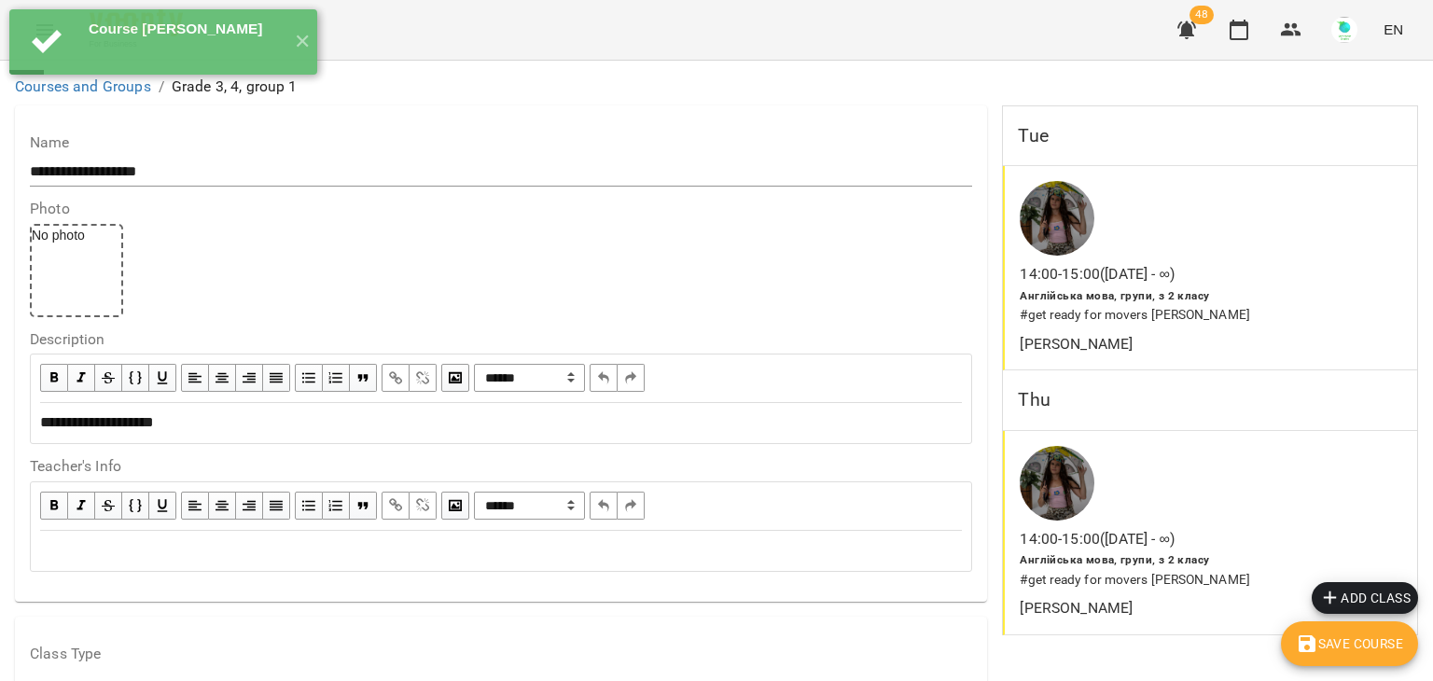
click at [1359, 647] on span "Save Course" at bounding box center [1349, 644] width 107 height 22
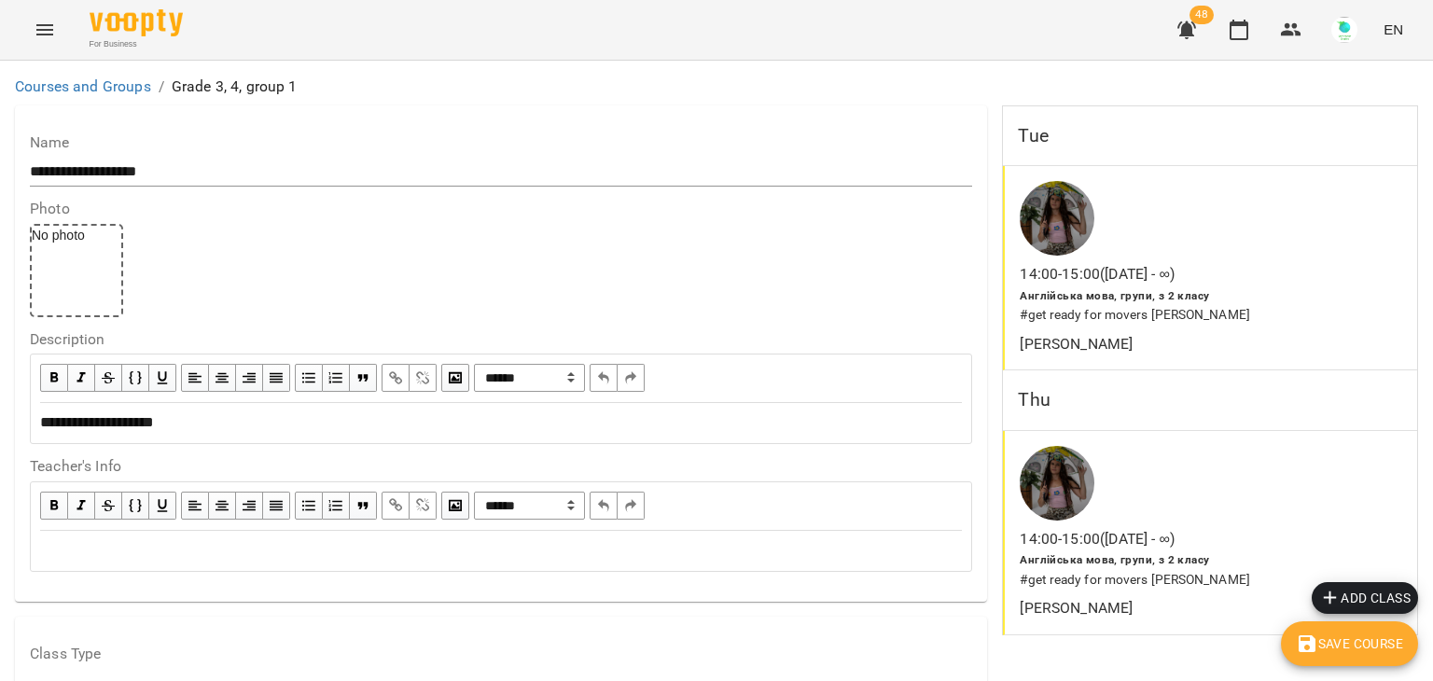
click at [49, 38] on icon "Menu" at bounding box center [45, 30] width 22 height 22
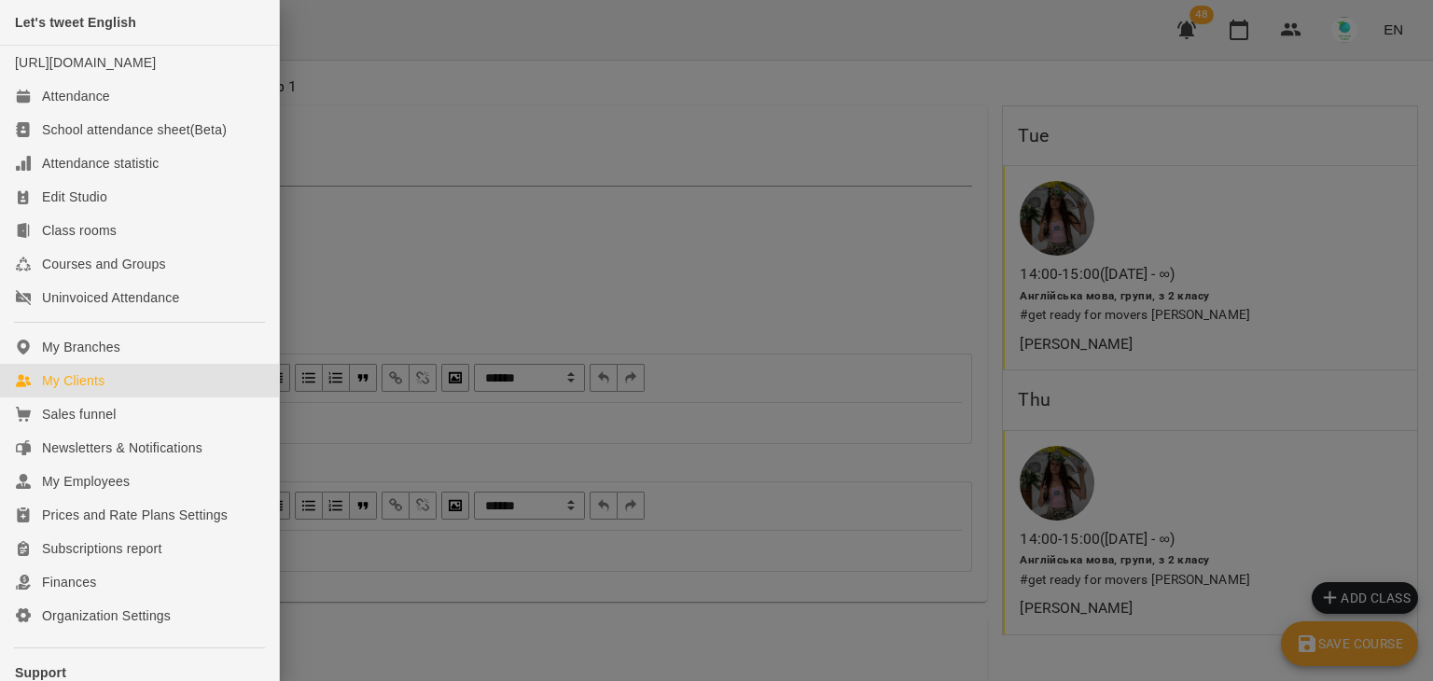
click at [78, 390] on div "My Clients" at bounding box center [73, 380] width 63 height 19
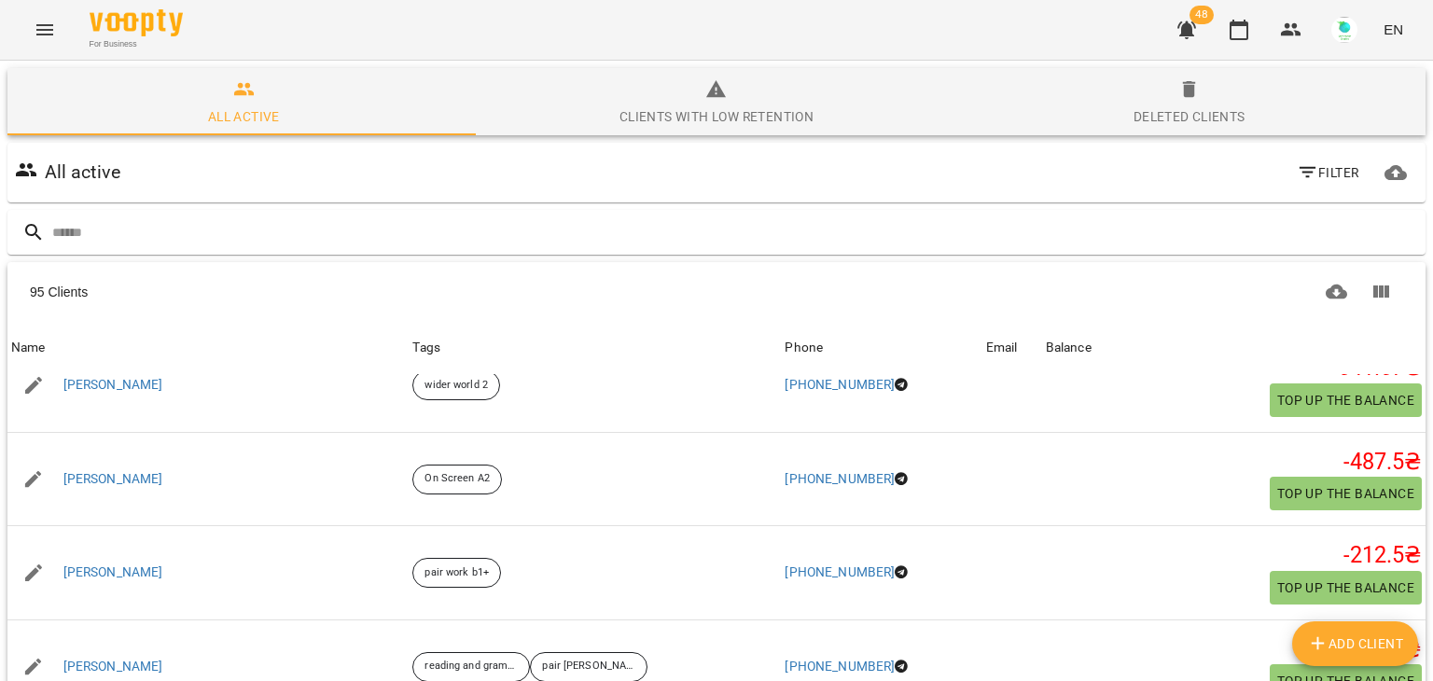
scroll to position [325, 0]
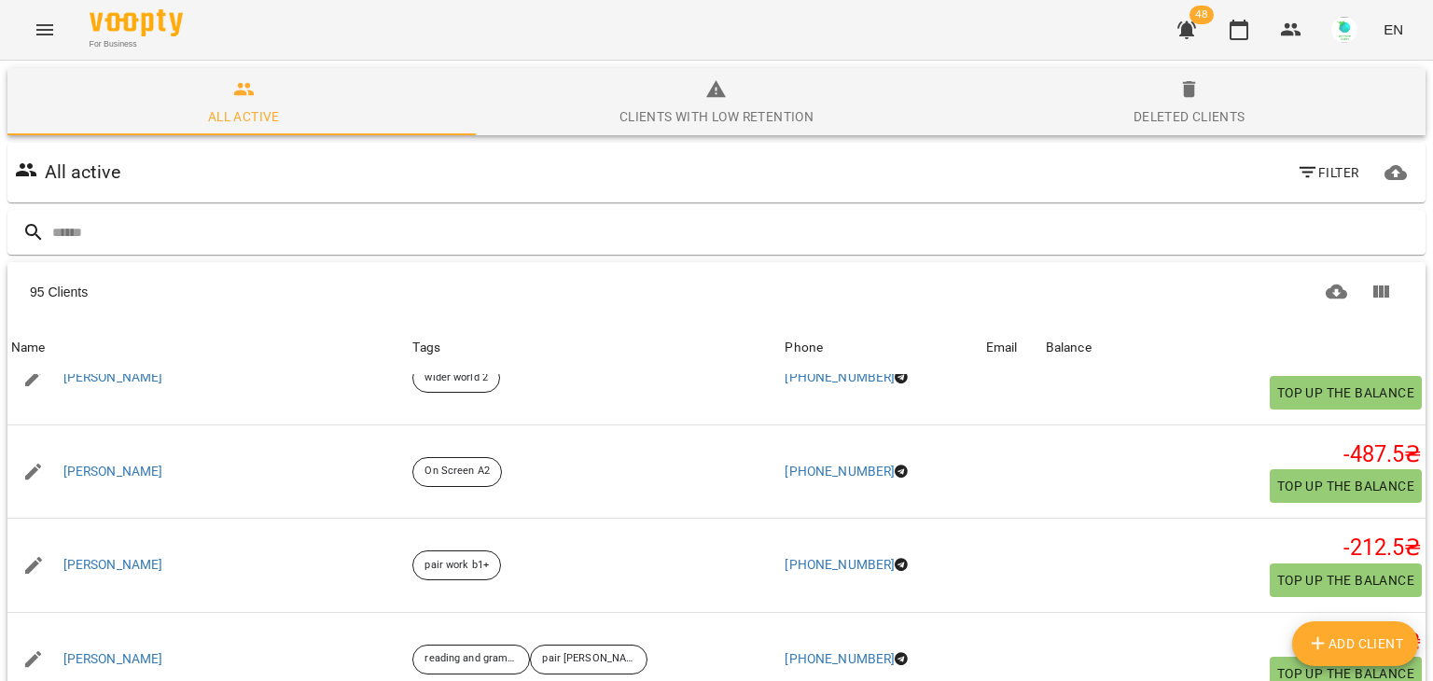
click at [47, 35] on icon "Menu" at bounding box center [44, 29] width 17 height 11
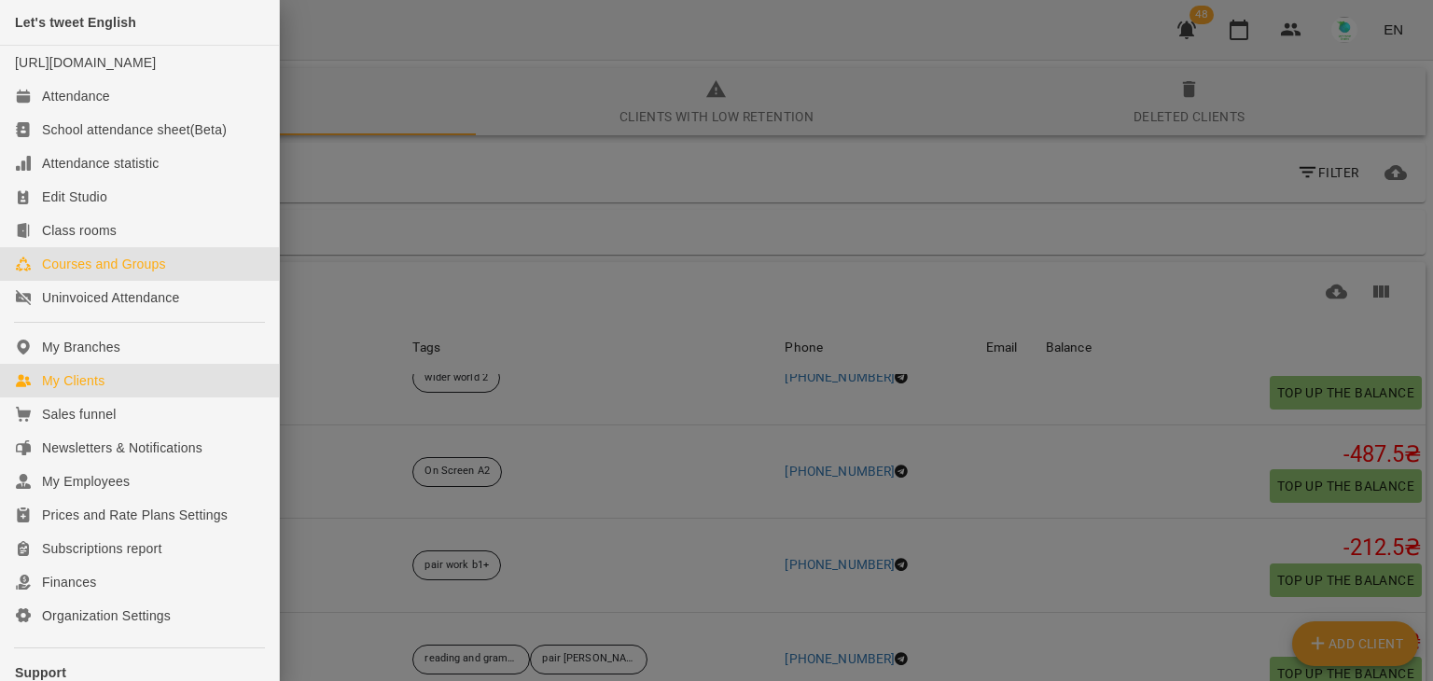
click at [104, 273] on div "Courses and Groups" at bounding box center [104, 264] width 124 height 19
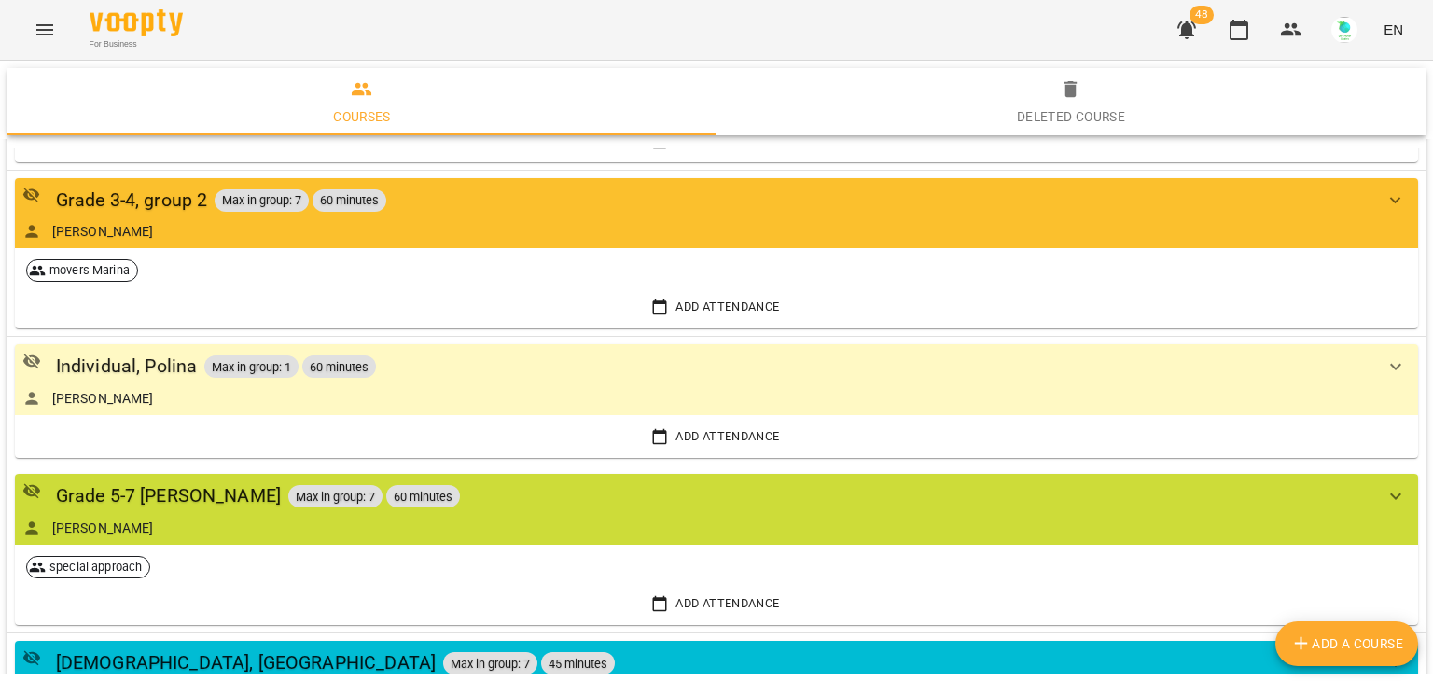
scroll to position [2366, 0]
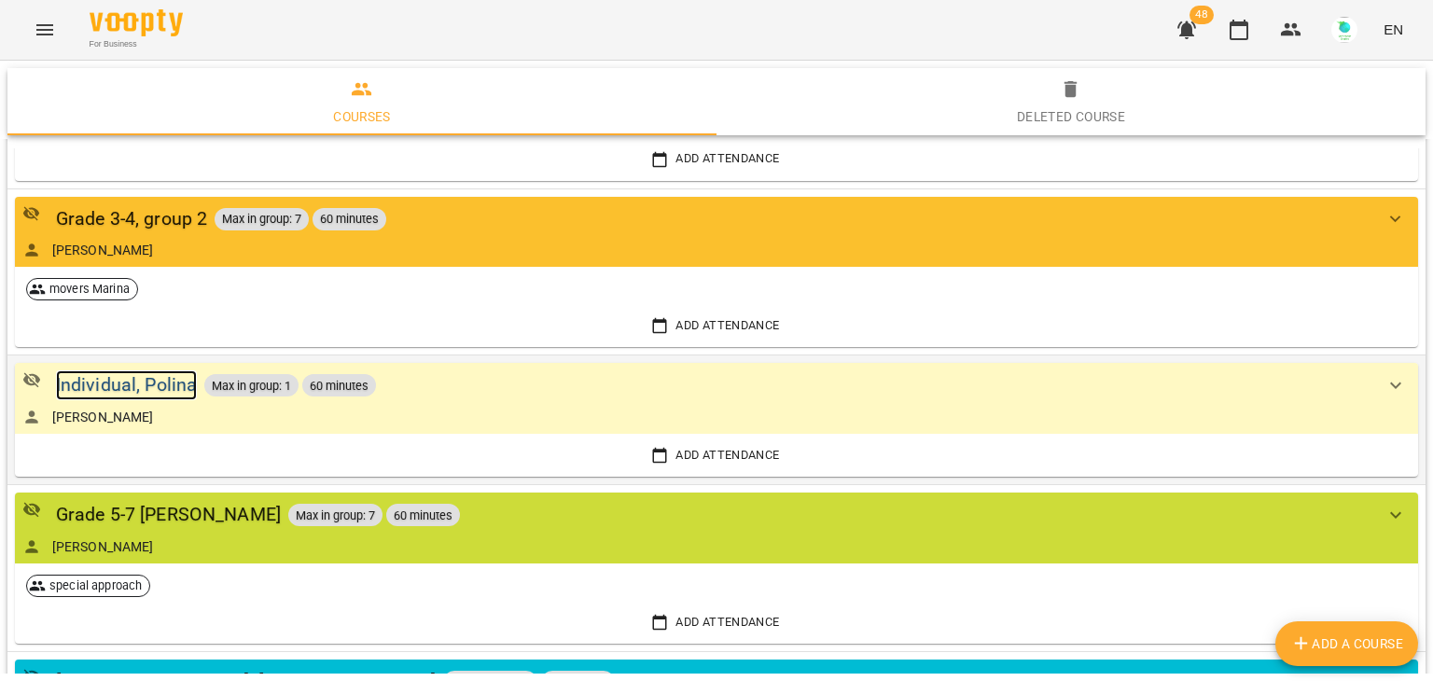
click at [184, 385] on div "Individual, Polina" at bounding box center [127, 384] width 142 height 29
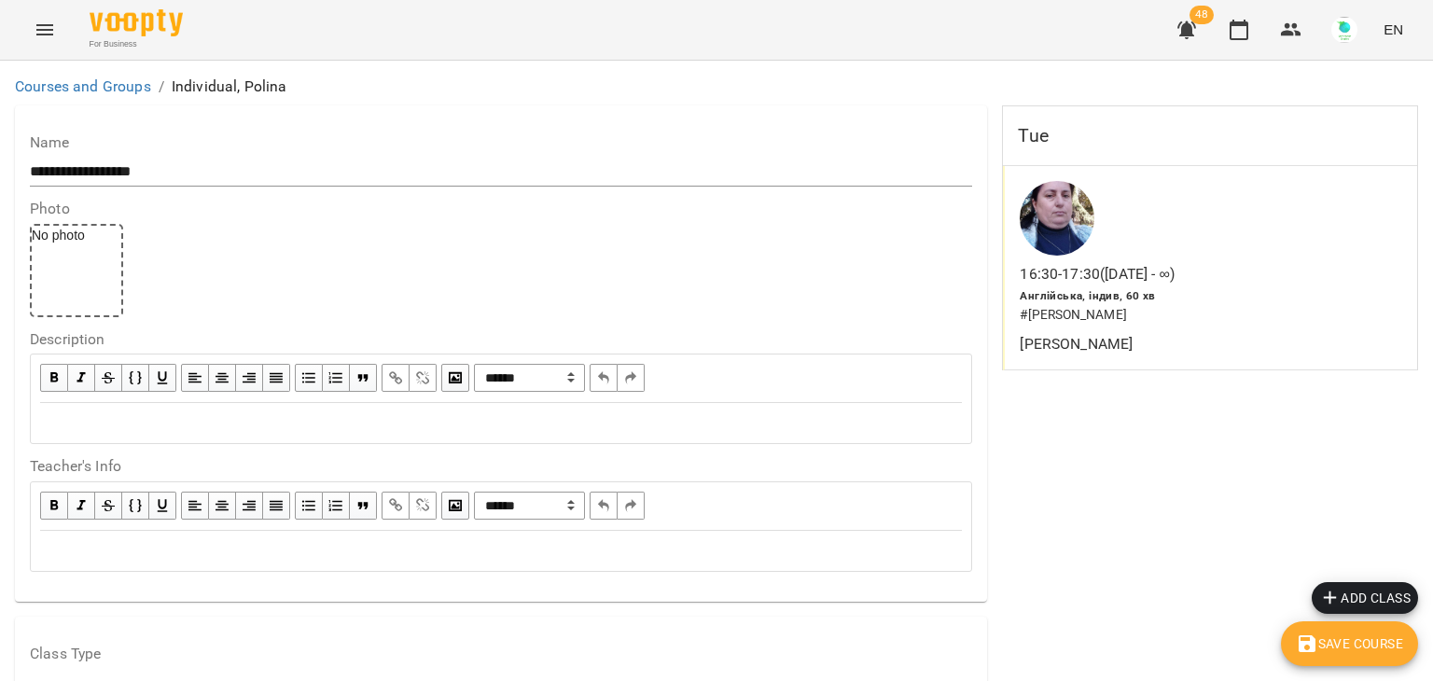
click at [1036, 152] on div "Tue" at bounding box center [1210, 136] width 414 height 60
click at [1026, 135] on h6 "Tue" at bounding box center [1033, 135] width 30 height 29
click at [1068, 271] on p "16:30 - 17:30 ([DATE] - ∞)" at bounding box center [1097, 274] width 155 height 22
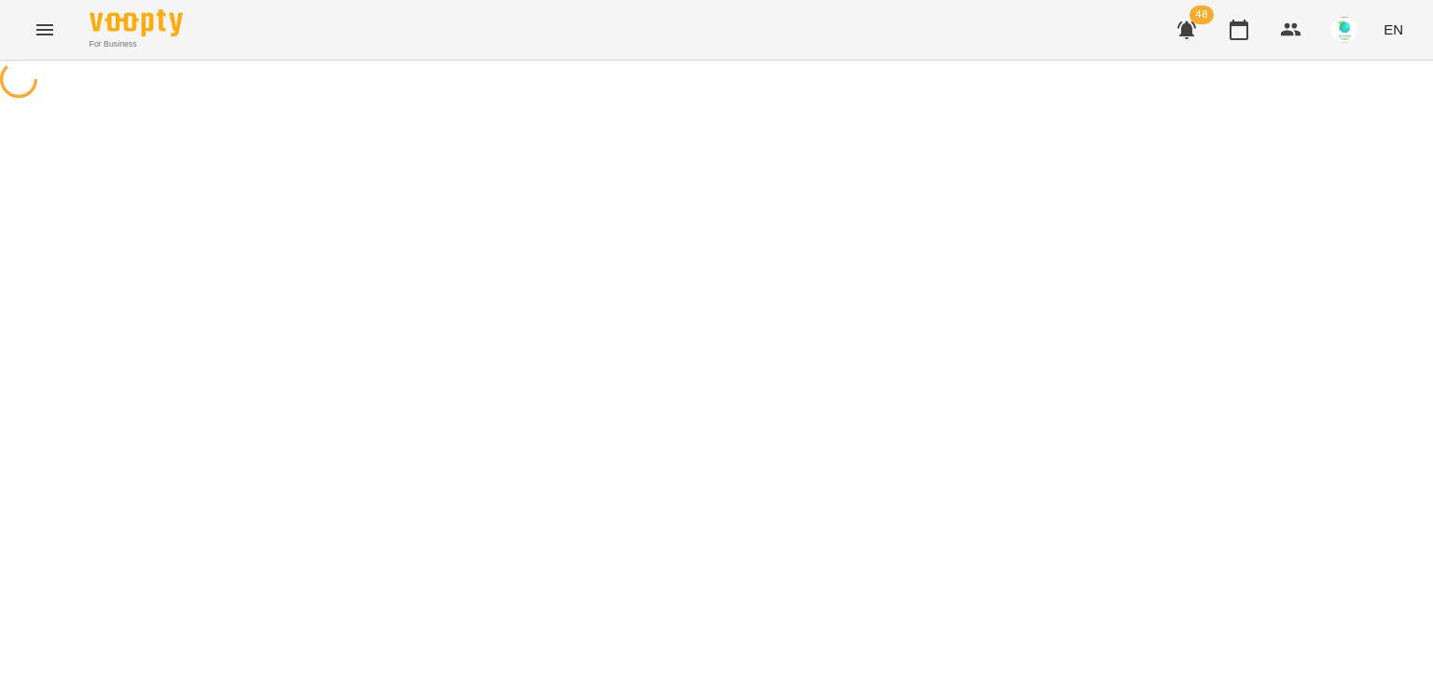
select select "*"
select select "**********"
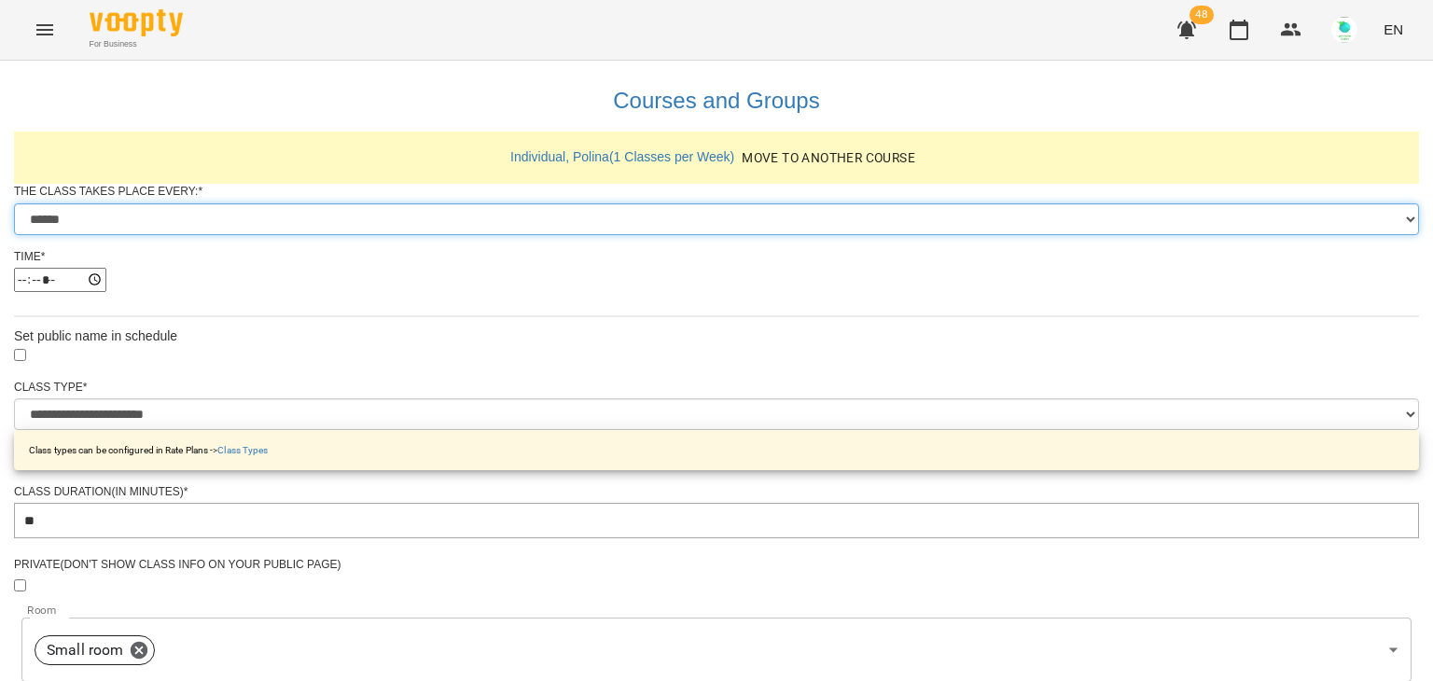
click at [627, 235] on select "****** ******* ********* ******** ******" at bounding box center [716, 219] width 1405 height 32
select select "*"
click at [485, 235] on select "****** ******* ********* ******** ******" at bounding box center [716, 219] width 1405 height 32
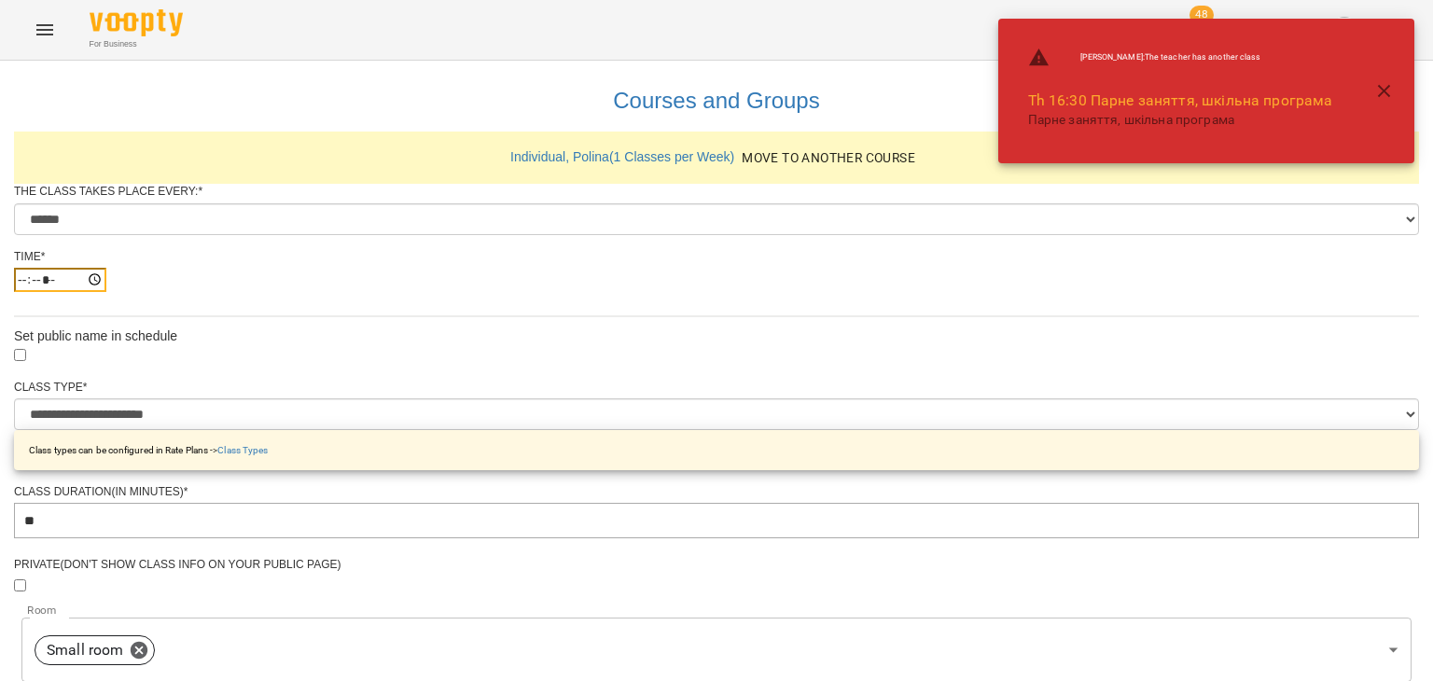
click at [106, 292] on input "*****" at bounding box center [60, 280] width 92 height 24
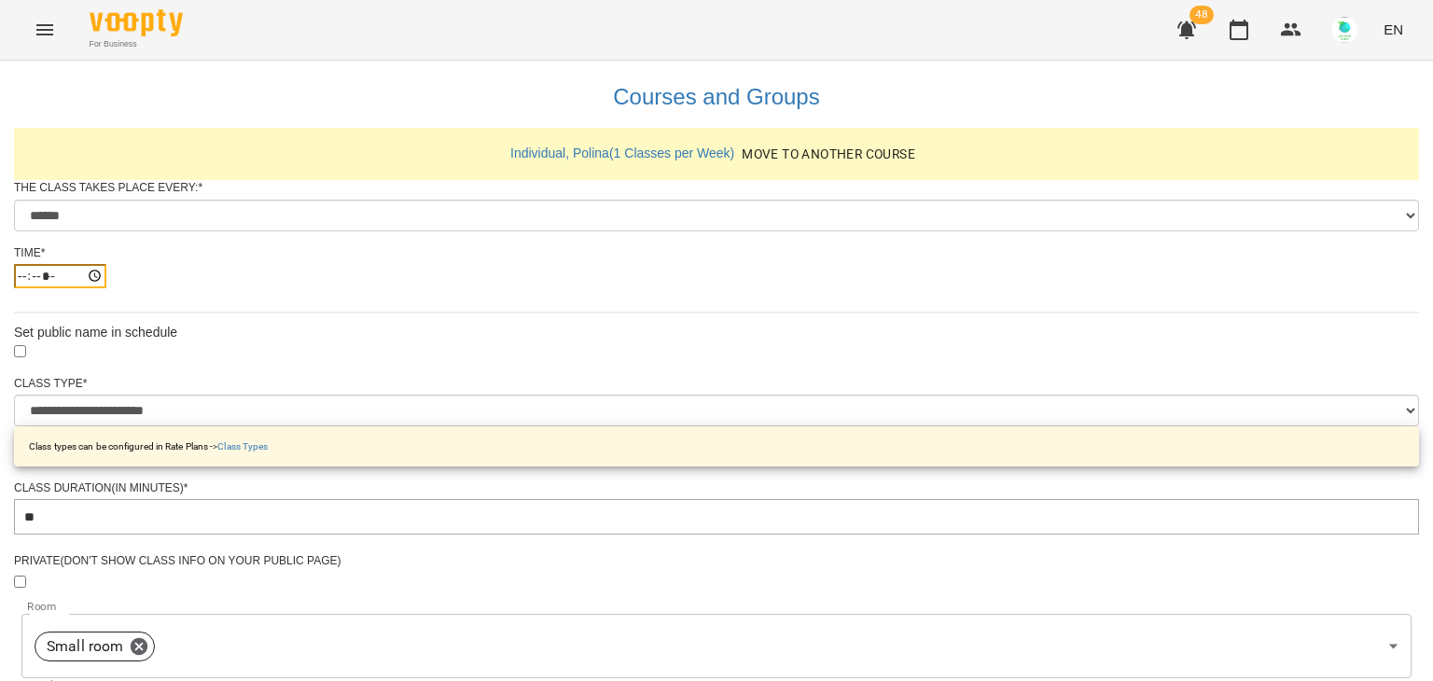
type input "*****"
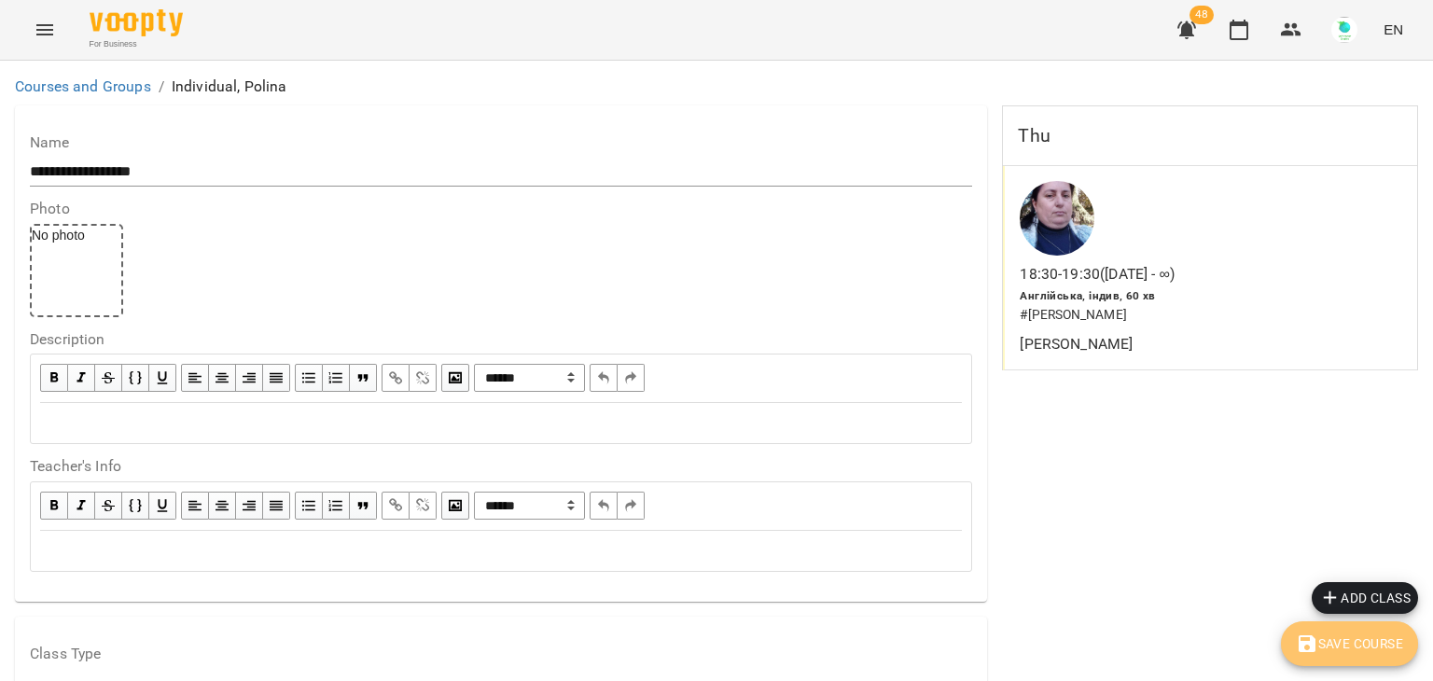
click at [1333, 646] on span "Save Course" at bounding box center [1349, 644] width 107 height 22
click at [83, 89] on link "Courses and Groups" at bounding box center [83, 86] width 136 height 18
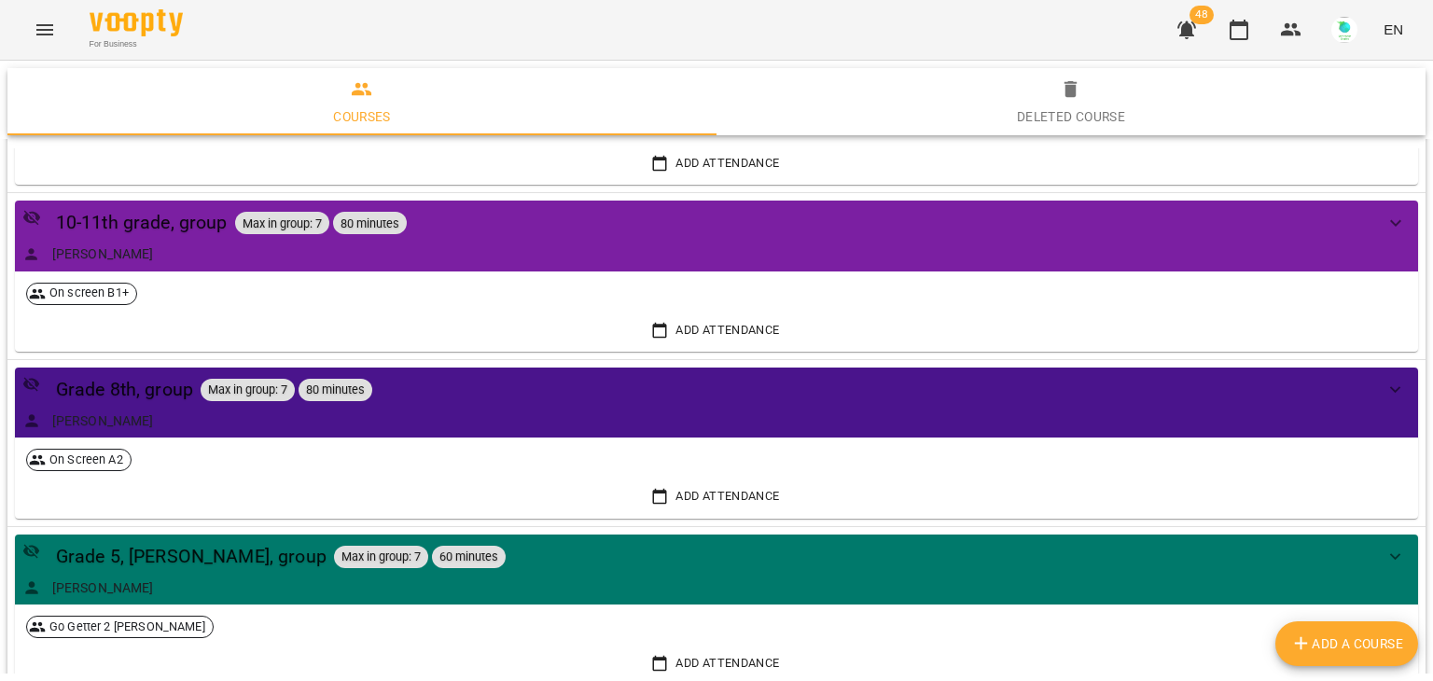
scroll to position [706, 0]
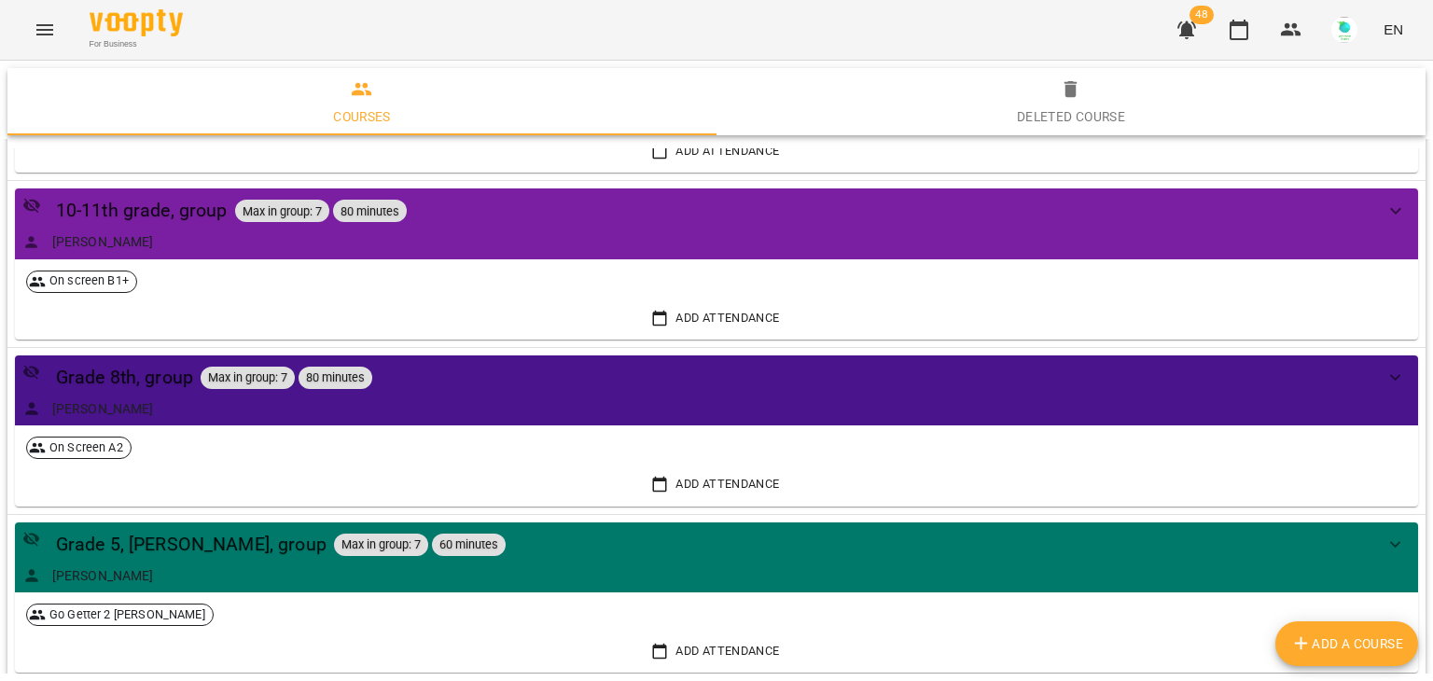
click at [35, 16] on button "Menu" at bounding box center [44, 29] width 45 height 45
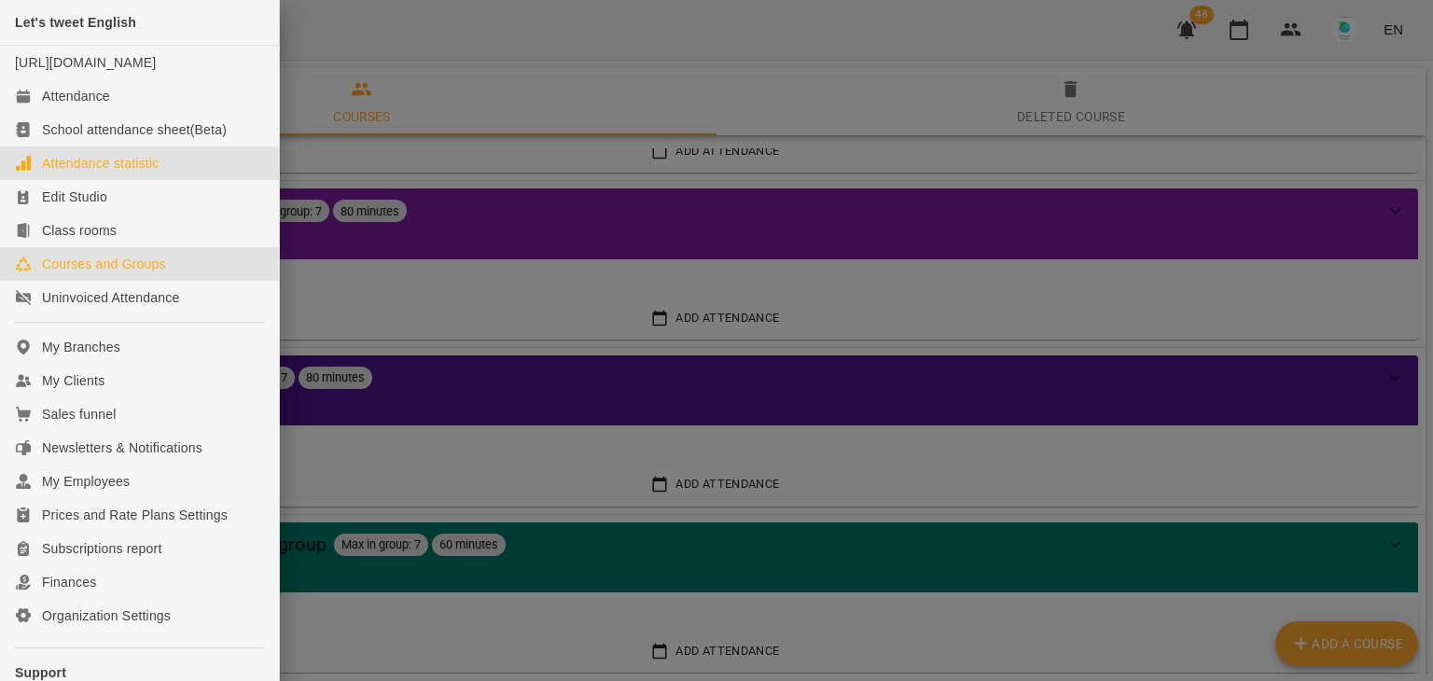
click at [97, 173] on div "Attendance statistic" at bounding box center [100, 163] width 117 height 19
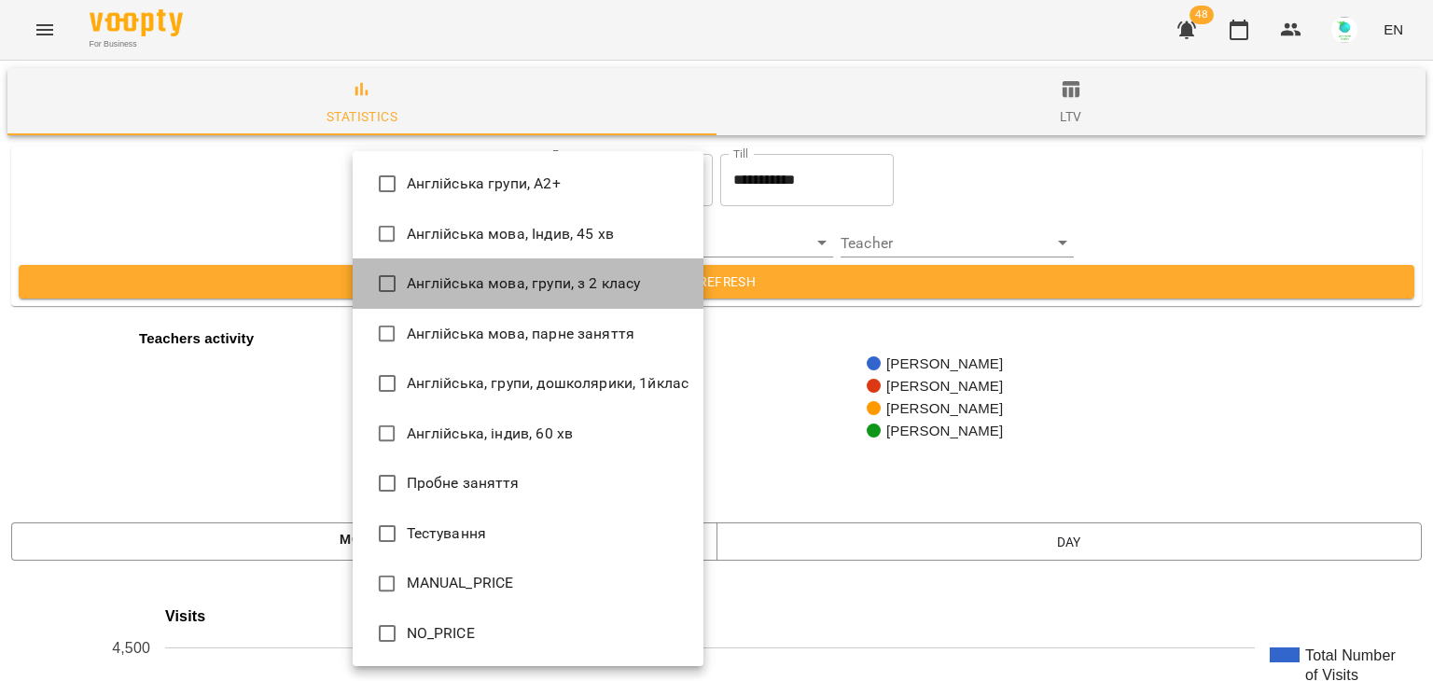
click at [485, 277] on span "Англійська мова, групи, з 2 класу" at bounding box center [524, 283] width 234 height 22
type input "**********"
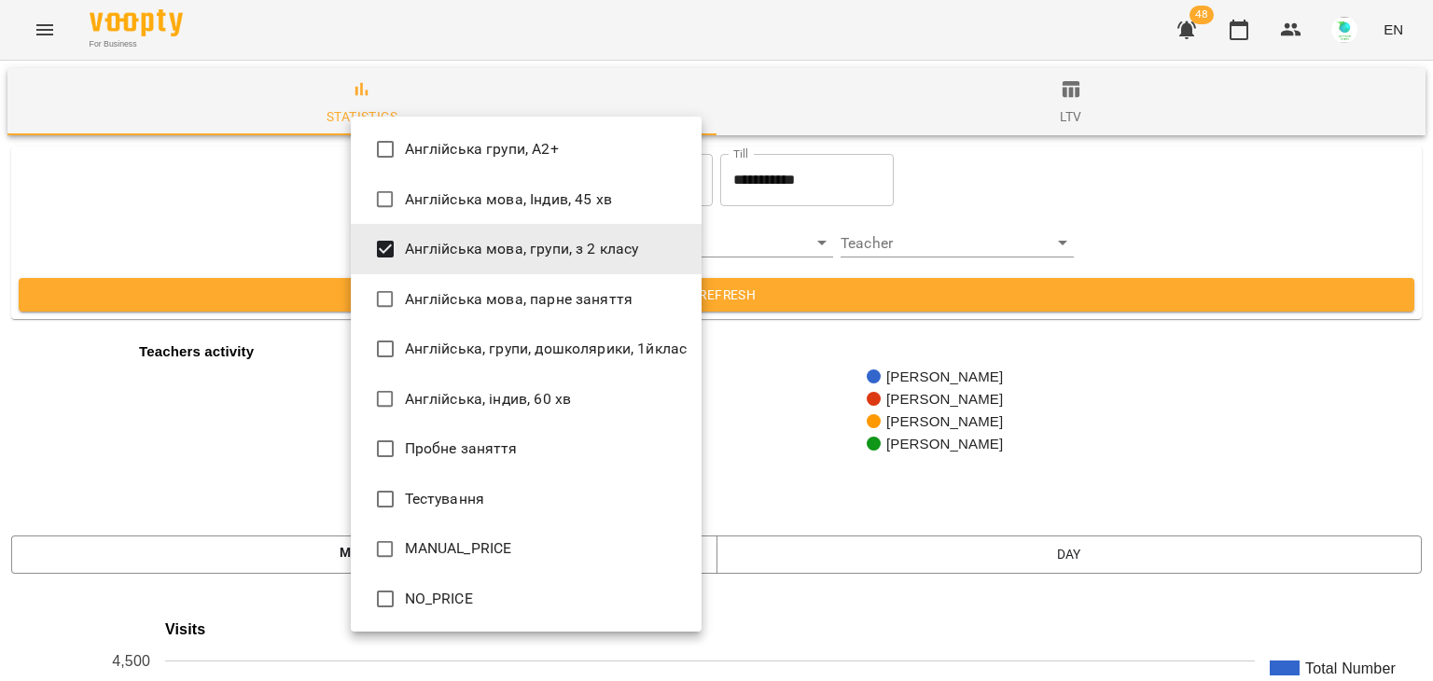
click at [1068, 165] on div at bounding box center [716, 340] width 1433 height 681
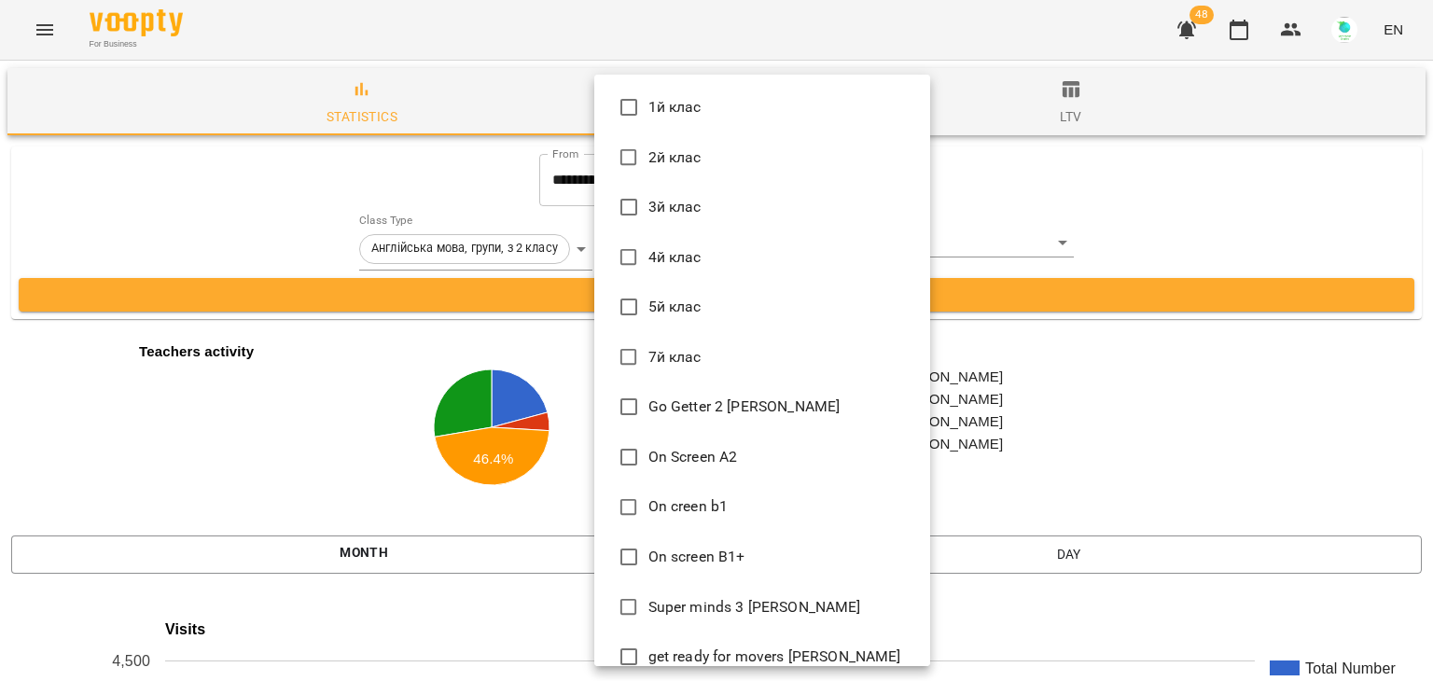
click at [729, 308] on li "5й клас" at bounding box center [762, 307] width 336 height 50
type input "*******"
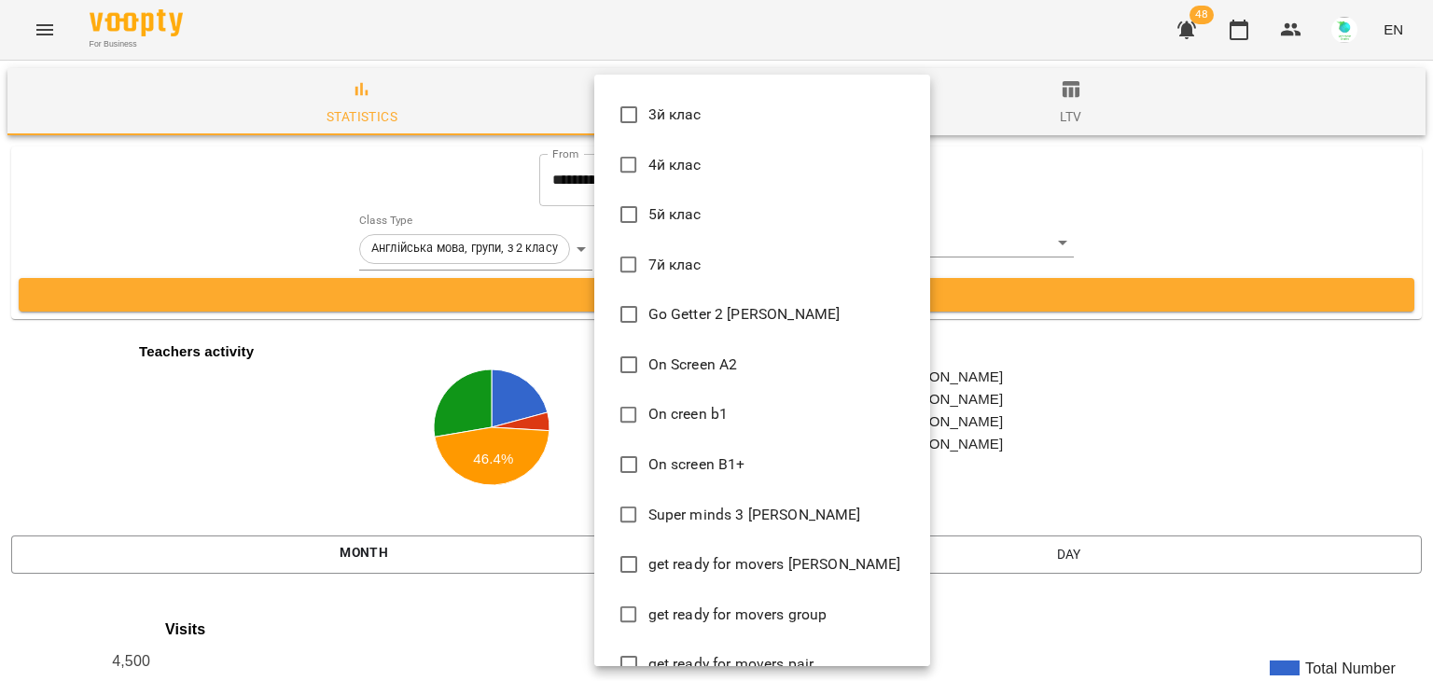
scroll to position [93, 0]
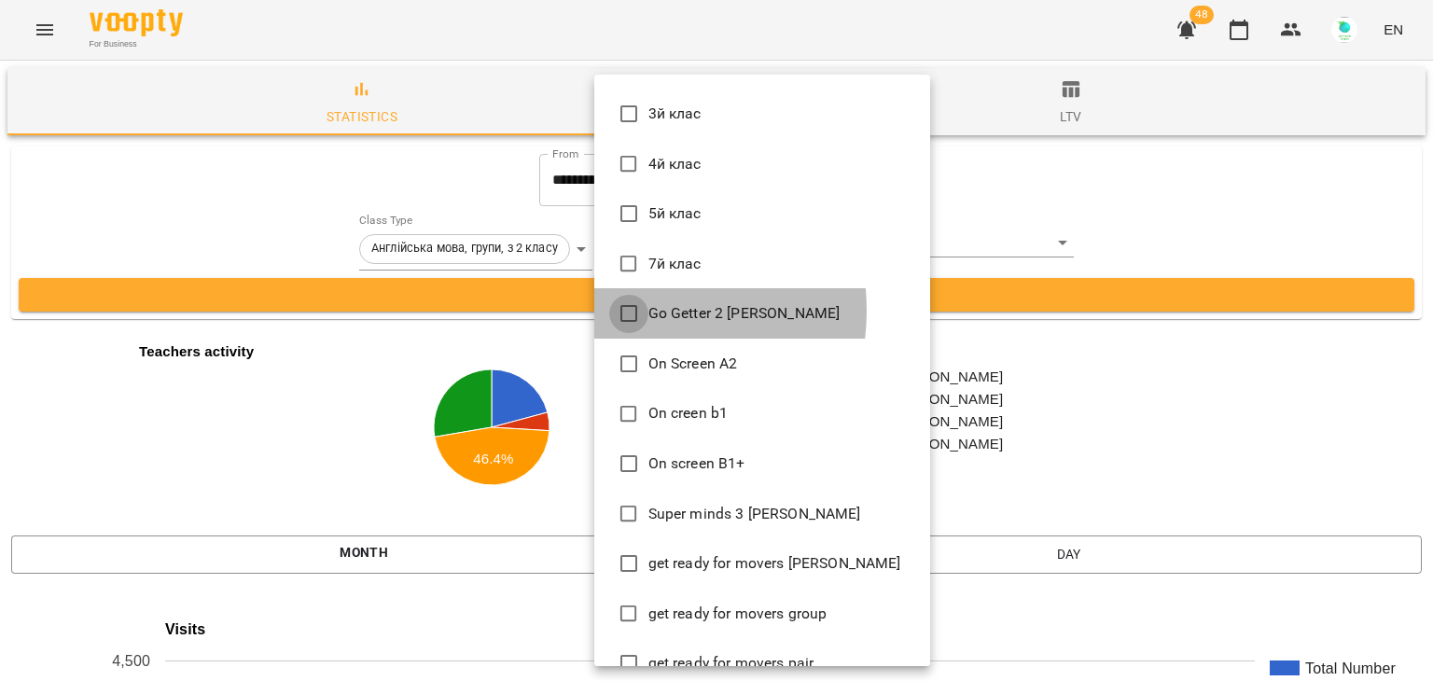
type input "**********"
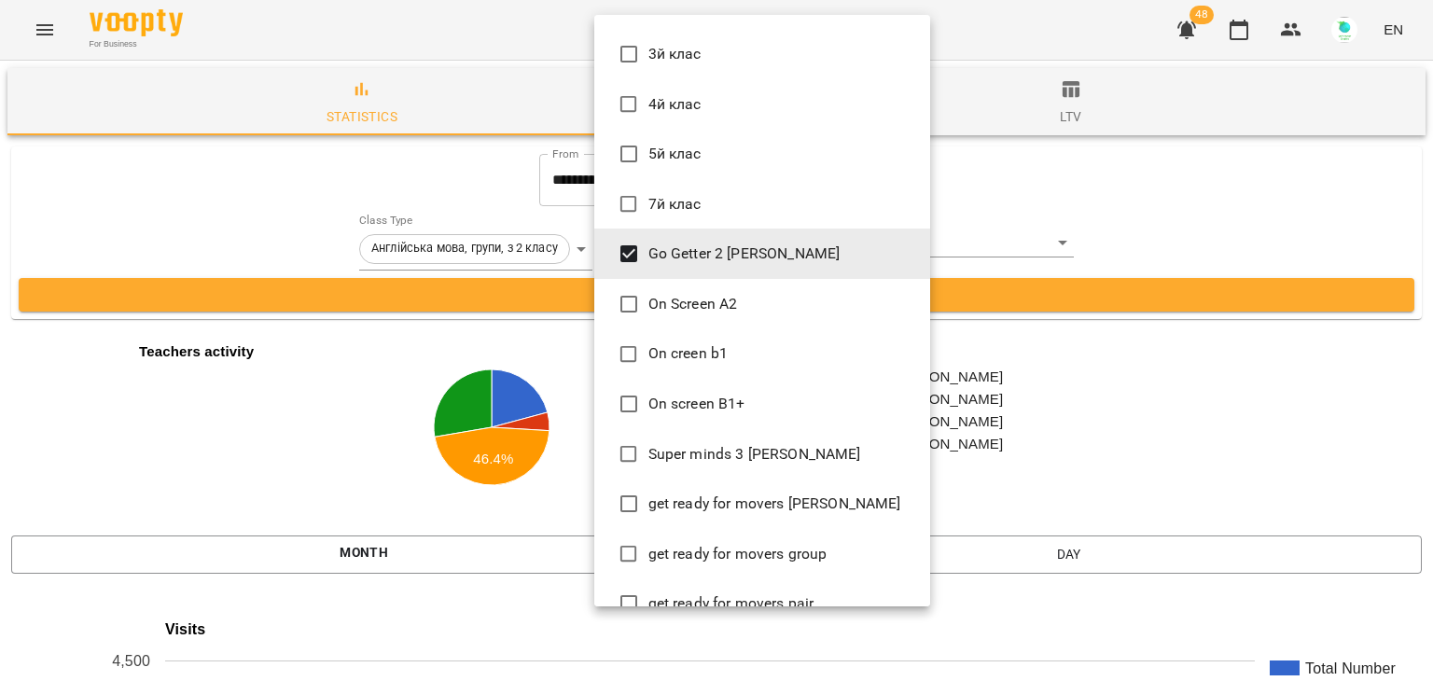
click at [990, 244] on div at bounding box center [716, 340] width 1433 height 681
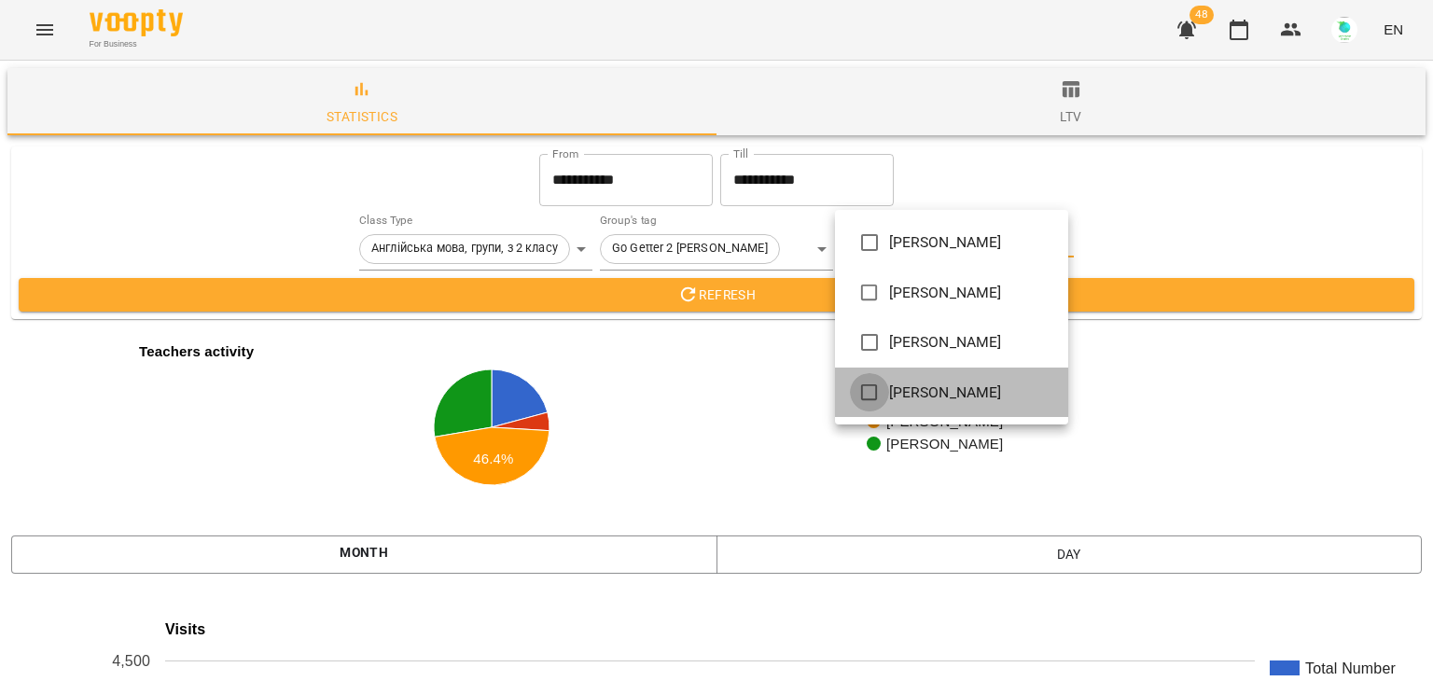
type input "**********"
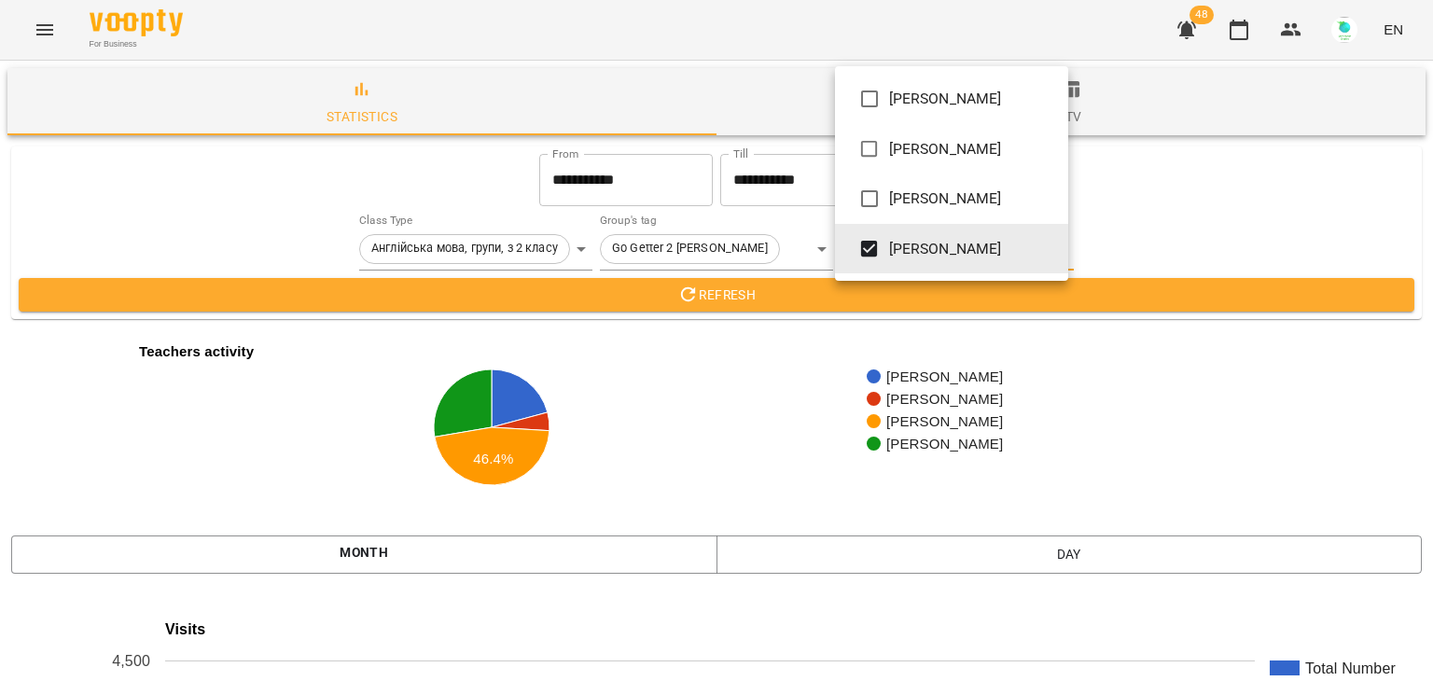
click at [781, 302] on div at bounding box center [716, 340] width 1433 height 681
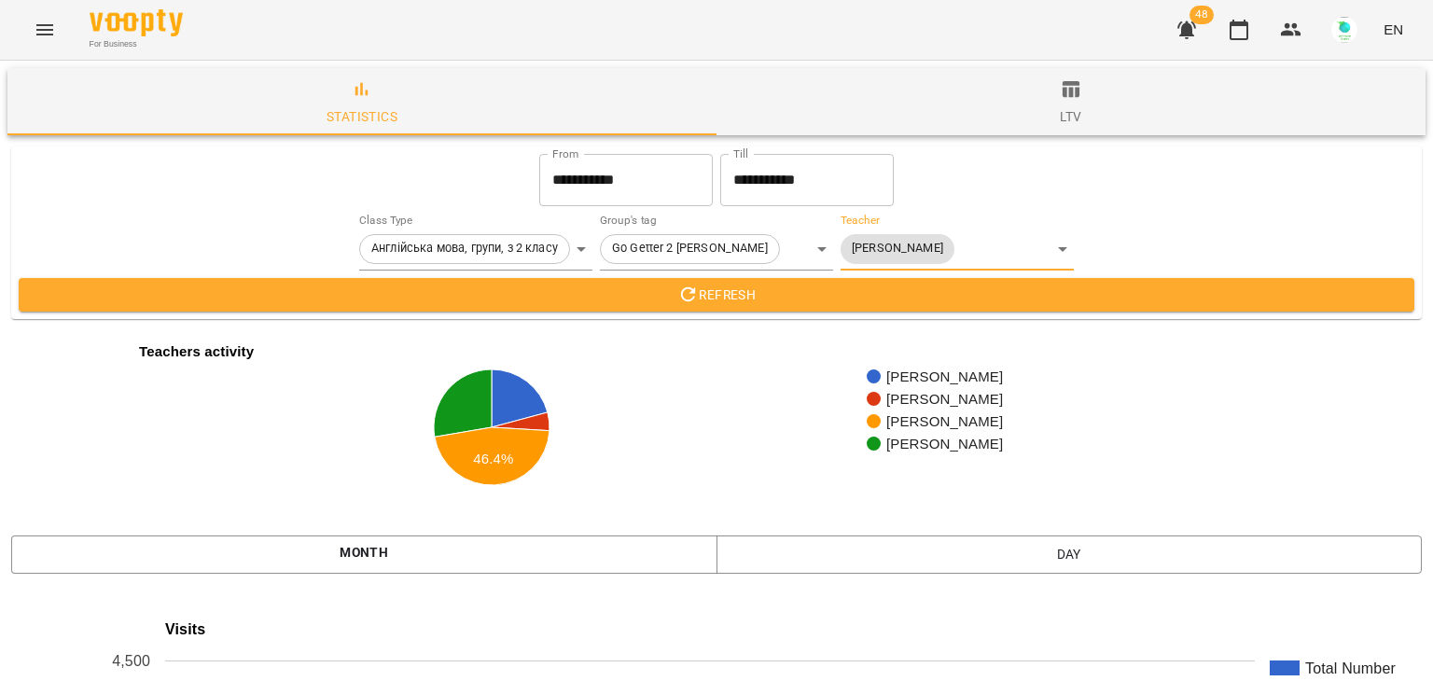
click at [778, 294] on span "Refresh" at bounding box center [717, 295] width 1366 height 22
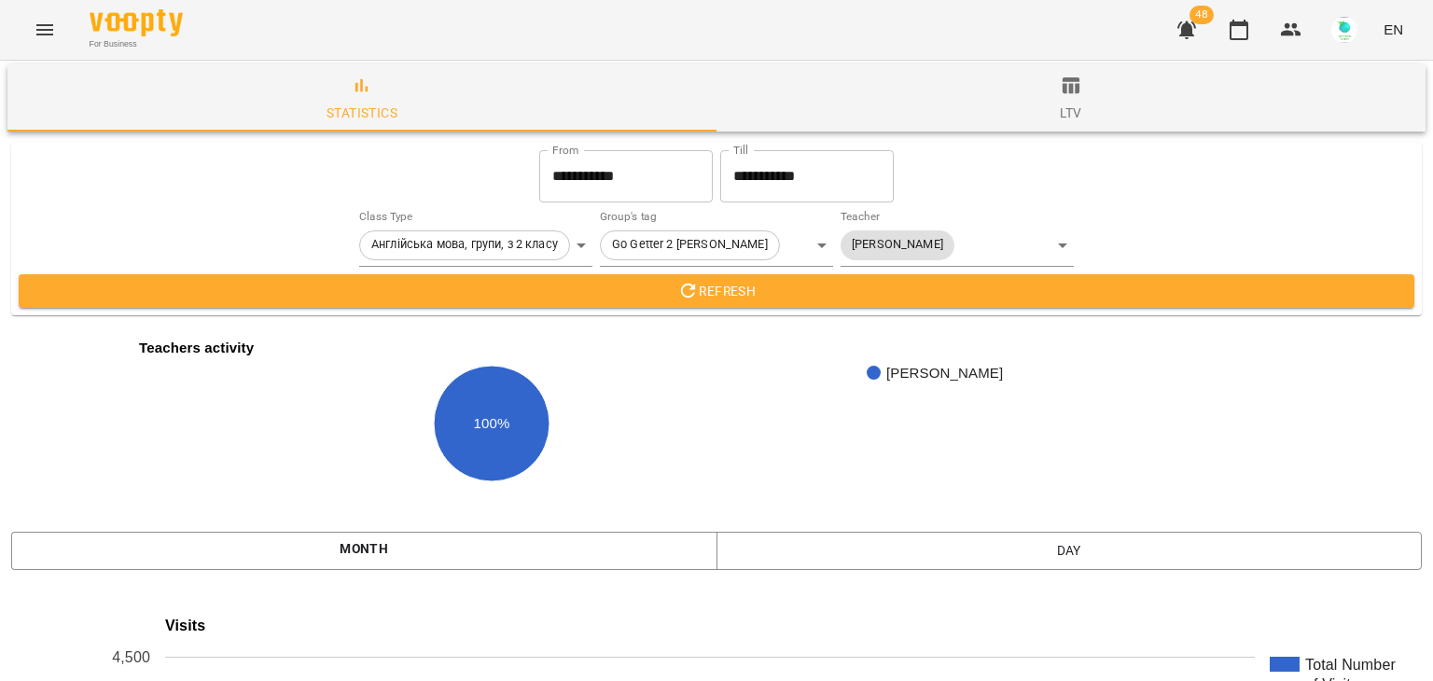
scroll to position [0, 0]
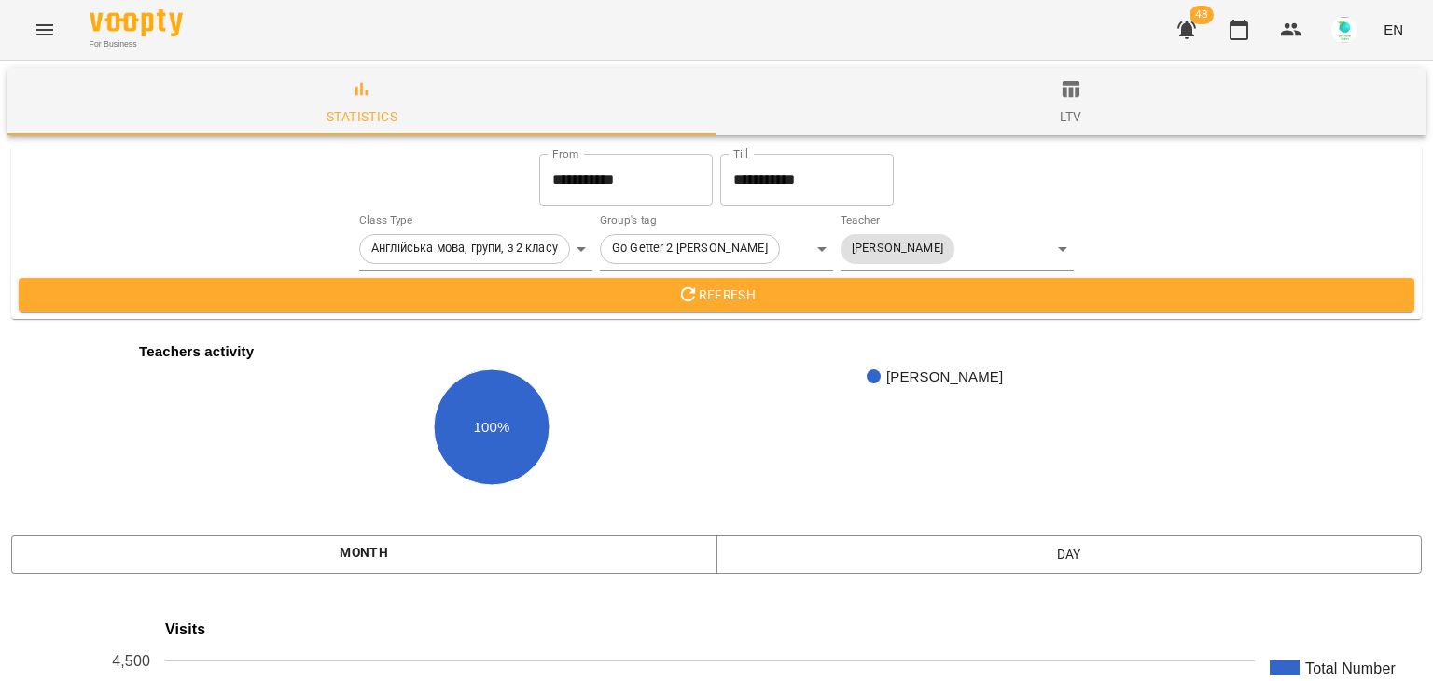
click at [52, 25] on icon "Menu" at bounding box center [45, 30] width 22 height 22
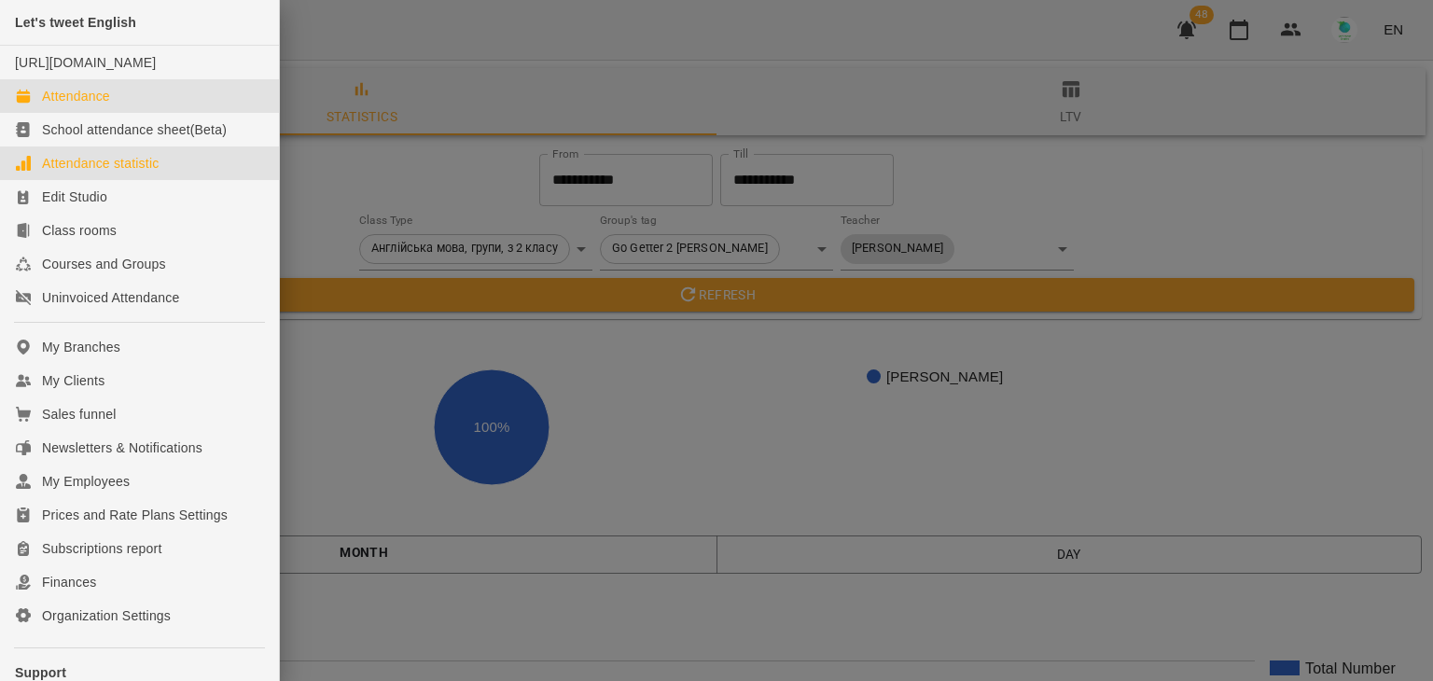
click at [100, 105] on div "Attendance" at bounding box center [76, 96] width 68 height 19
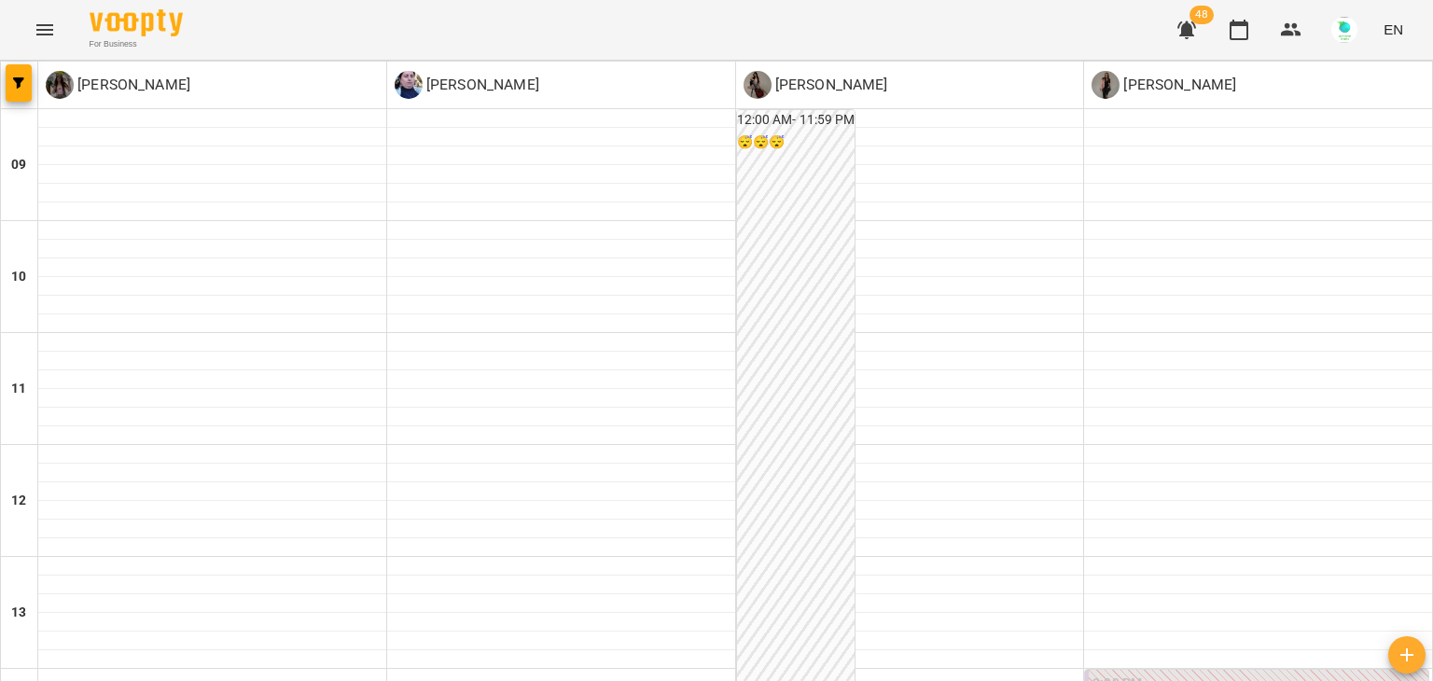
scroll to position [784, 0]
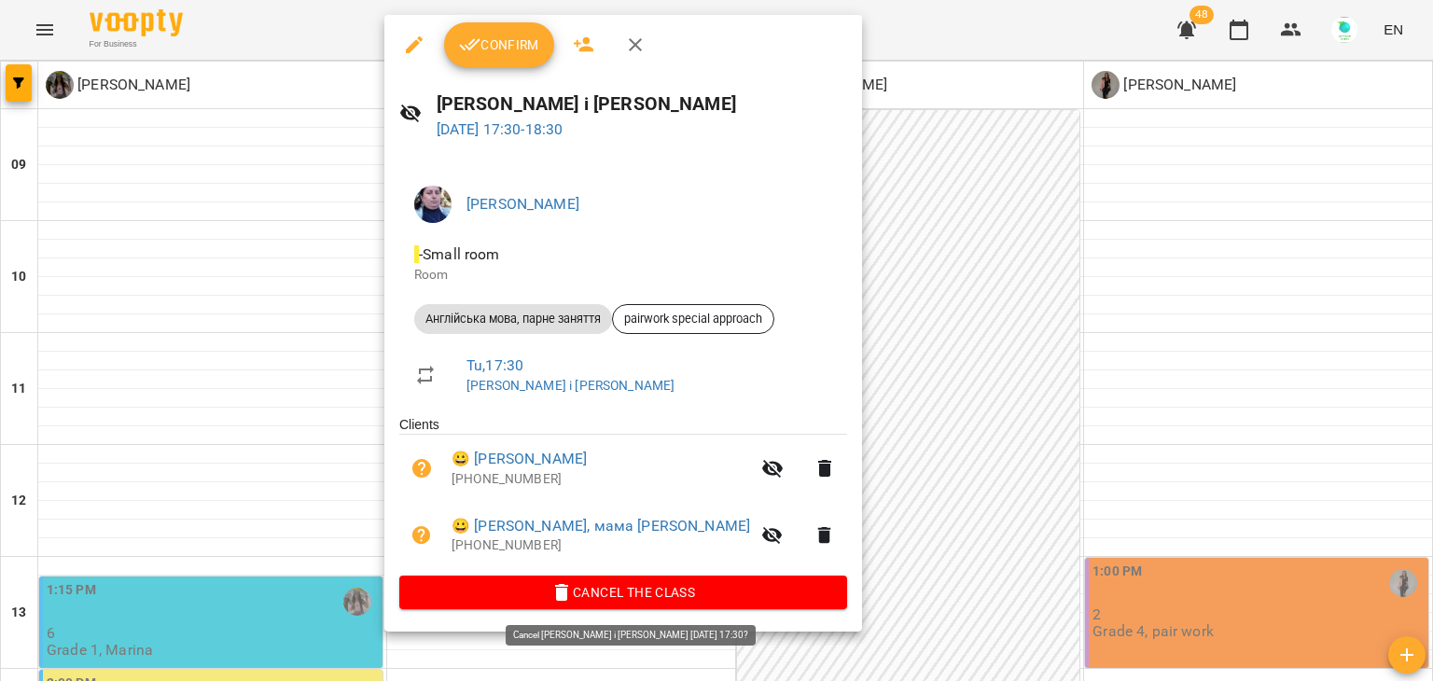
click at [555, 596] on icon "button" at bounding box center [561, 592] width 13 height 17
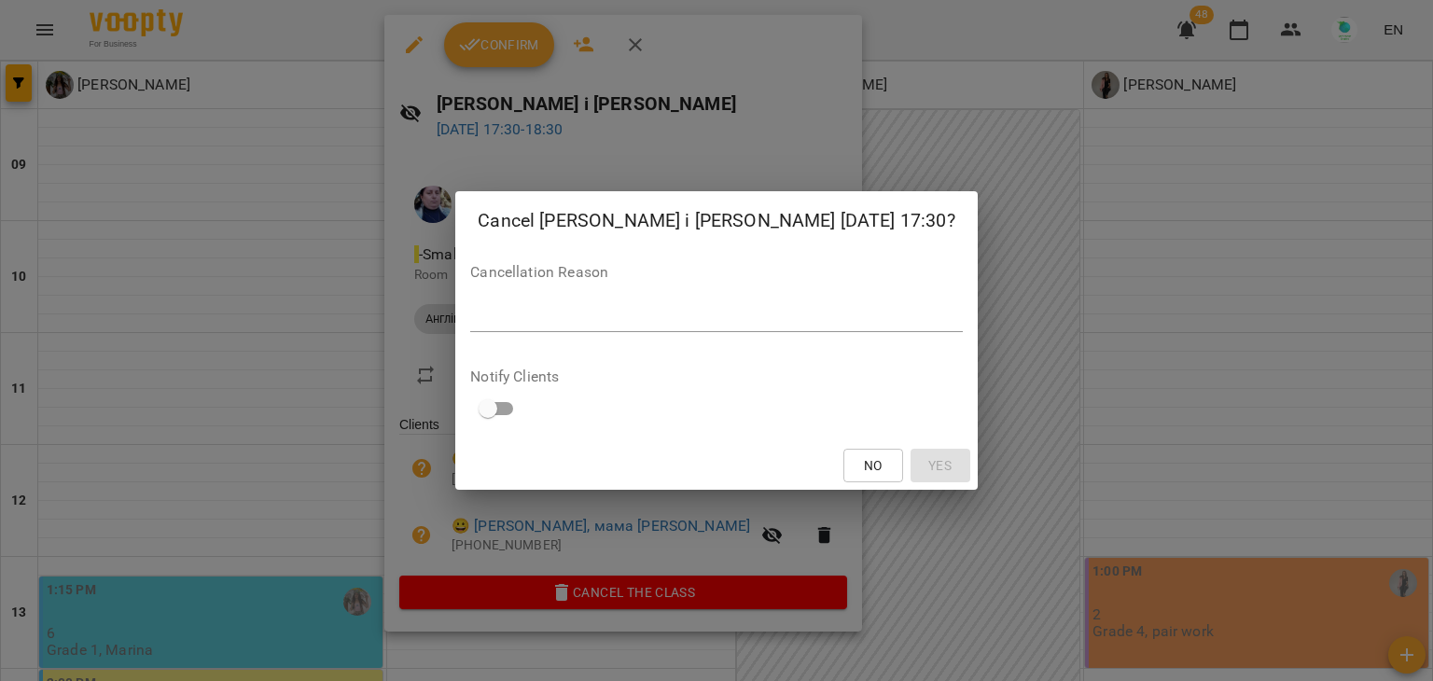
click at [612, 326] on div "*" at bounding box center [716, 317] width 492 height 30
type textarea "**********"
click at [926, 471] on span "Yes" at bounding box center [941, 465] width 30 height 22
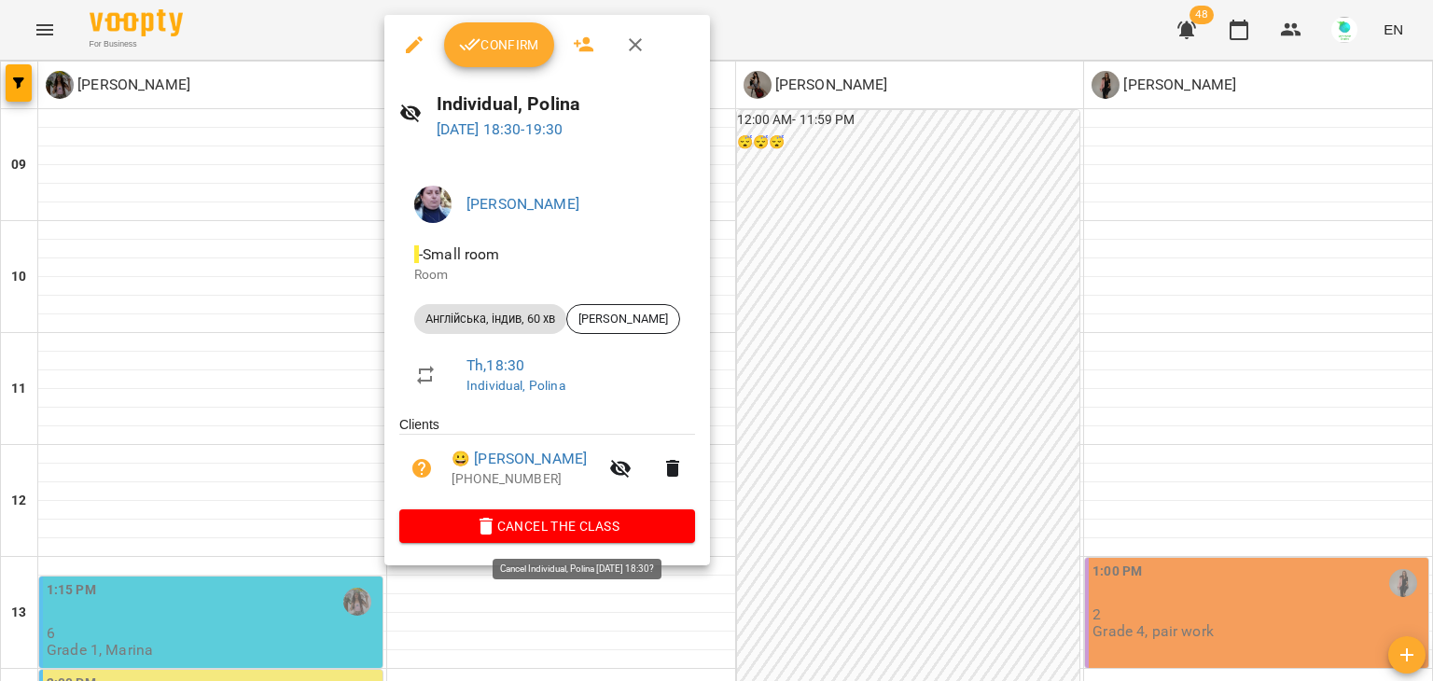
click at [566, 522] on span "Cancel the class" at bounding box center [547, 526] width 266 height 22
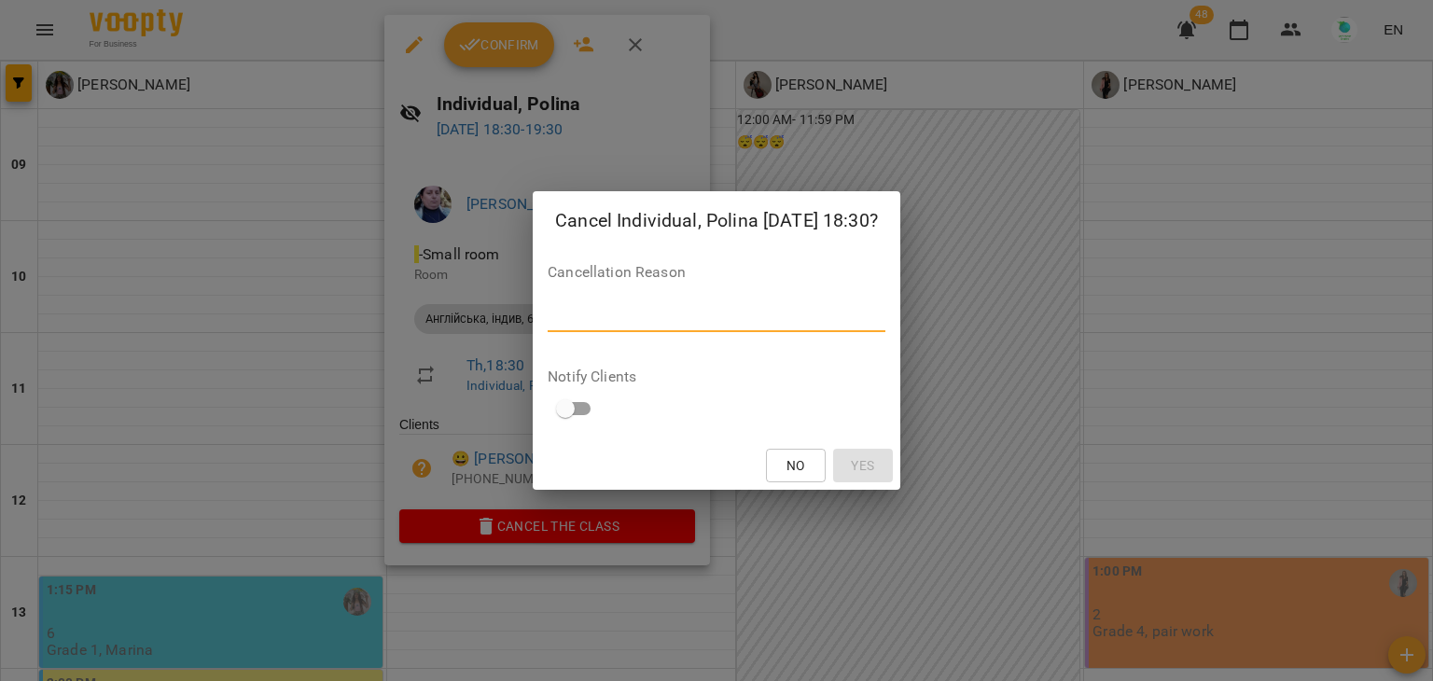
click at [578, 313] on textarea at bounding box center [717, 317] width 338 height 18
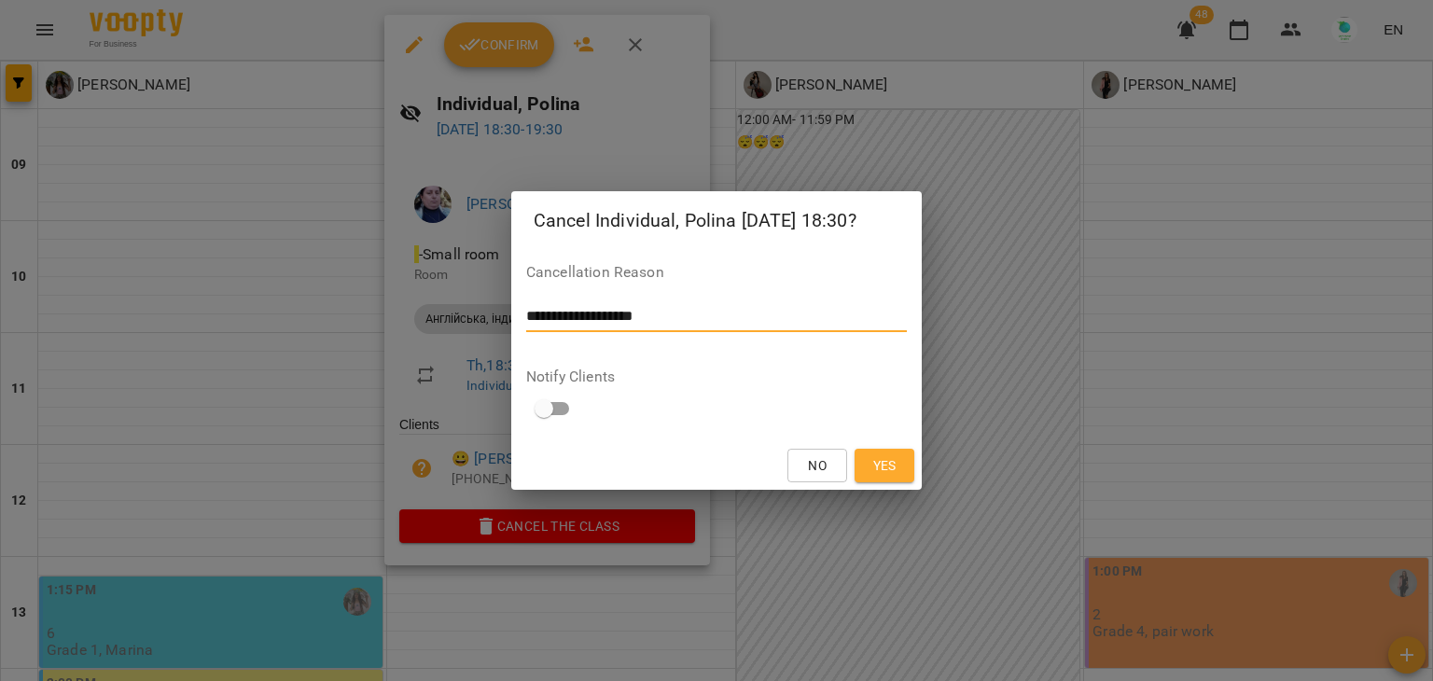
type textarea "**********"
click at [908, 468] on button "Yes" at bounding box center [885, 466] width 60 height 34
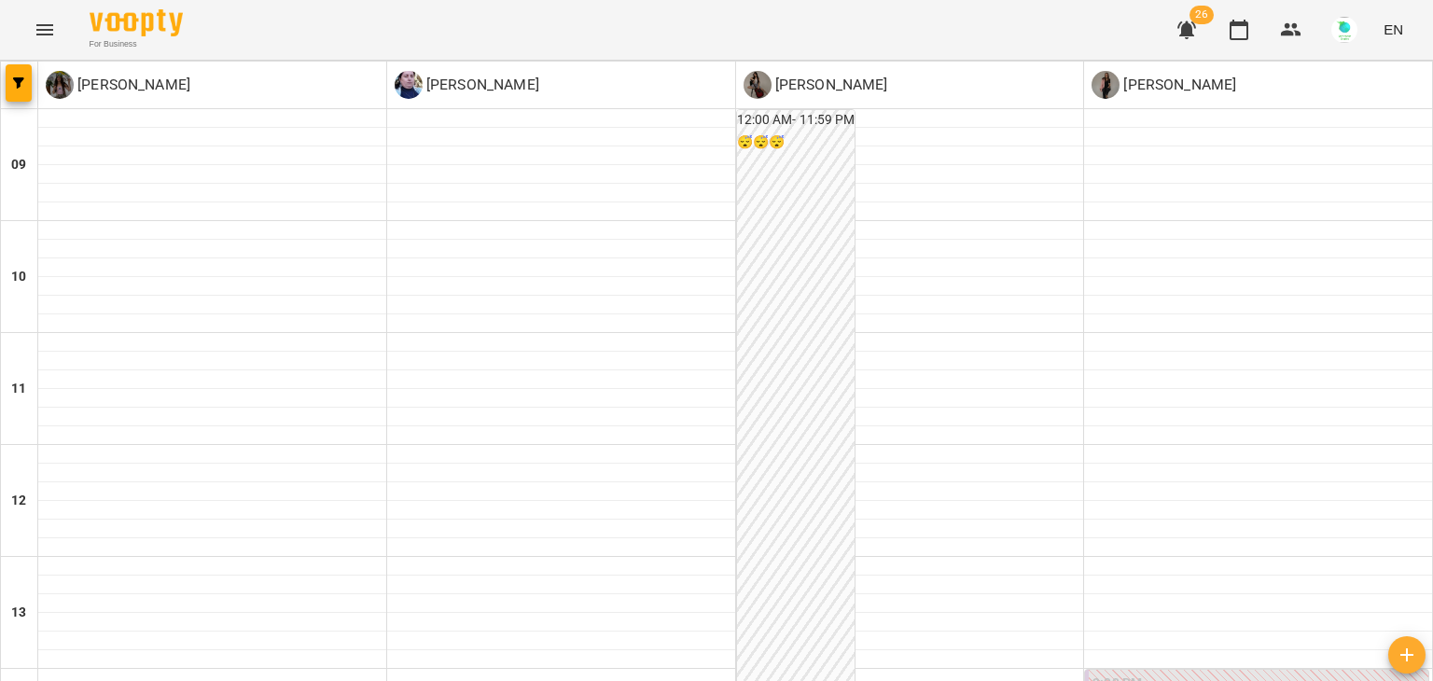
scroll to position [421, 0]
click at [1204, 21] on span "26" at bounding box center [1202, 15] width 24 height 19
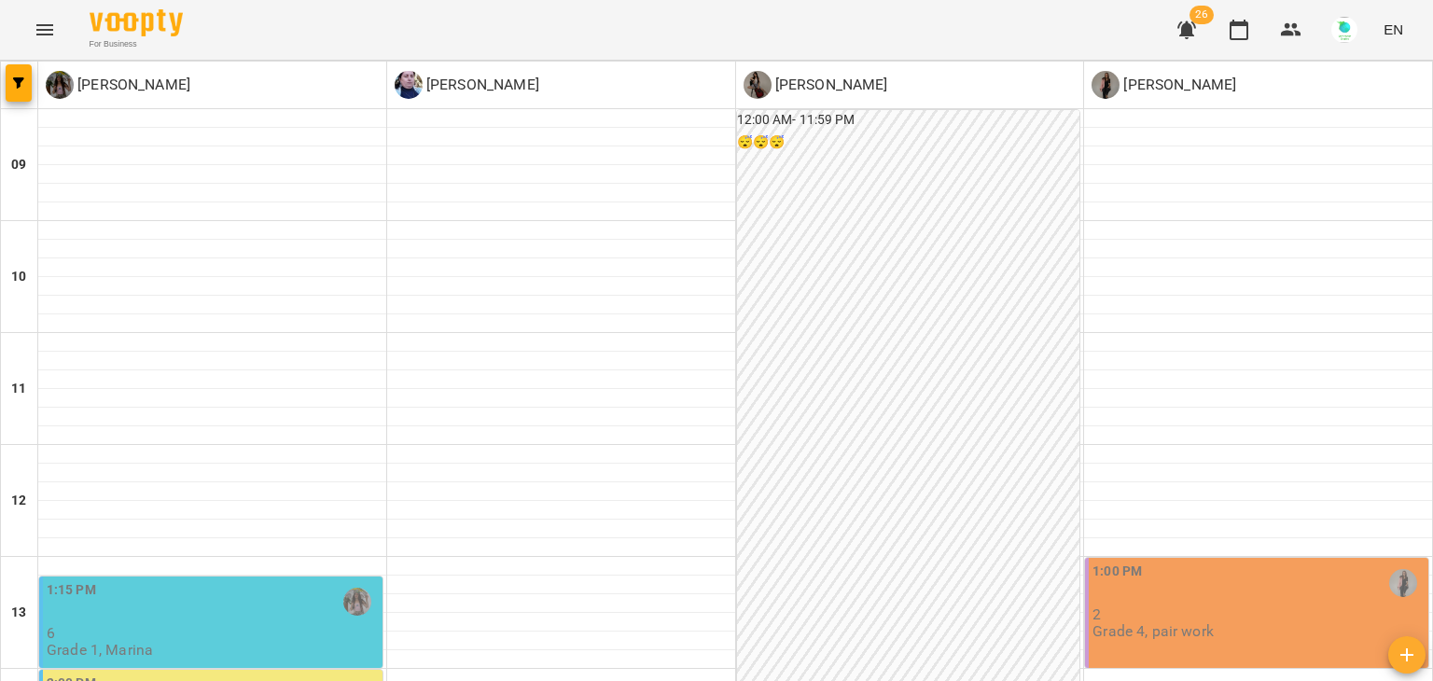
scroll to position [495, 0]
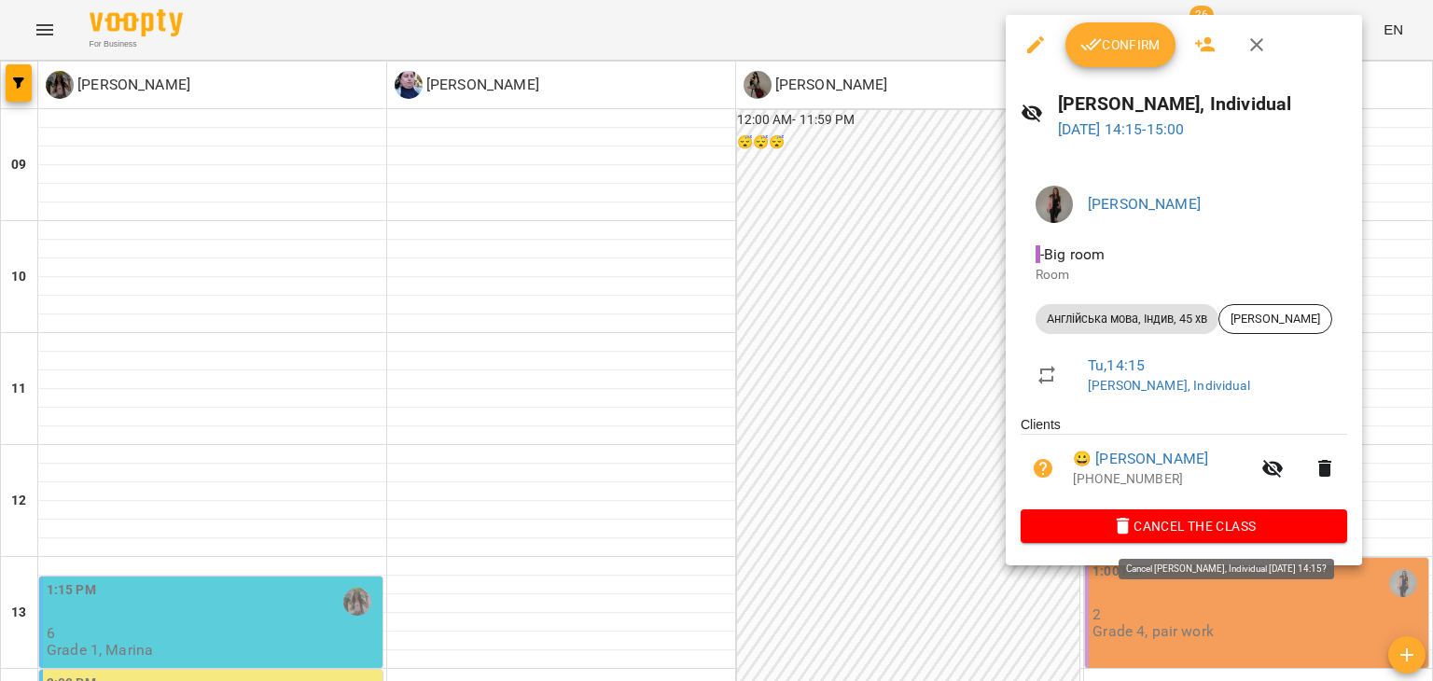
click at [1137, 529] on span "Cancel the class" at bounding box center [1184, 526] width 297 height 22
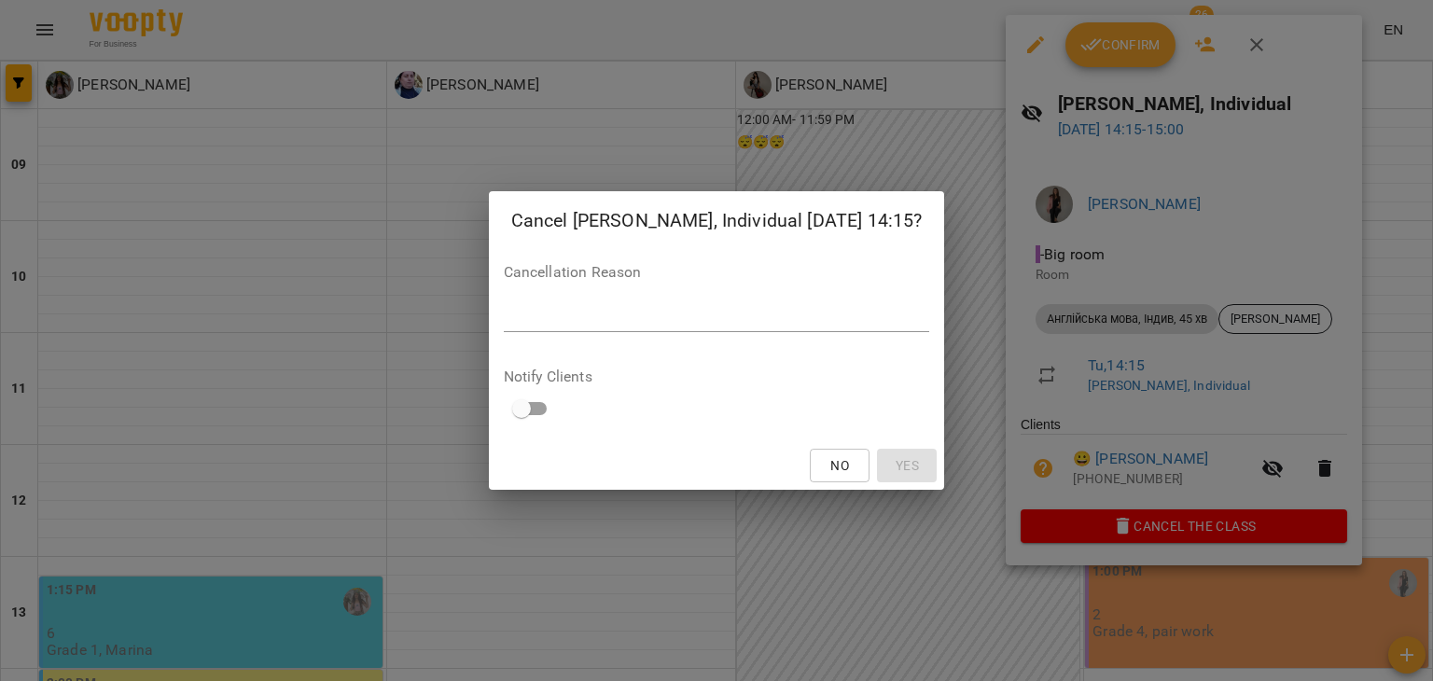
click at [661, 313] on textarea at bounding box center [717, 317] width 426 height 18
type textarea "**********"
click at [896, 464] on span "Yes" at bounding box center [907, 465] width 23 height 22
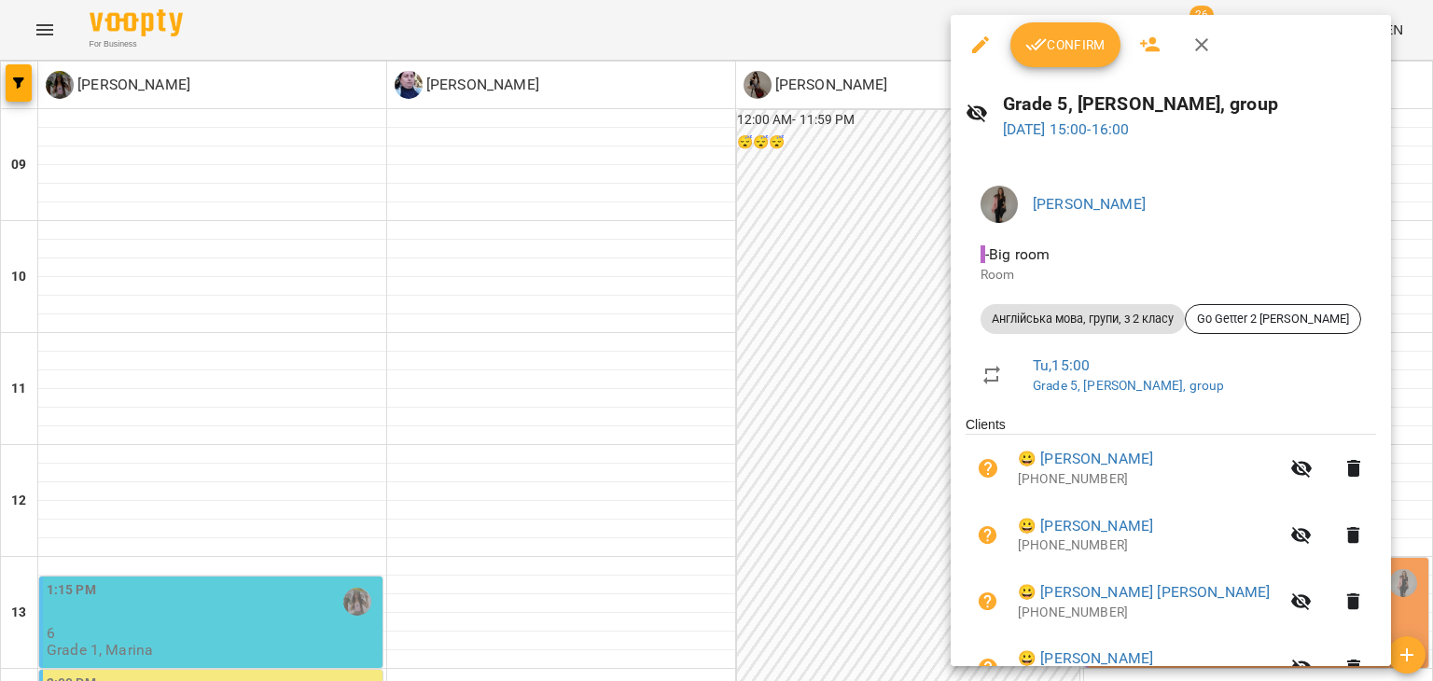
scroll to position [234, 0]
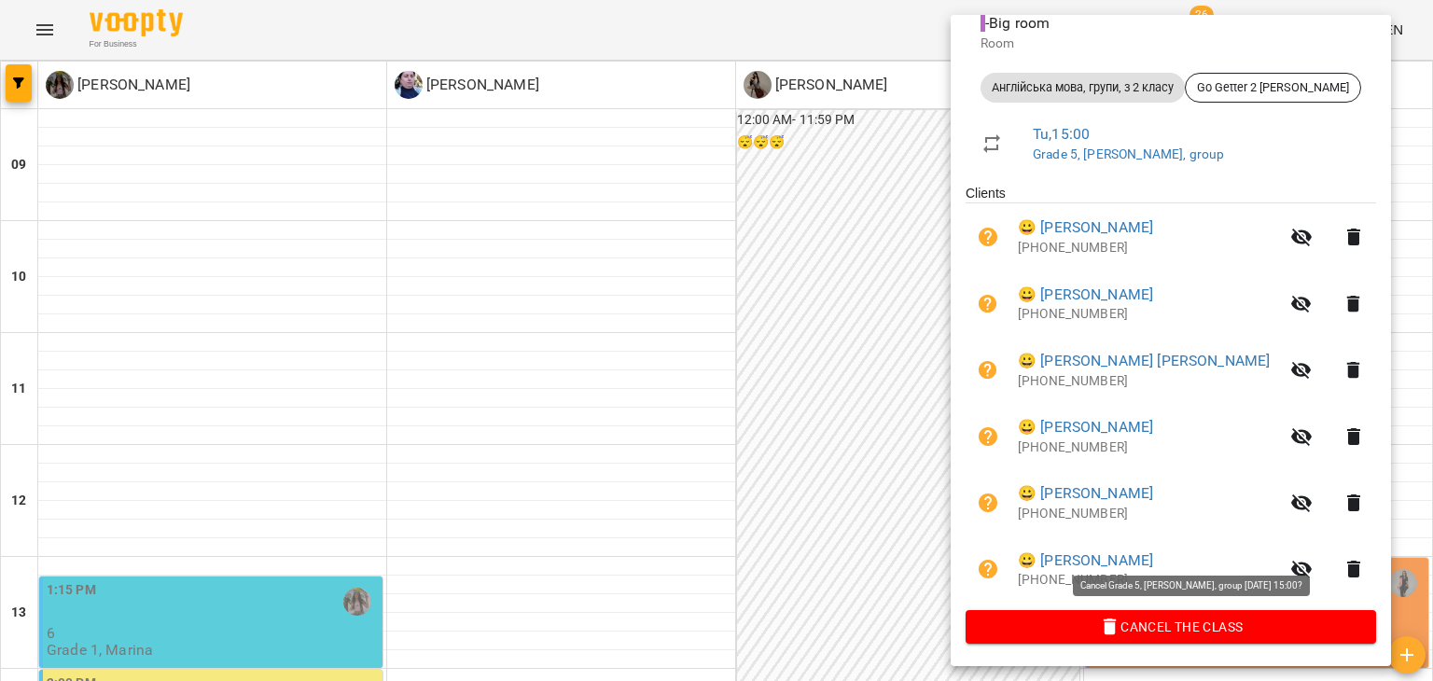
click at [1086, 628] on span "Cancel the class" at bounding box center [1171, 627] width 381 height 22
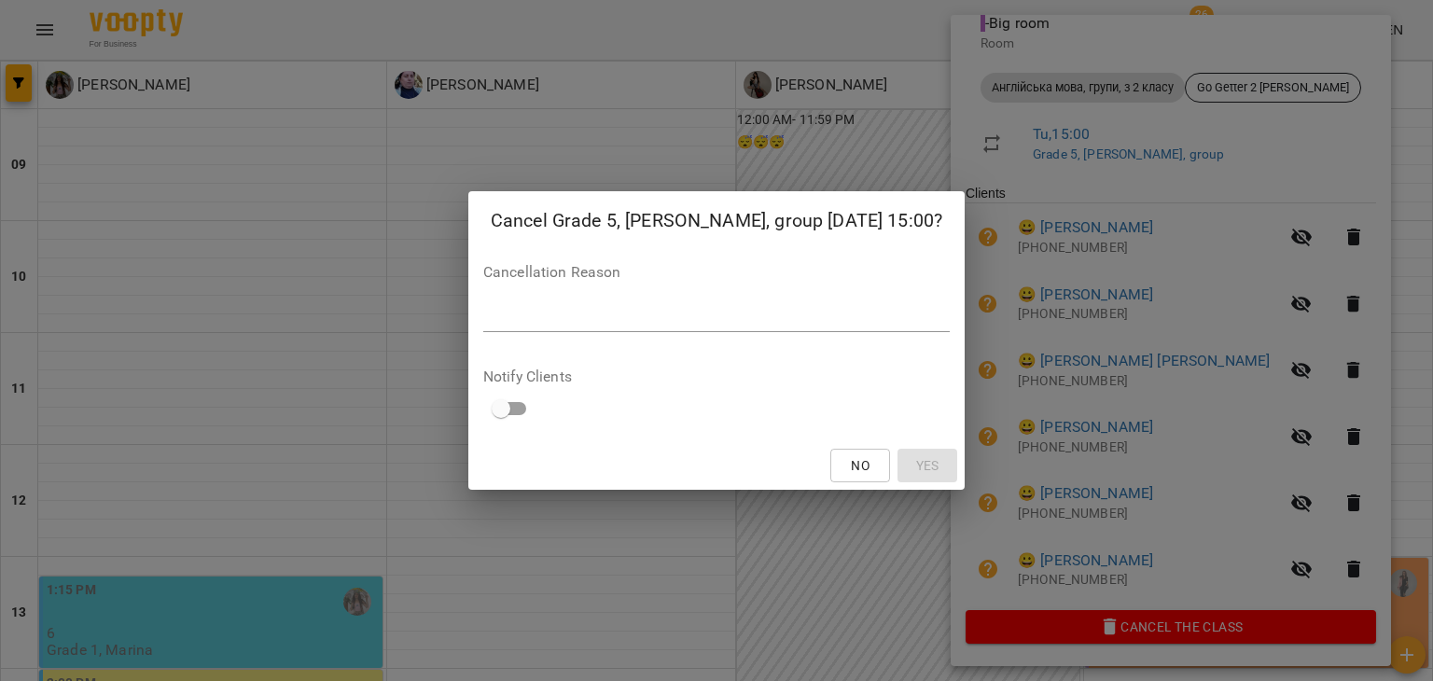
click at [536, 312] on textarea at bounding box center [716, 317] width 466 height 18
type textarea "**********"
click at [918, 469] on button "Yes" at bounding box center [928, 466] width 60 height 34
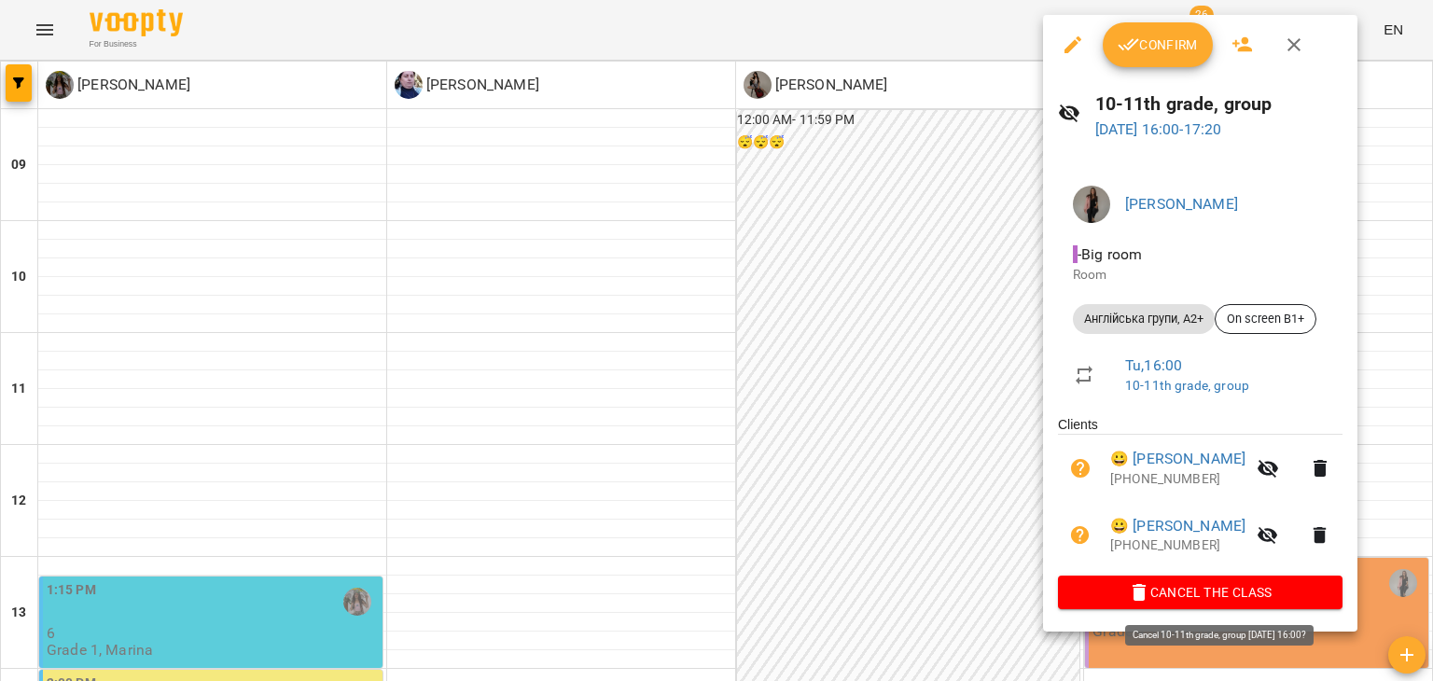
click at [1142, 591] on span "Cancel the class" at bounding box center [1200, 592] width 255 height 22
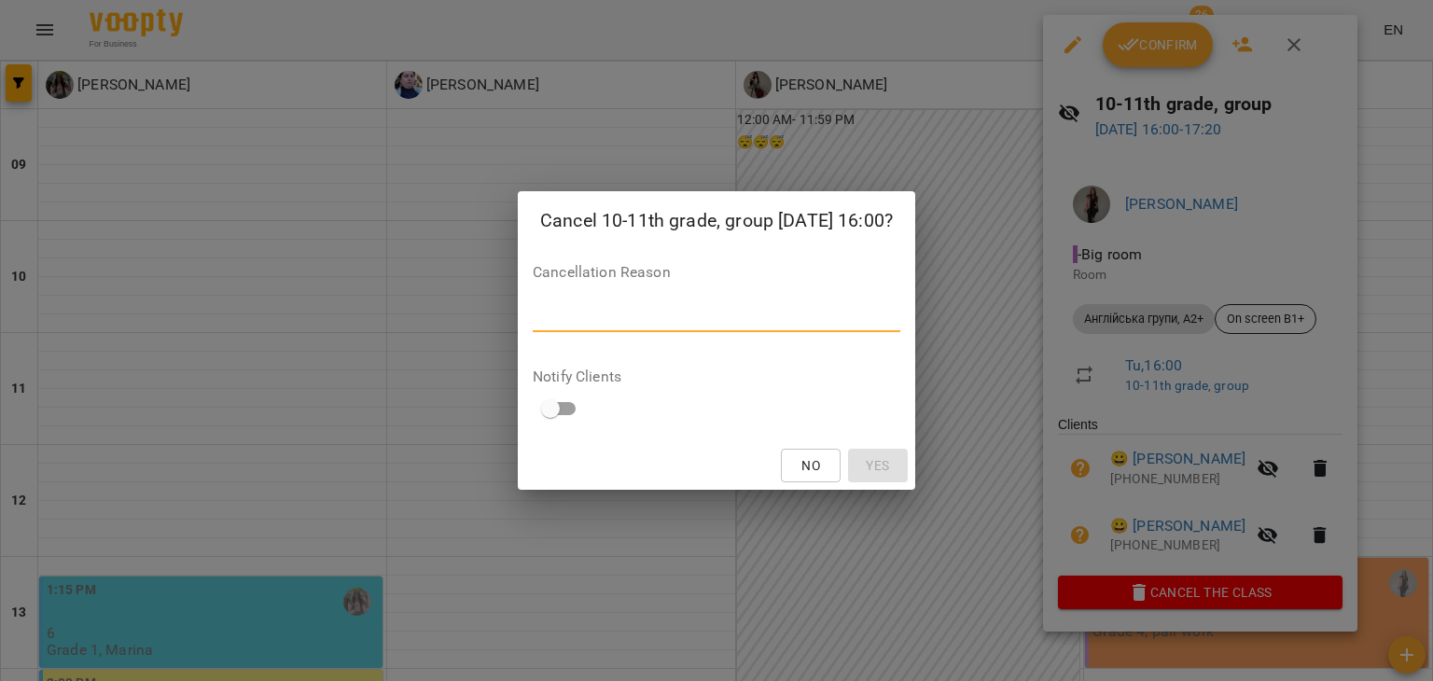
click at [580, 318] on textarea at bounding box center [717, 317] width 368 height 18
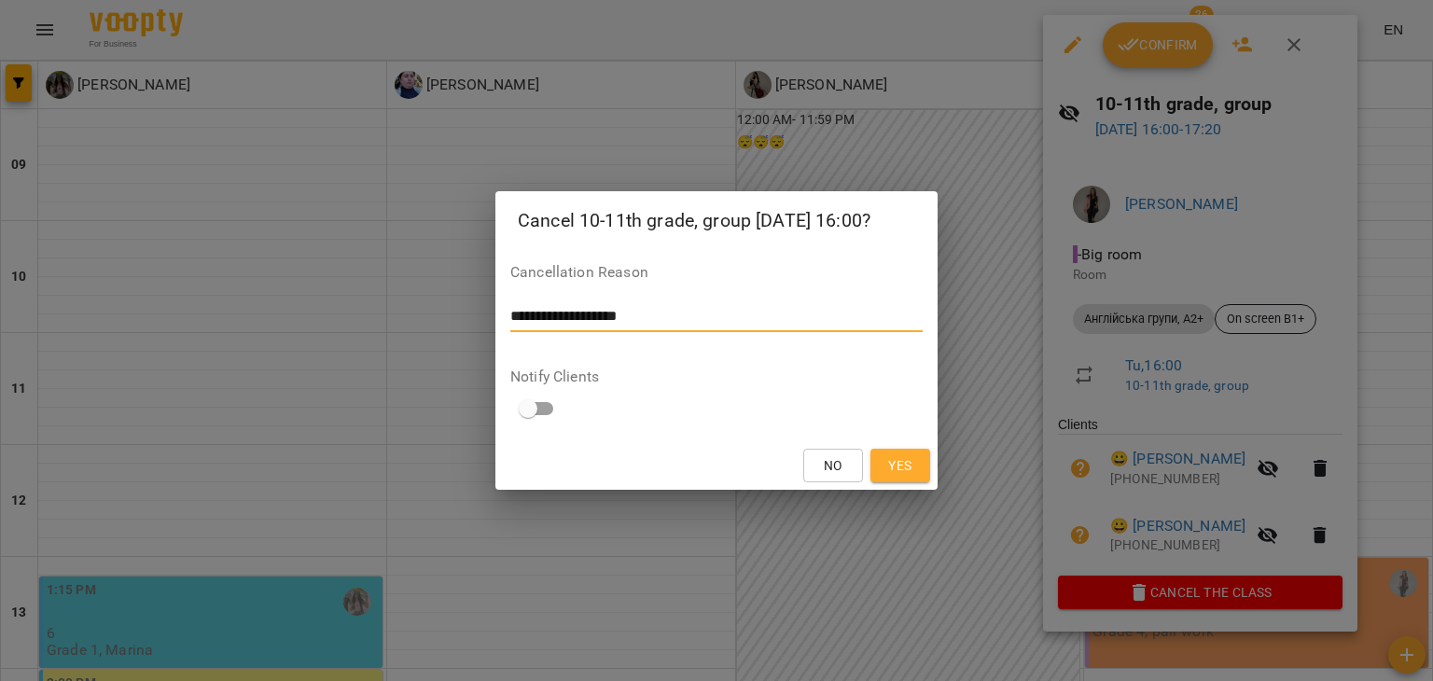
type textarea "**********"
click at [918, 467] on button "Yes" at bounding box center [900, 466] width 60 height 34
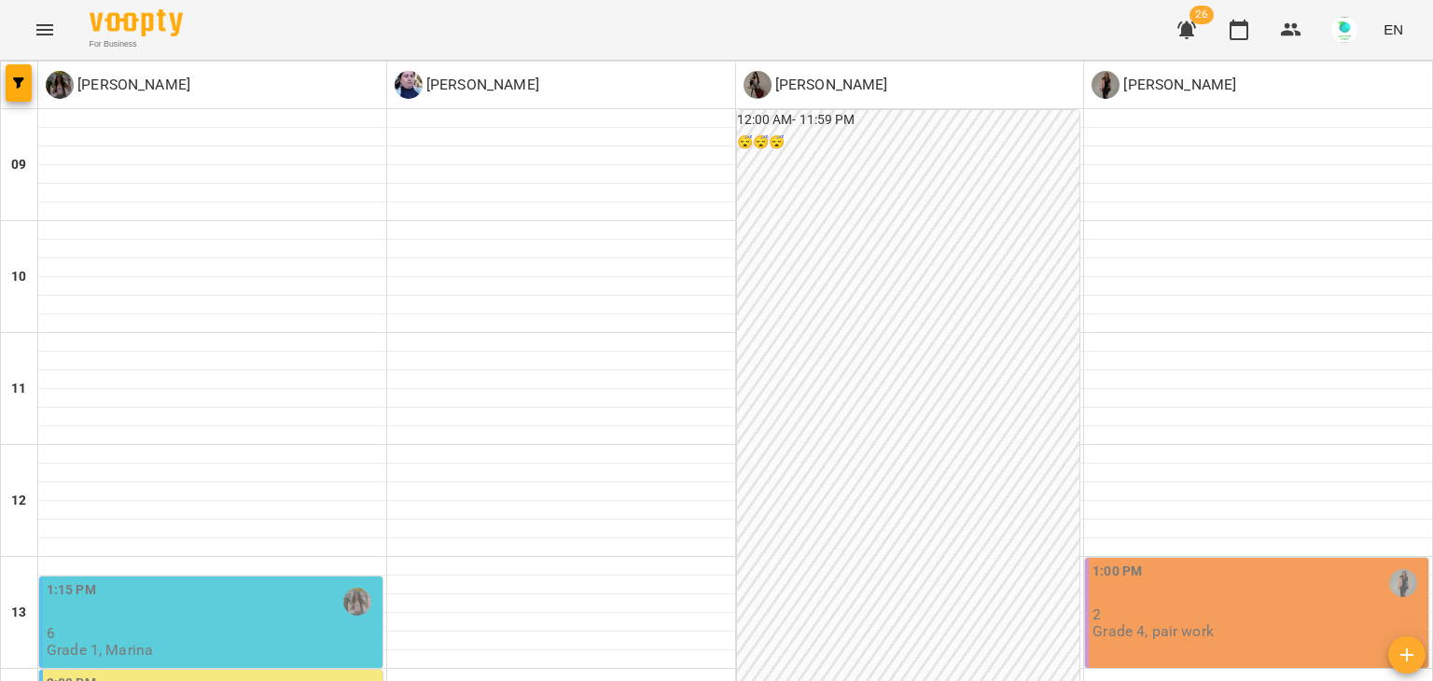
scroll to position [784, 0]
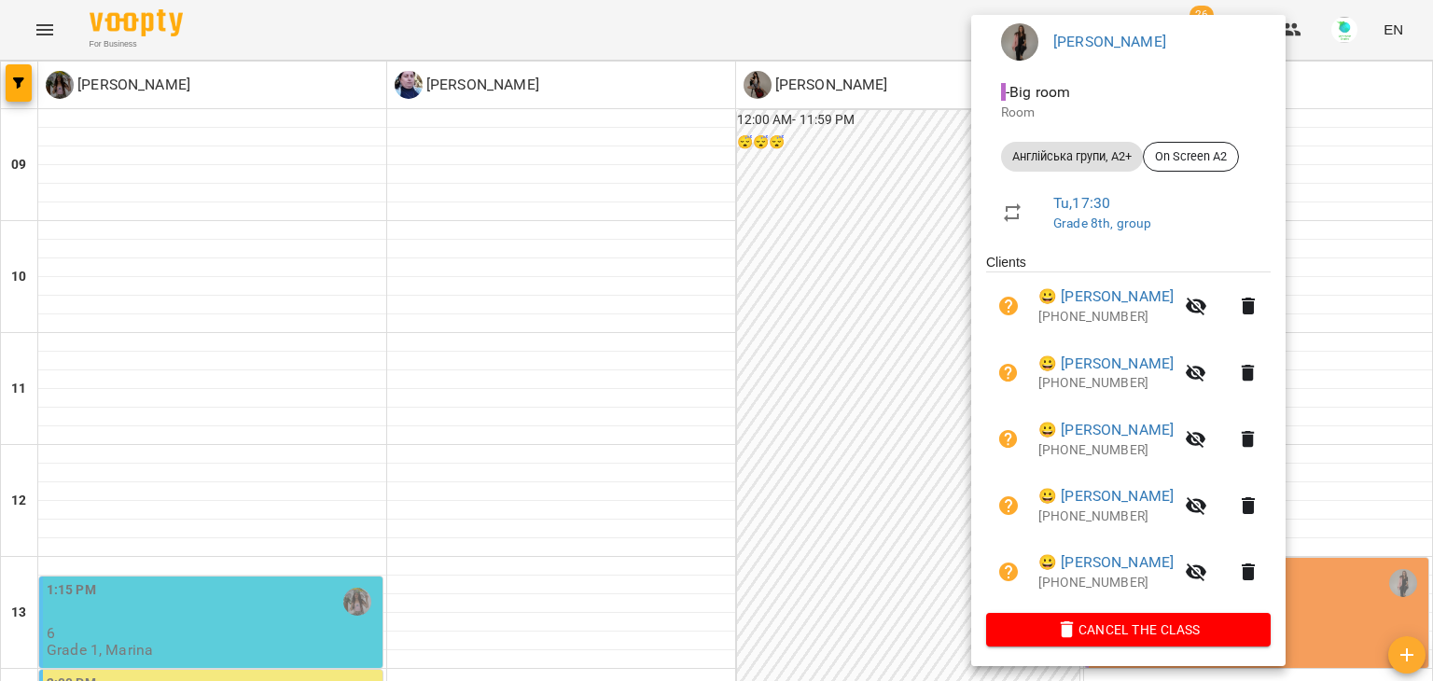
scroll to position [168, 0]
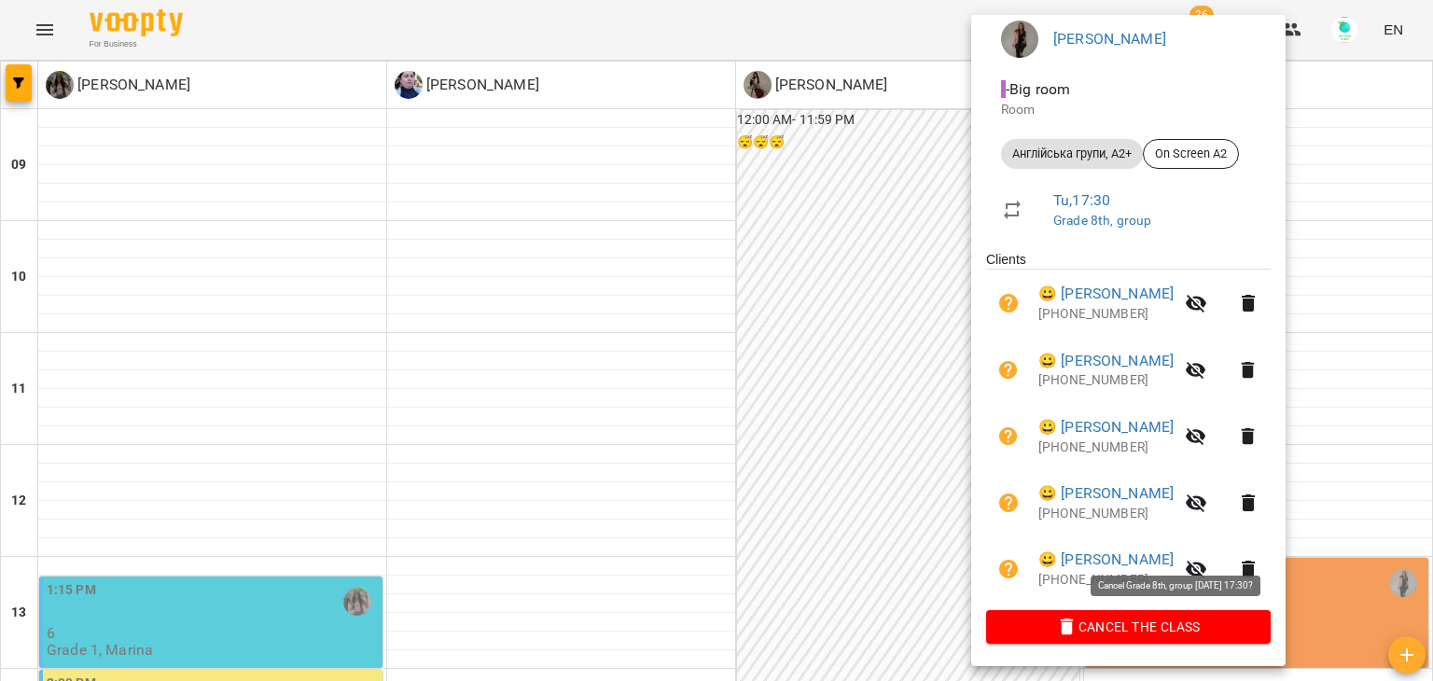
click at [1178, 625] on span "Cancel the class" at bounding box center [1128, 627] width 255 height 22
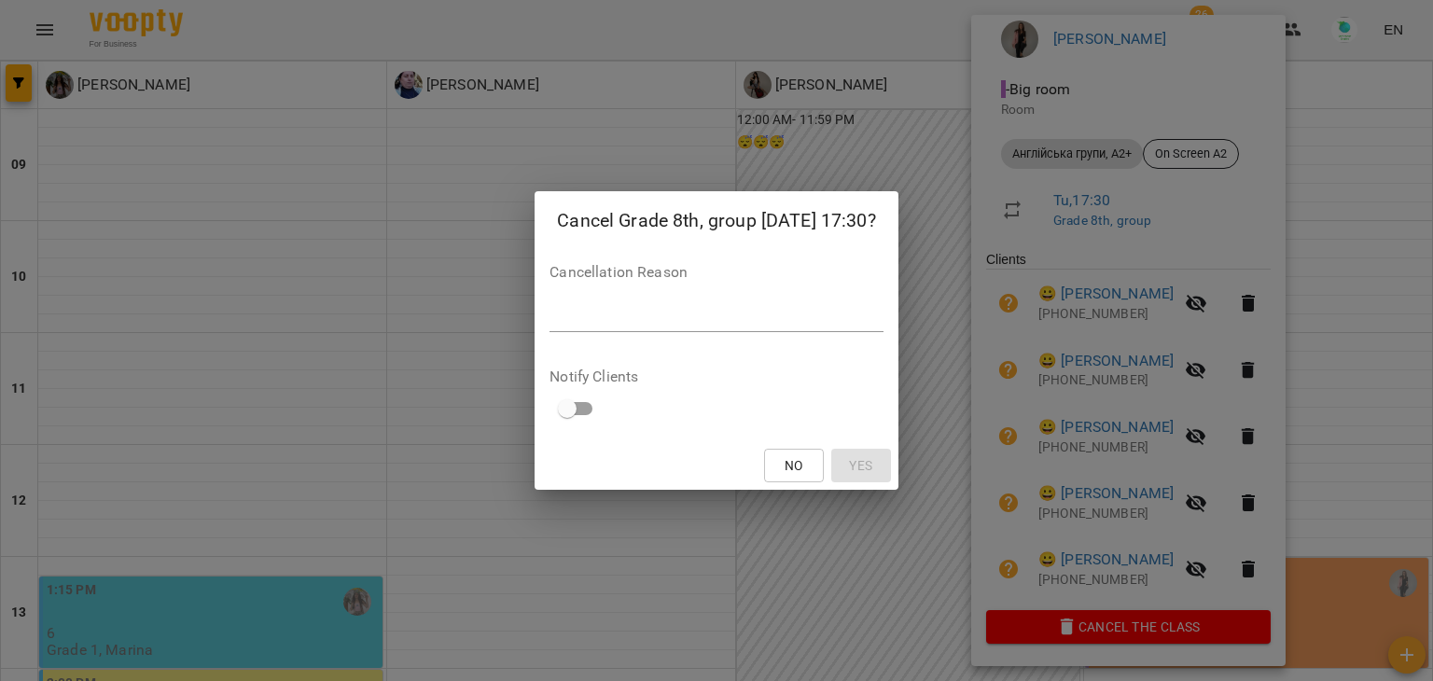
click at [645, 327] on div "*" at bounding box center [716, 317] width 333 height 30
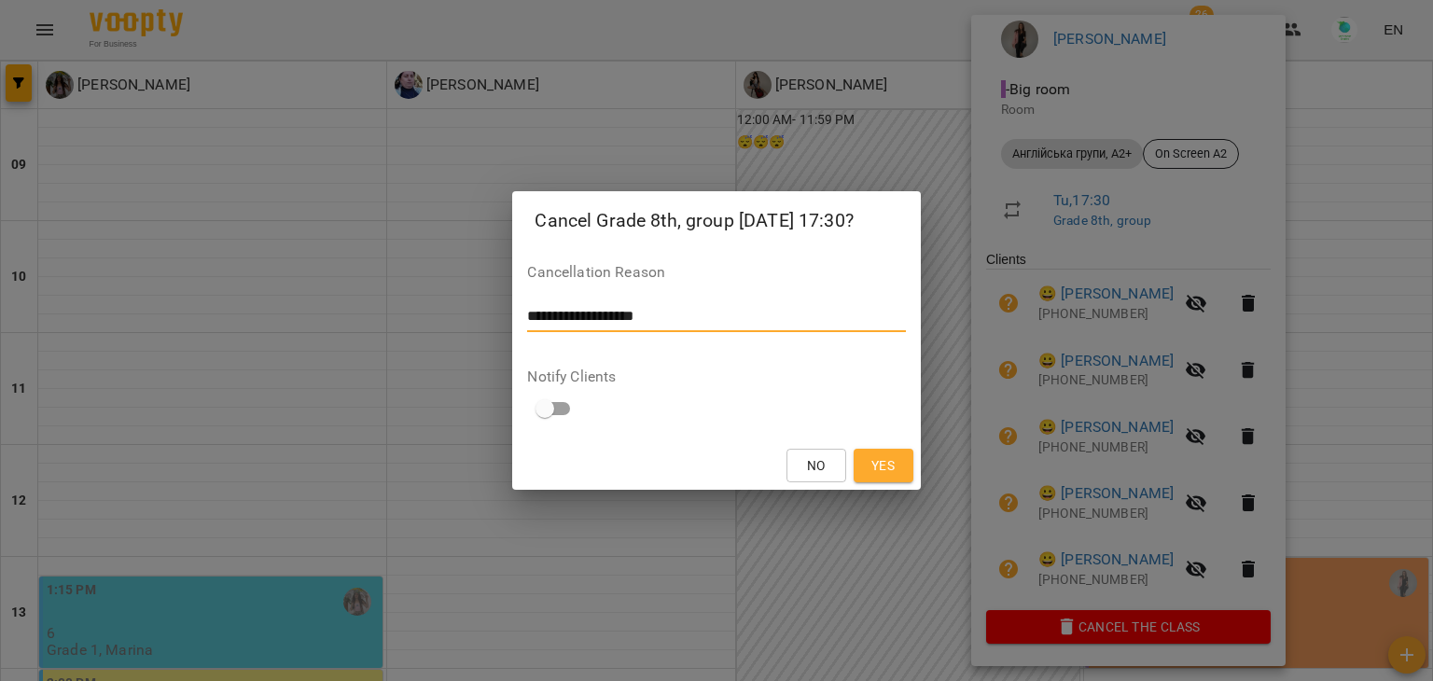
type textarea "**********"
click at [877, 462] on span "Yes" at bounding box center [882, 465] width 23 height 22
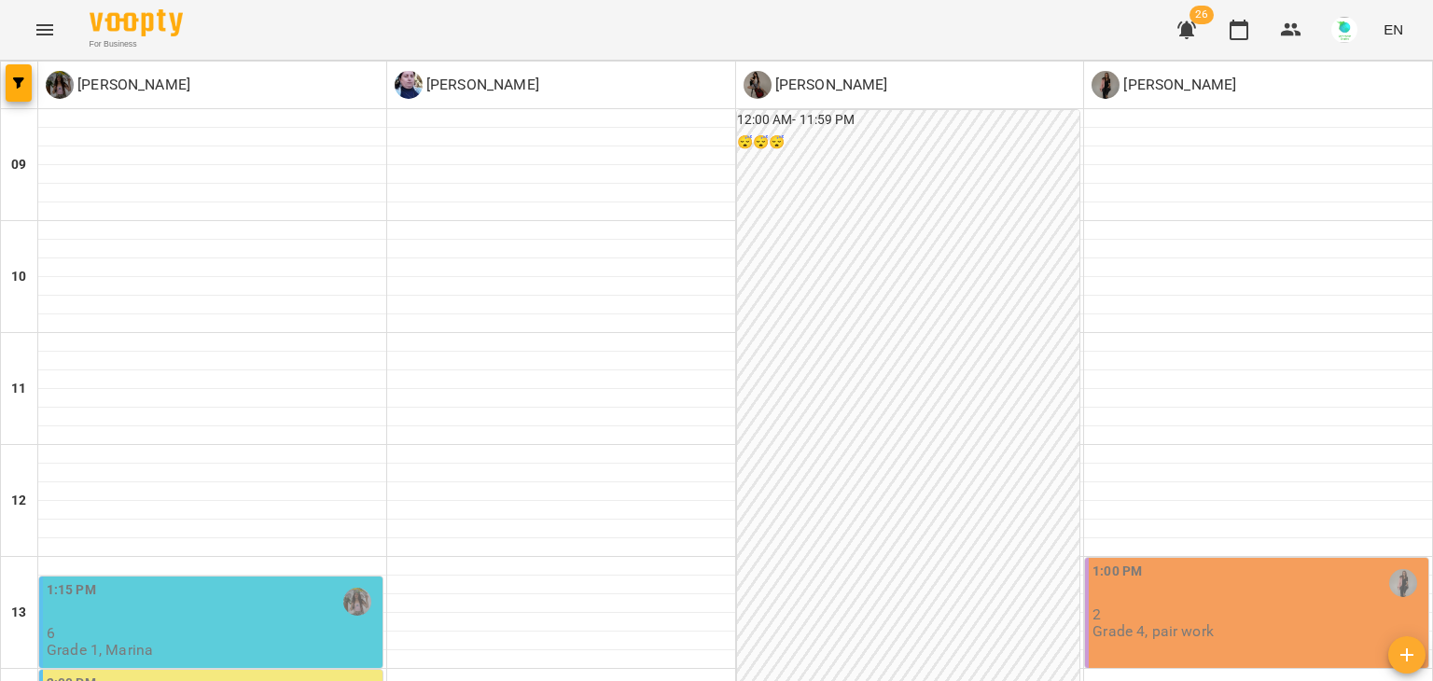
scroll to position [0, 0]
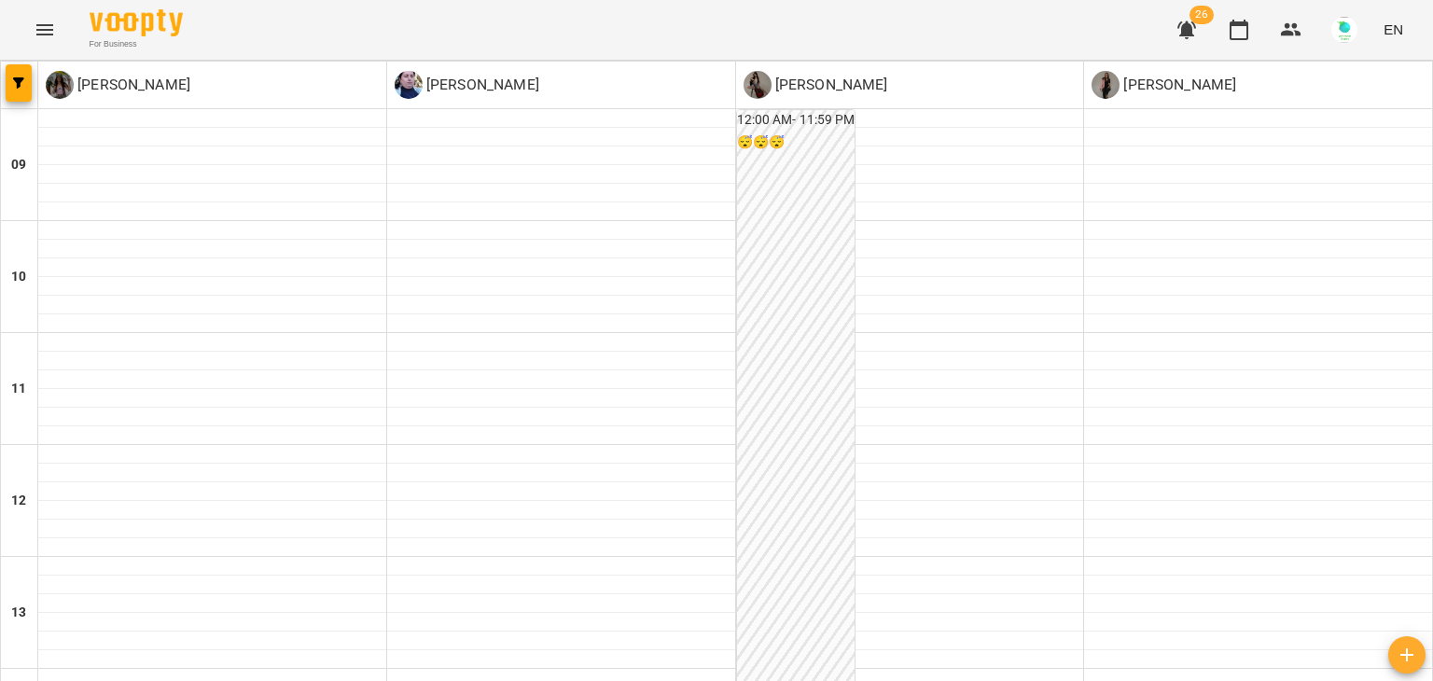
scroll to position [597, 0]
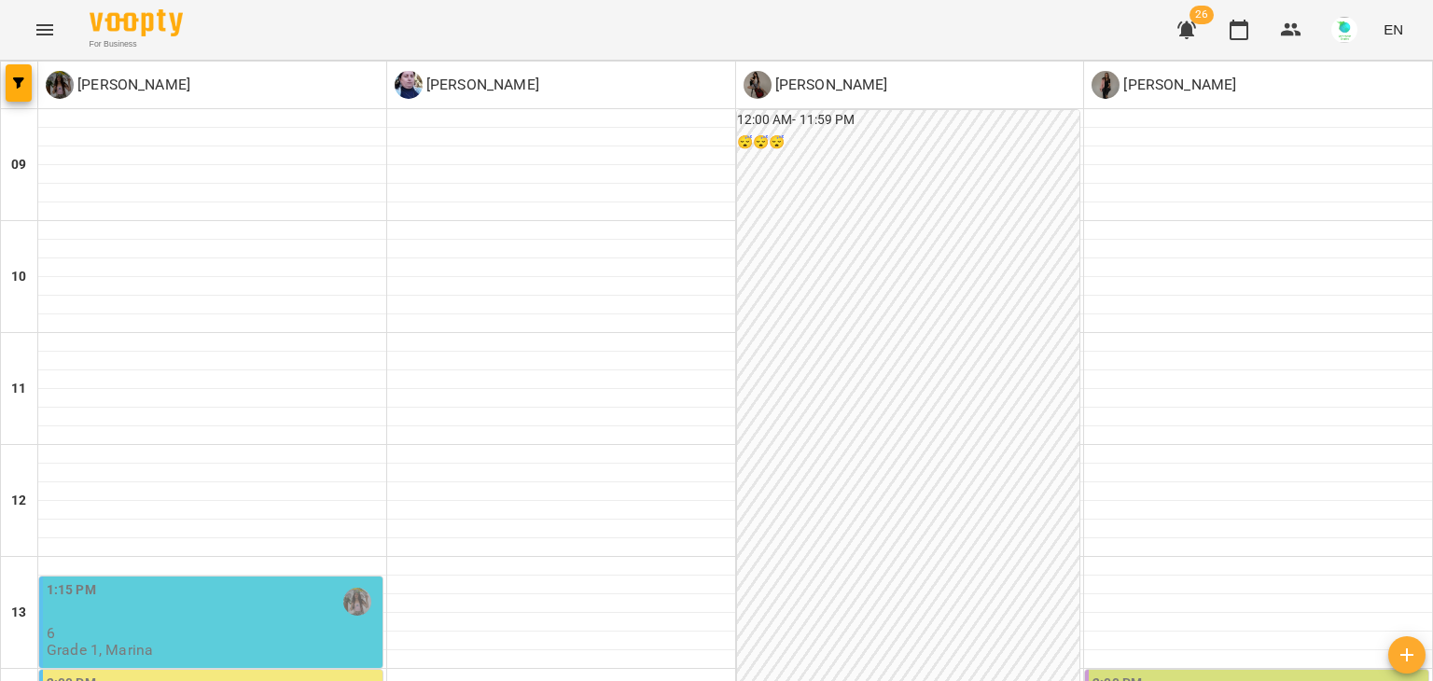
scroll to position [784, 0]
